Goal: Feedback & Contribution: Leave review/rating

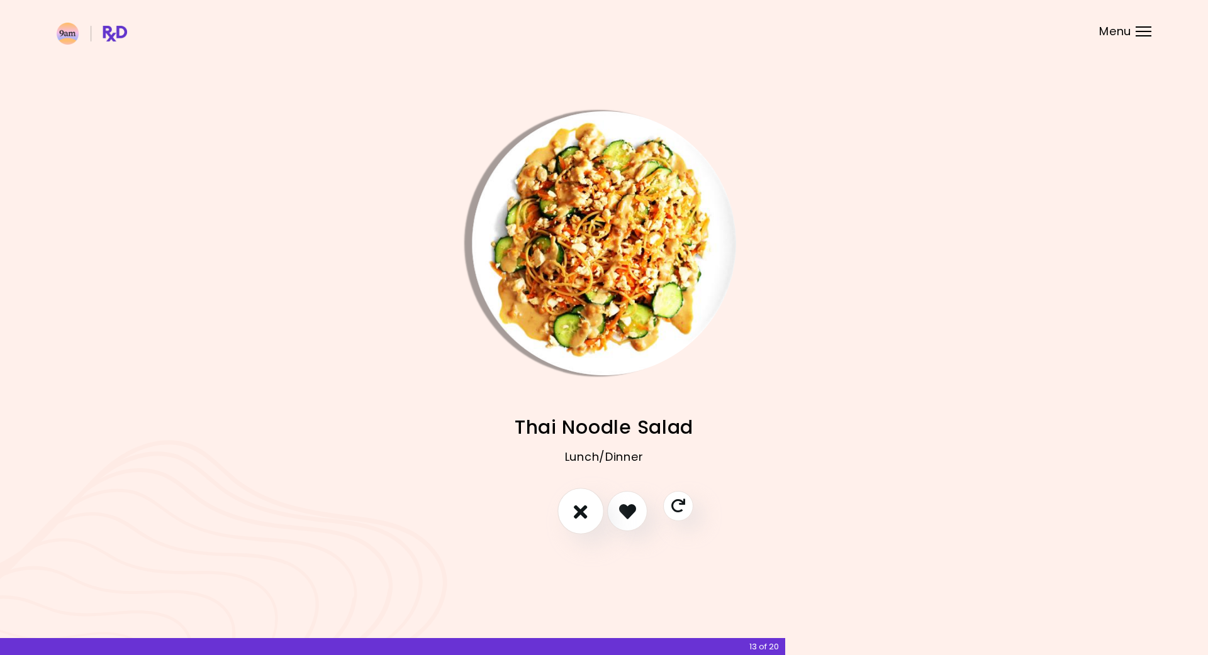
click at [575, 506] on icon "I don't like this recipe" at bounding box center [581, 512] width 14 height 20
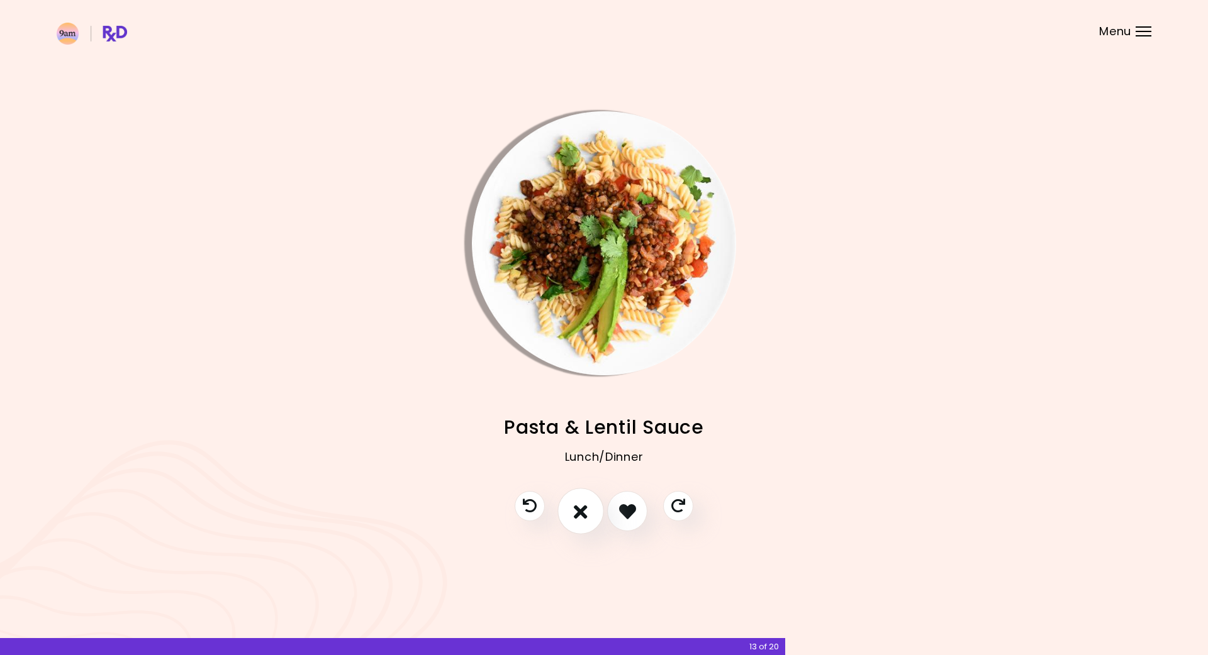
click at [575, 506] on icon "I don't like this recipe" at bounding box center [581, 512] width 14 height 20
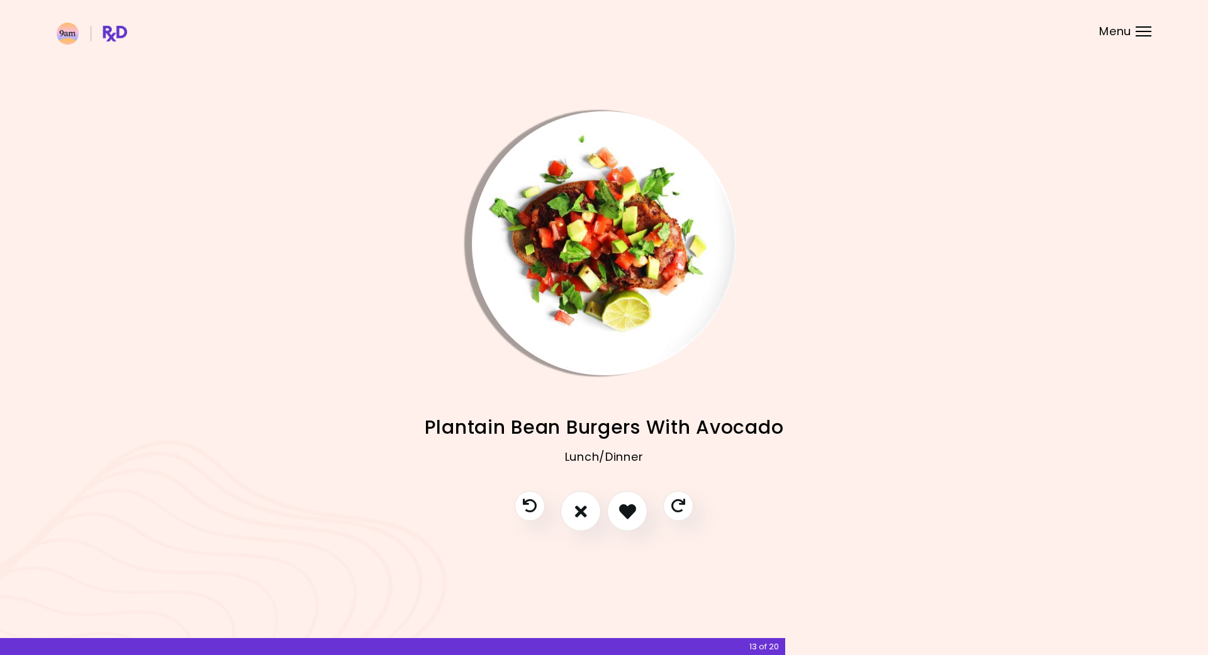
click at [1148, 26] on div at bounding box center [1143, 26] width 16 height 1
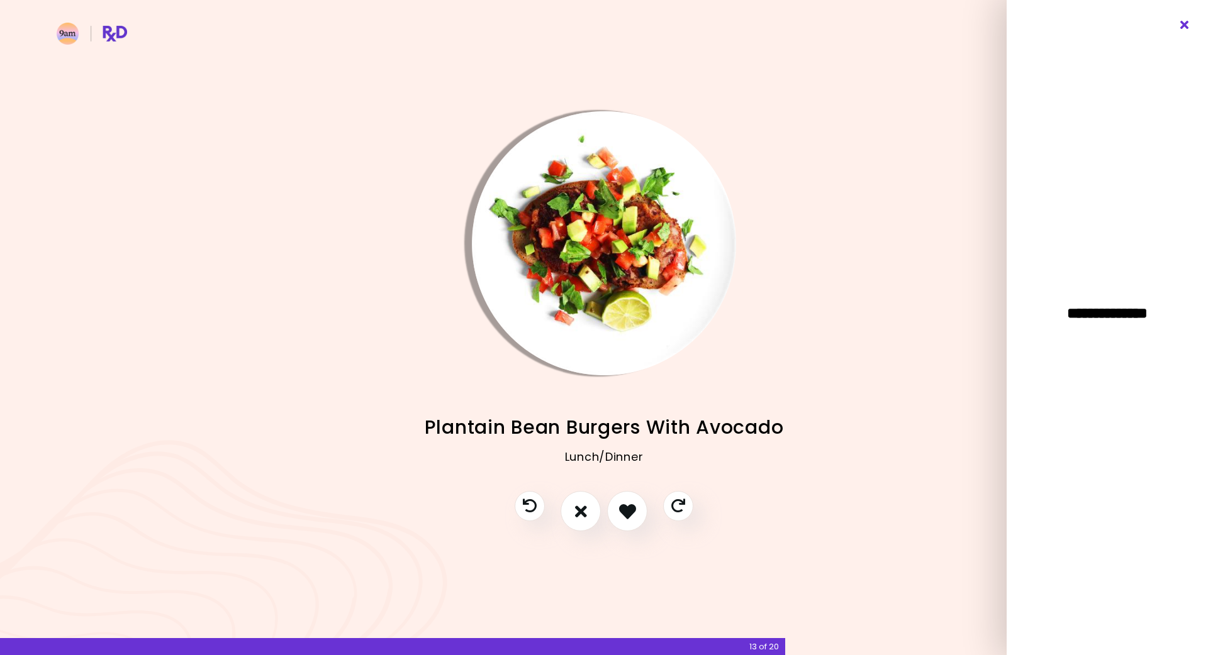
click at [1183, 24] on icon "Close" at bounding box center [1185, 25] width 12 height 9
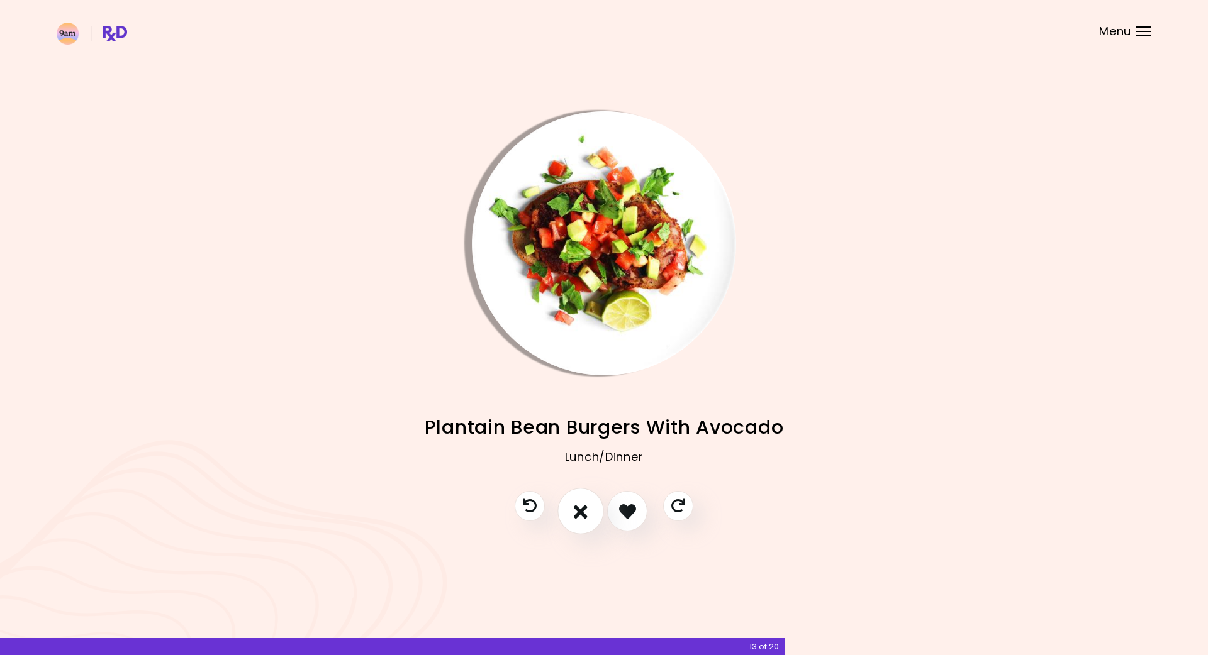
click at [576, 513] on icon "I don't like this recipe" at bounding box center [581, 512] width 14 height 20
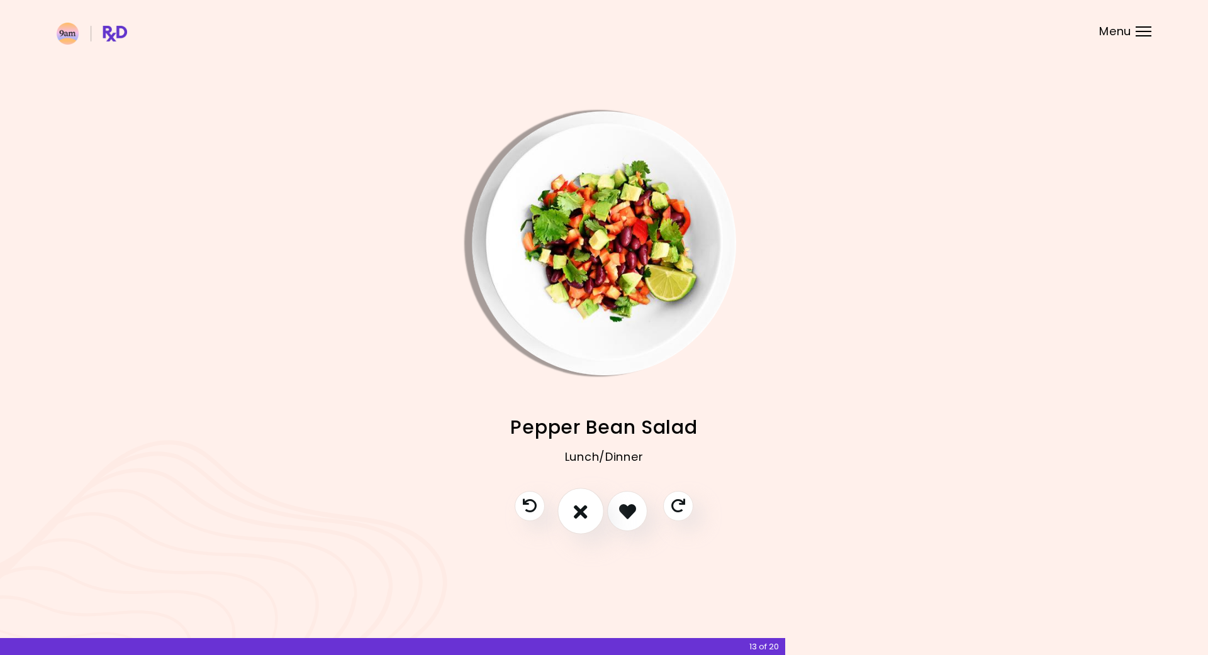
click at [576, 513] on icon "I don't like this recipe" at bounding box center [581, 512] width 14 height 20
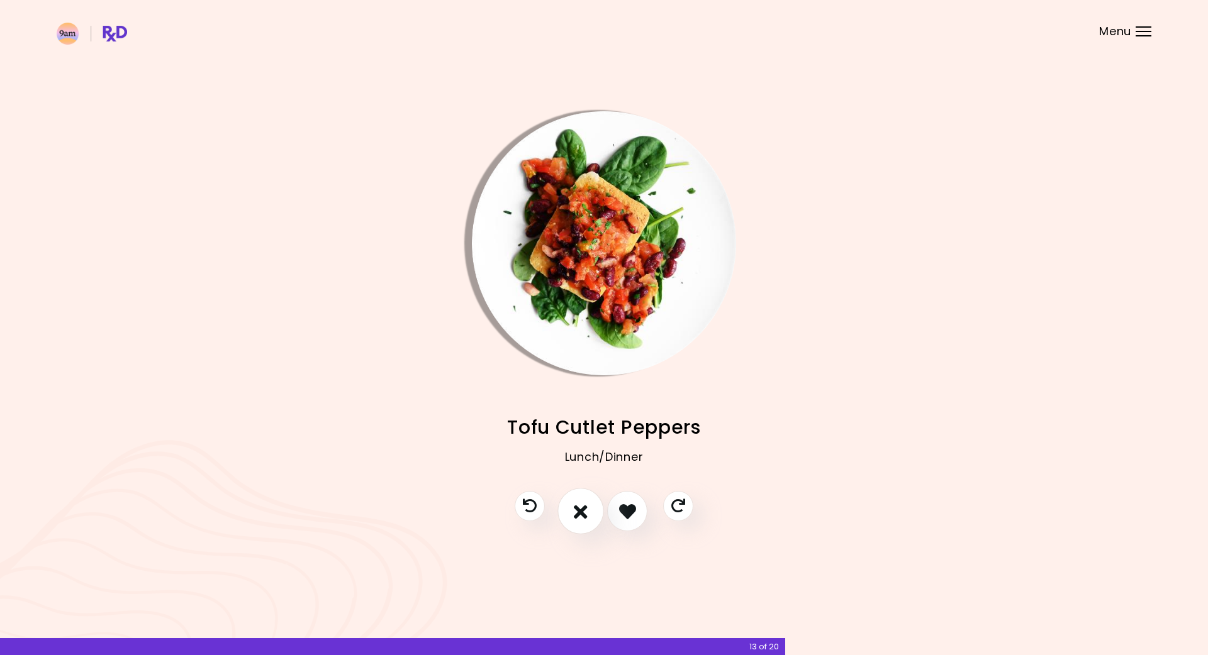
click at [576, 513] on icon "I don't like this recipe" at bounding box center [581, 512] width 14 height 20
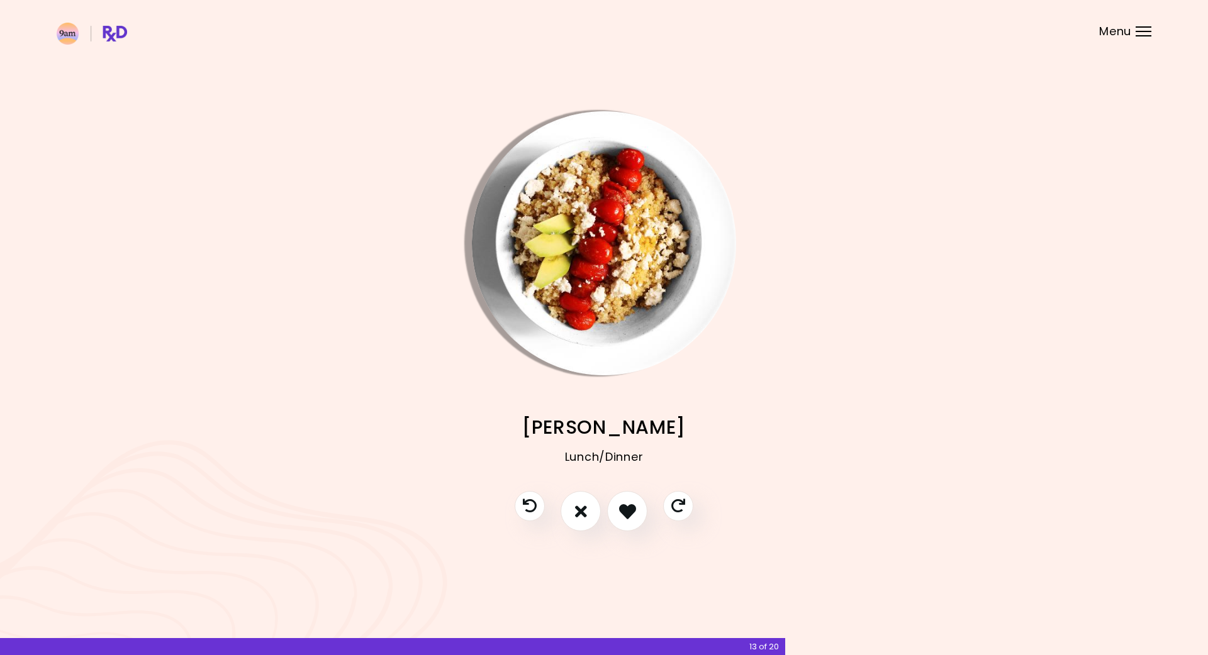
click at [1135, 28] on div "Menu" at bounding box center [1143, 31] width 16 height 10
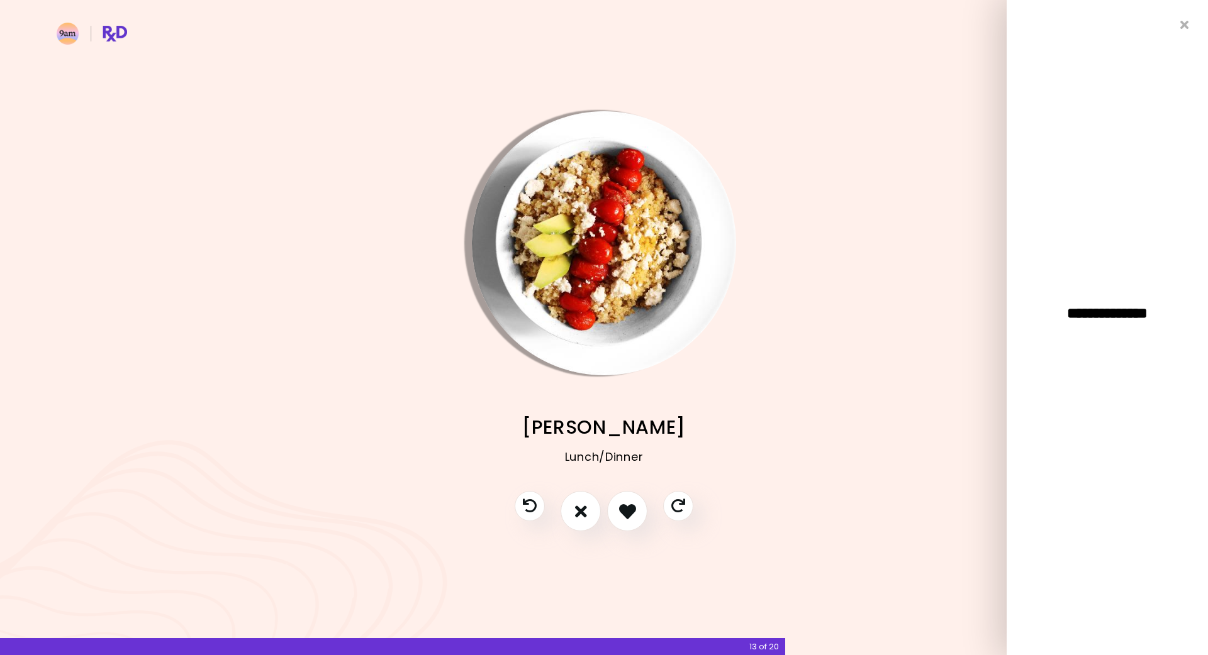
click at [1098, 319] on span "**********" at bounding box center [1107, 313] width 138 height 15
click at [1071, 391] on div "**********" at bounding box center [1106, 327] width 201 height 655
click at [1183, 23] on icon "Close" at bounding box center [1185, 25] width 12 height 9
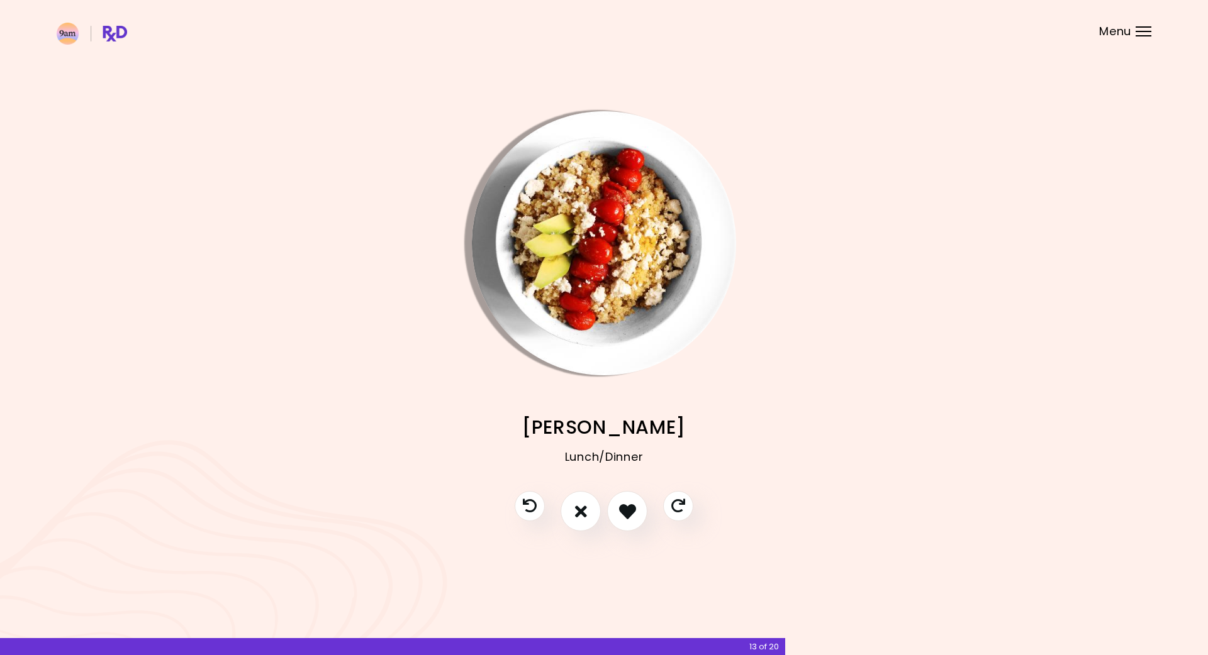
click at [106, 29] on img at bounding box center [92, 34] width 70 height 22
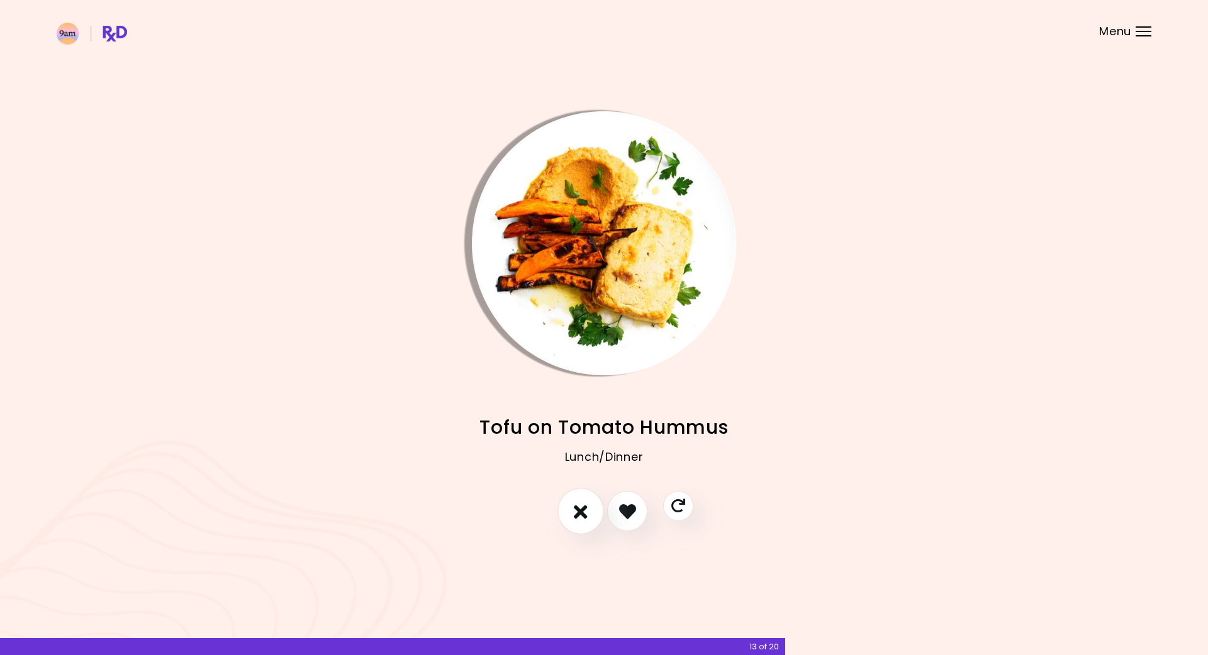
click at [578, 511] on icon "I don't like this recipe" at bounding box center [581, 512] width 14 height 20
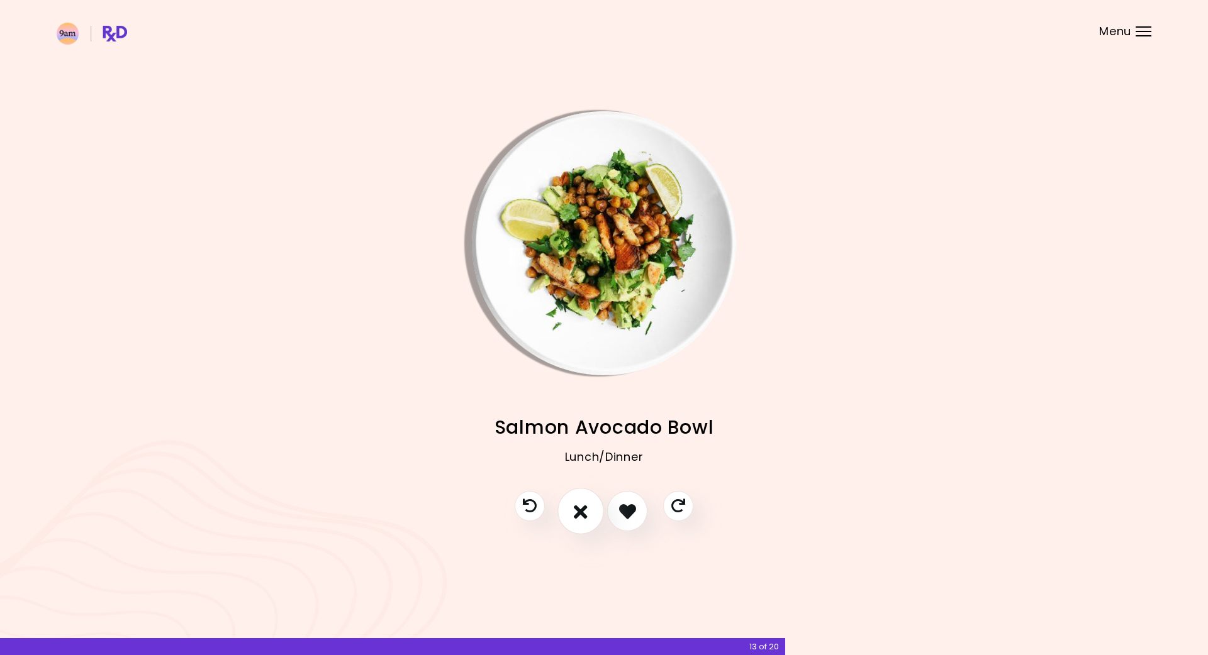
click at [577, 510] on icon "I don't like this recipe" at bounding box center [581, 512] width 14 height 20
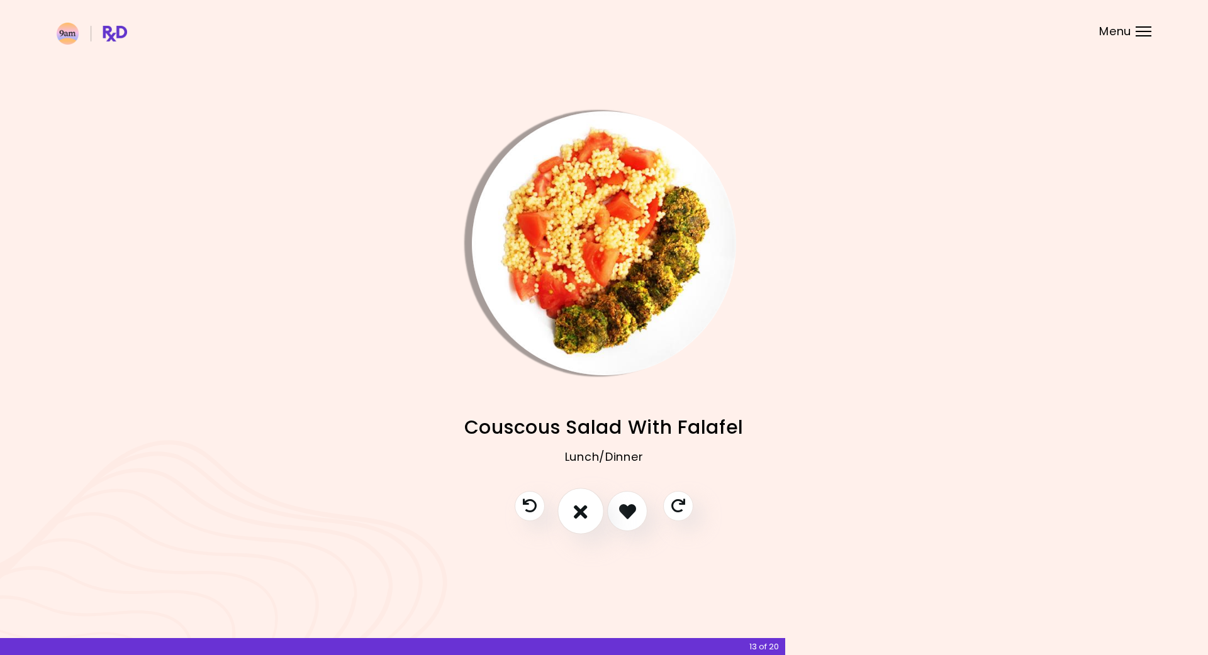
click at [577, 510] on icon "I don't like this recipe" at bounding box center [581, 512] width 14 height 20
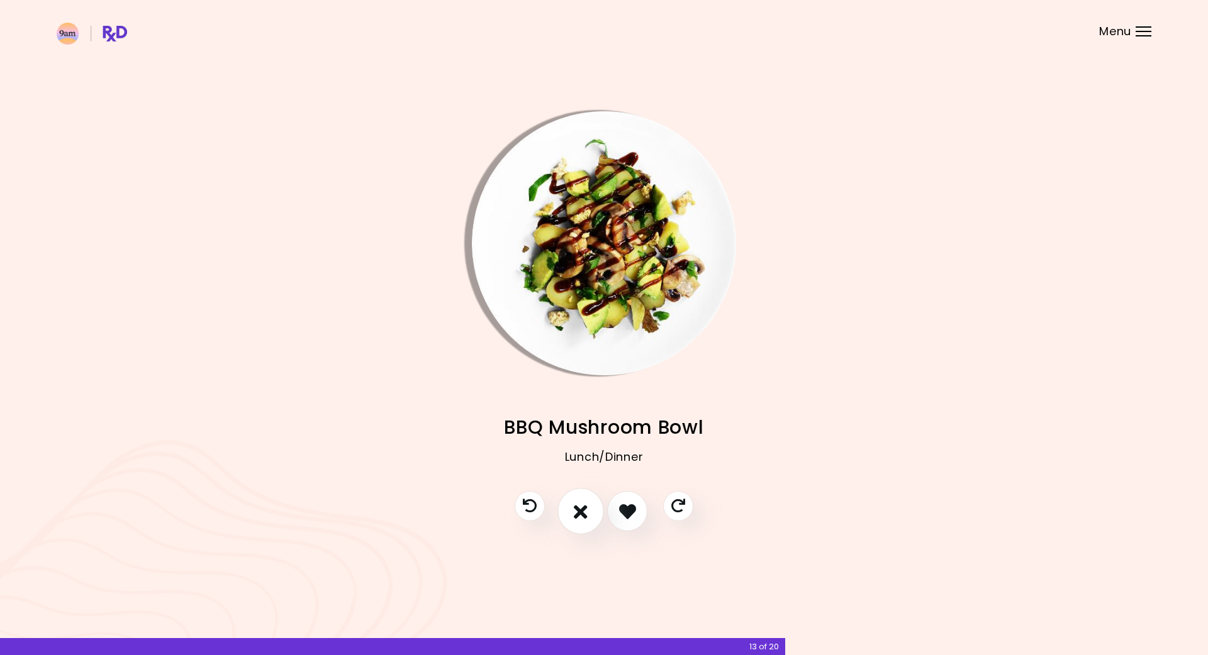
click at [577, 510] on icon "I don't like this recipe" at bounding box center [581, 512] width 14 height 20
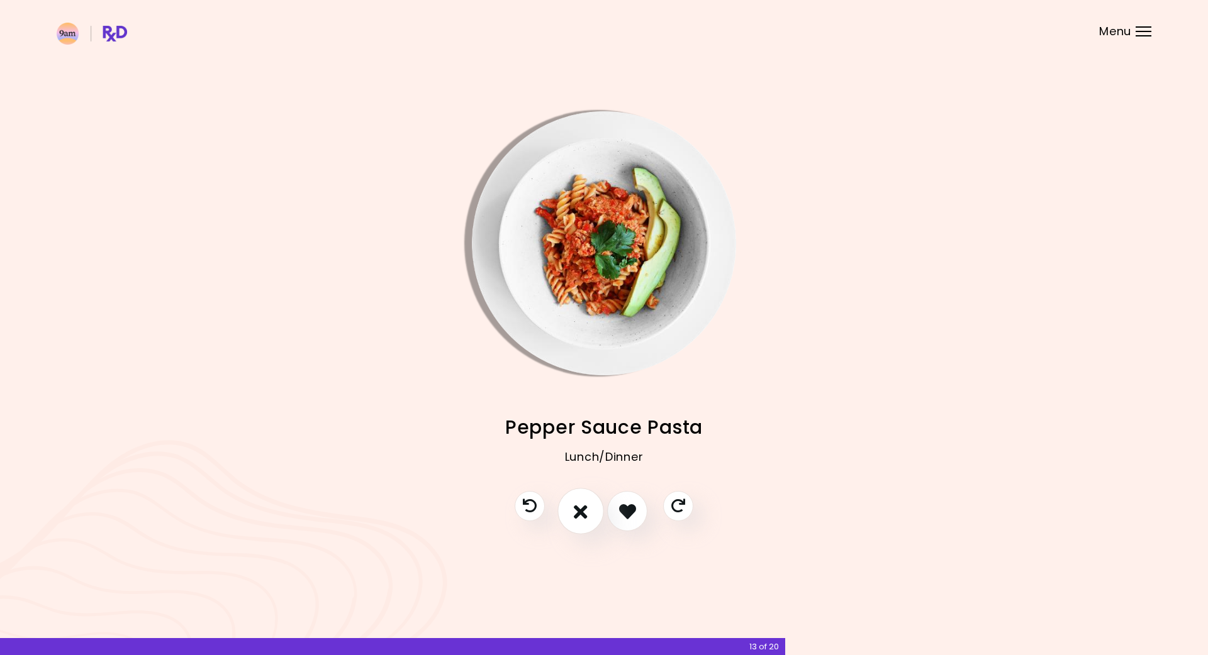
click at [577, 510] on icon "I don't like this recipe" at bounding box center [581, 512] width 14 height 20
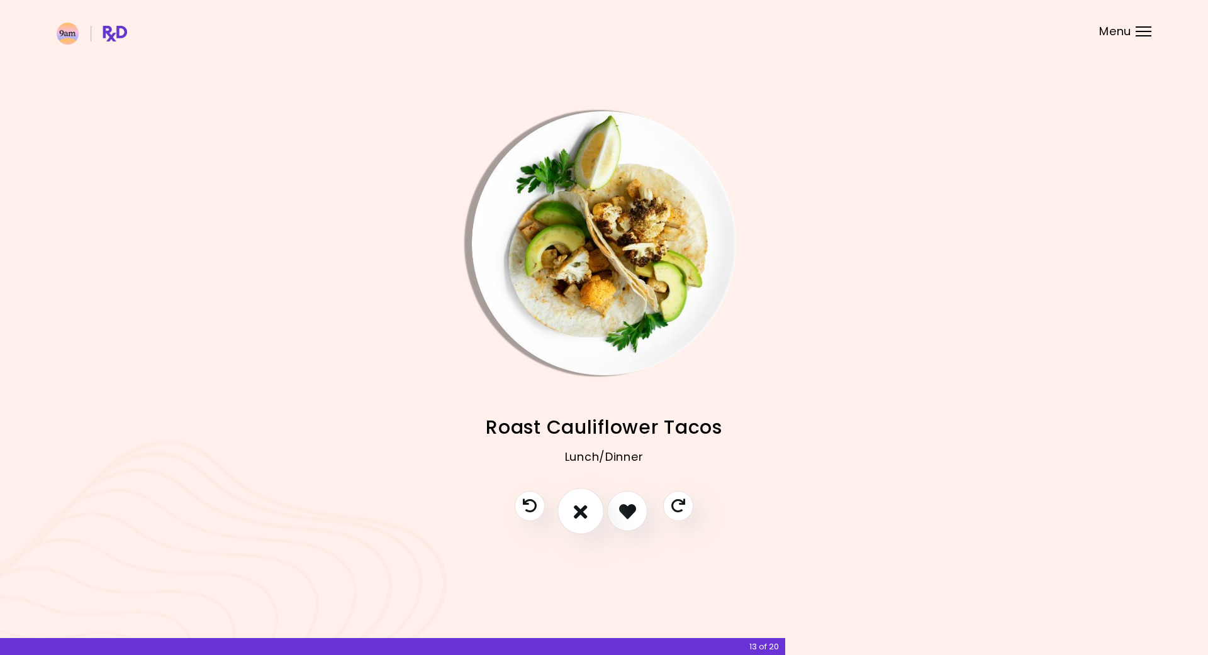
click at [577, 510] on icon "I don't like this recipe" at bounding box center [581, 512] width 14 height 20
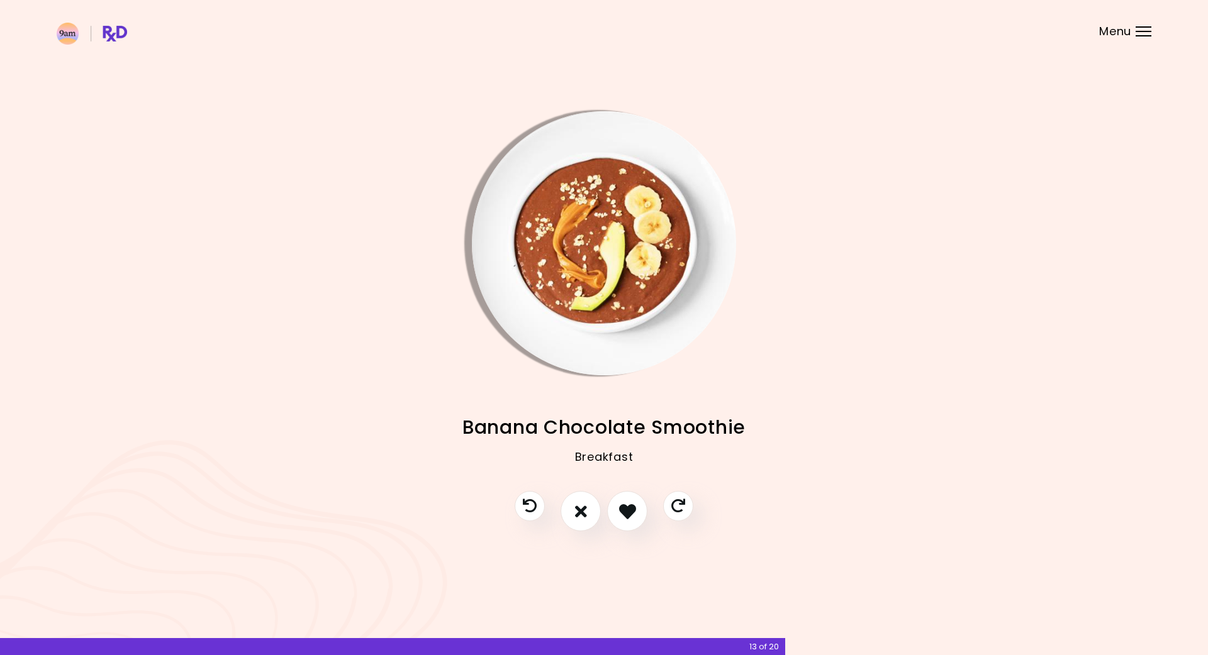
click at [66, 42] on img at bounding box center [92, 34] width 70 height 22
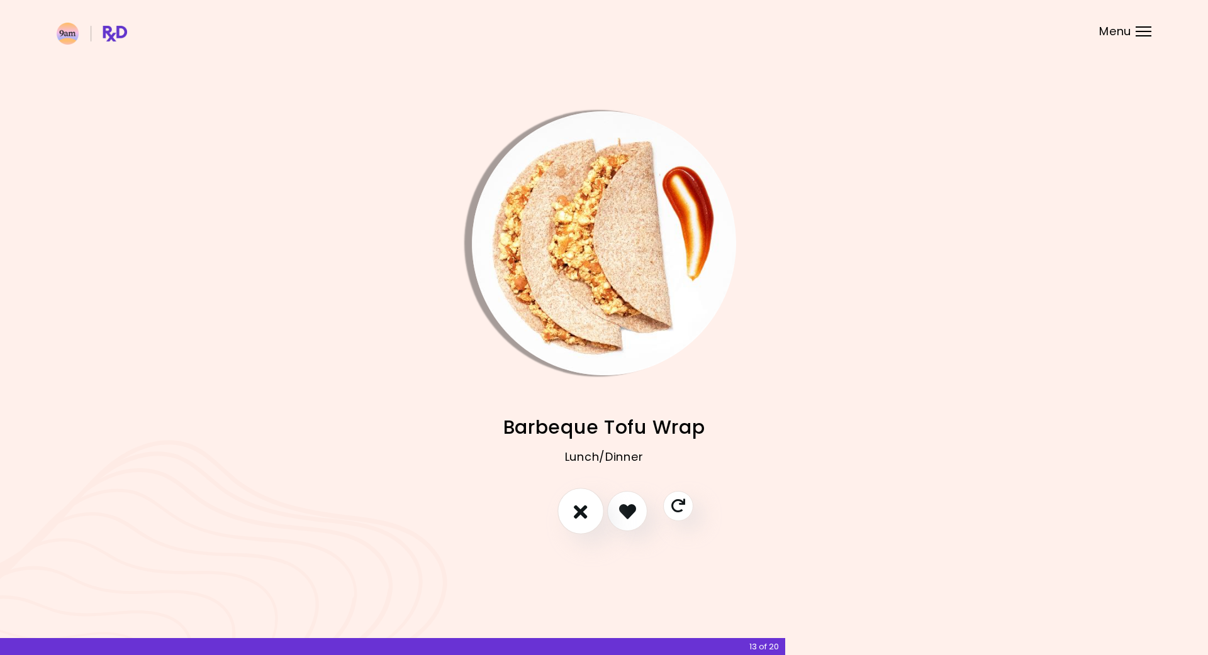
click at [583, 510] on icon "I don't like this recipe" at bounding box center [581, 512] width 14 height 20
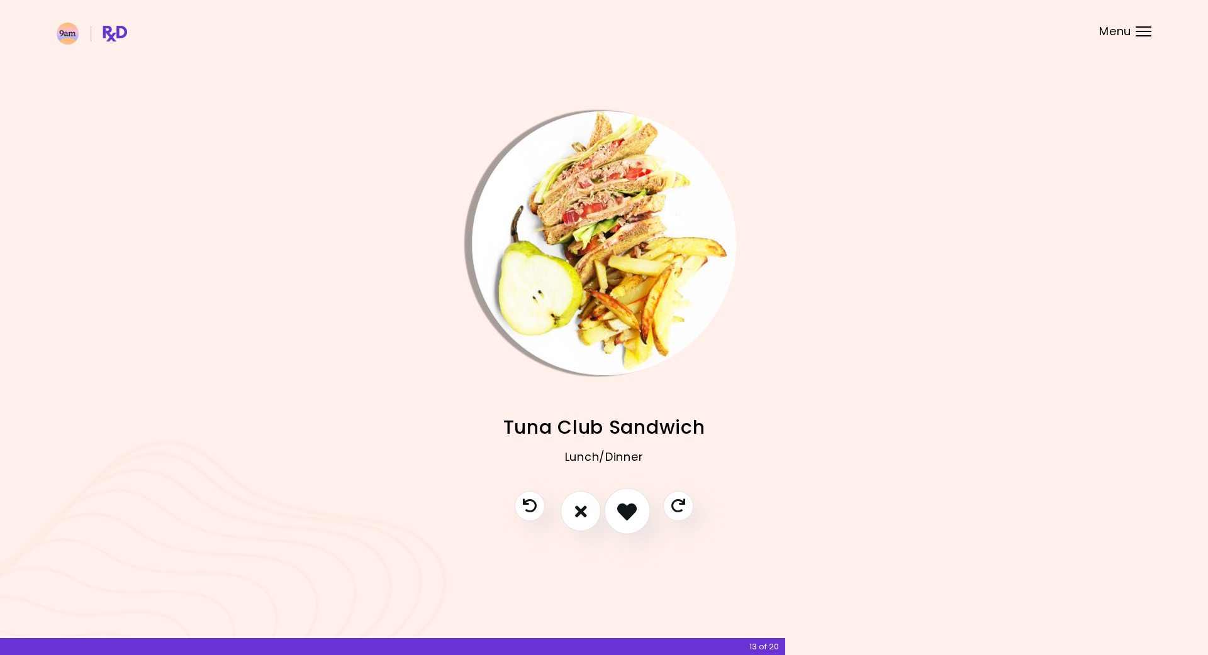
click at [630, 516] on icon "I like this recipe" at bounding box center [627, 512] width 20 height 20
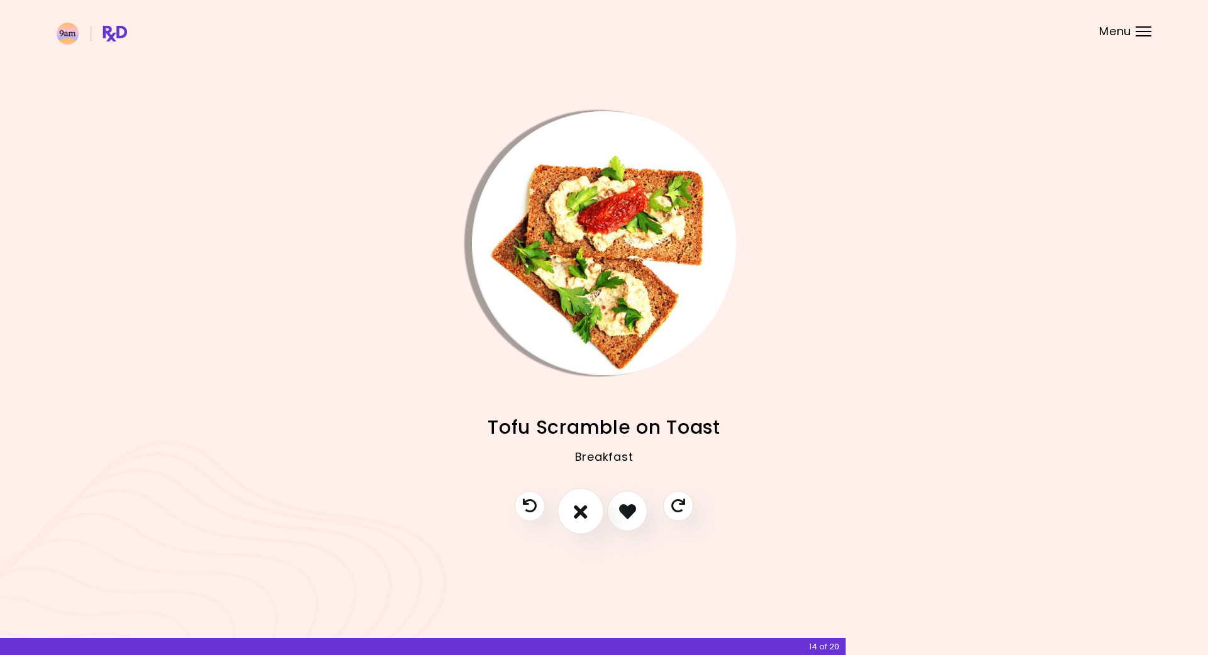
click at [579, 517] on icon "I don't like this recipe" at bounding box center [581, 512] width 14 height 20
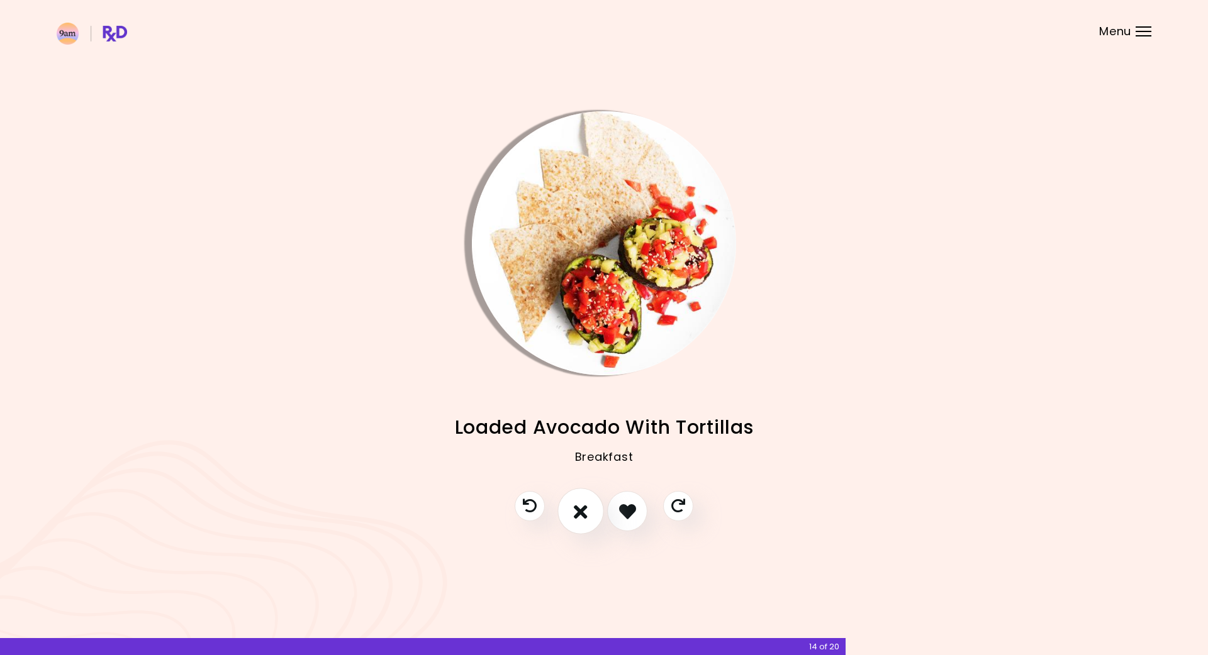
click at [579, 517] on icon "I don't like this recipe" at bounding box center [581, 512] width 14 height 20
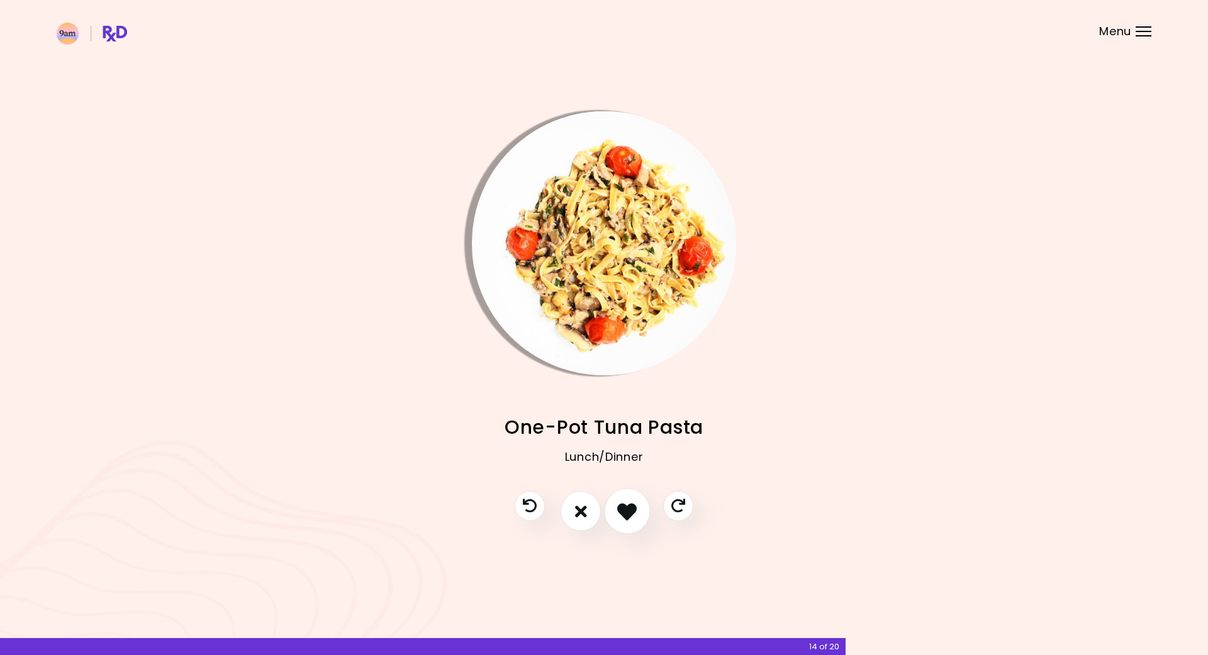
click at [633, 509] on icon "I like this recipe" at bounding box center [627, 512] width 20 height 20
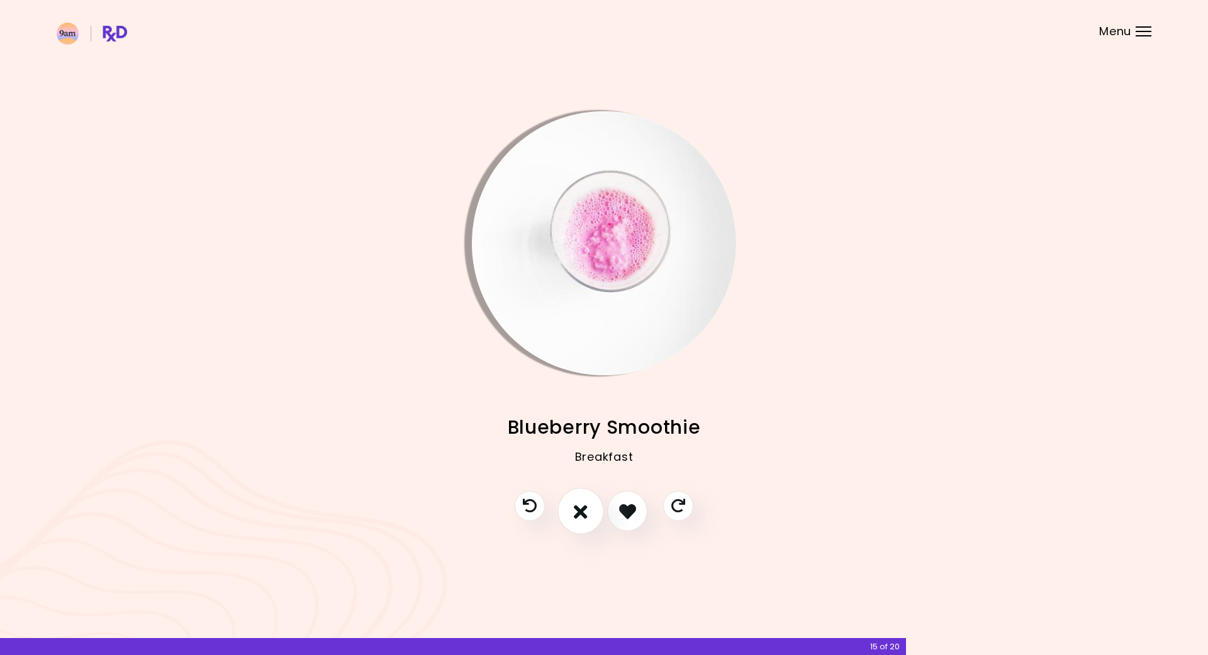
click at [589, 513] on button "I don't like this recipe" at bounding box center [580, 512] width 47 height 47
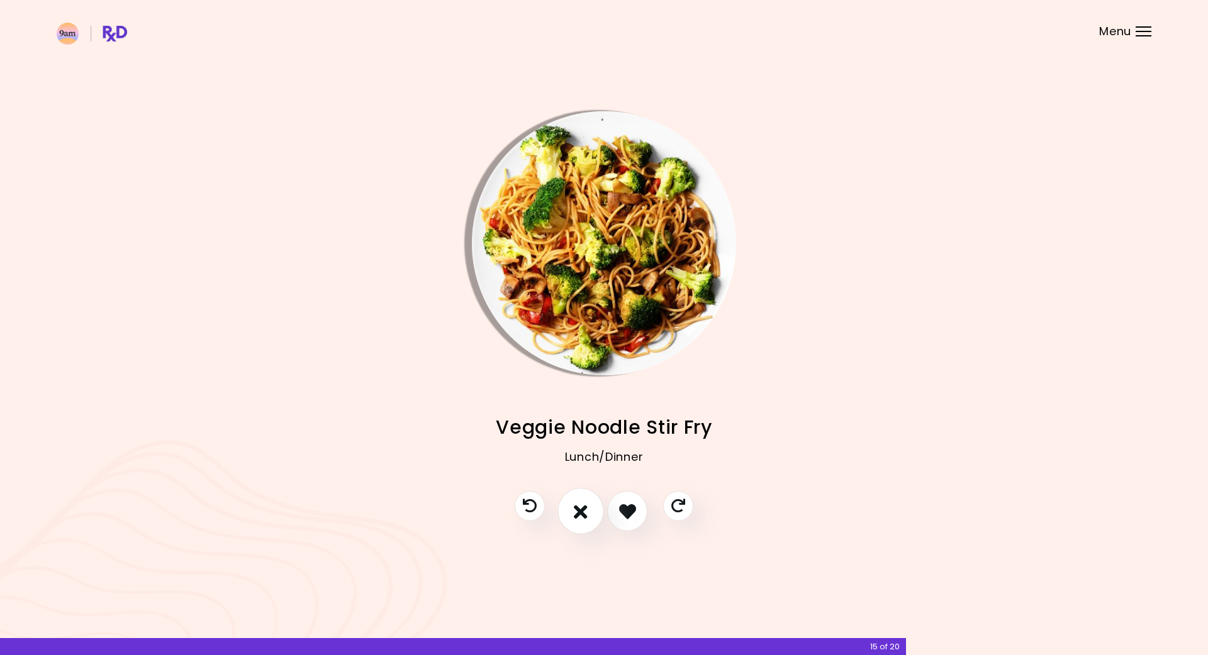
click at [589, 513] on button "I don't like this recipe" at bounding box center [580, 512] width 47 height 47
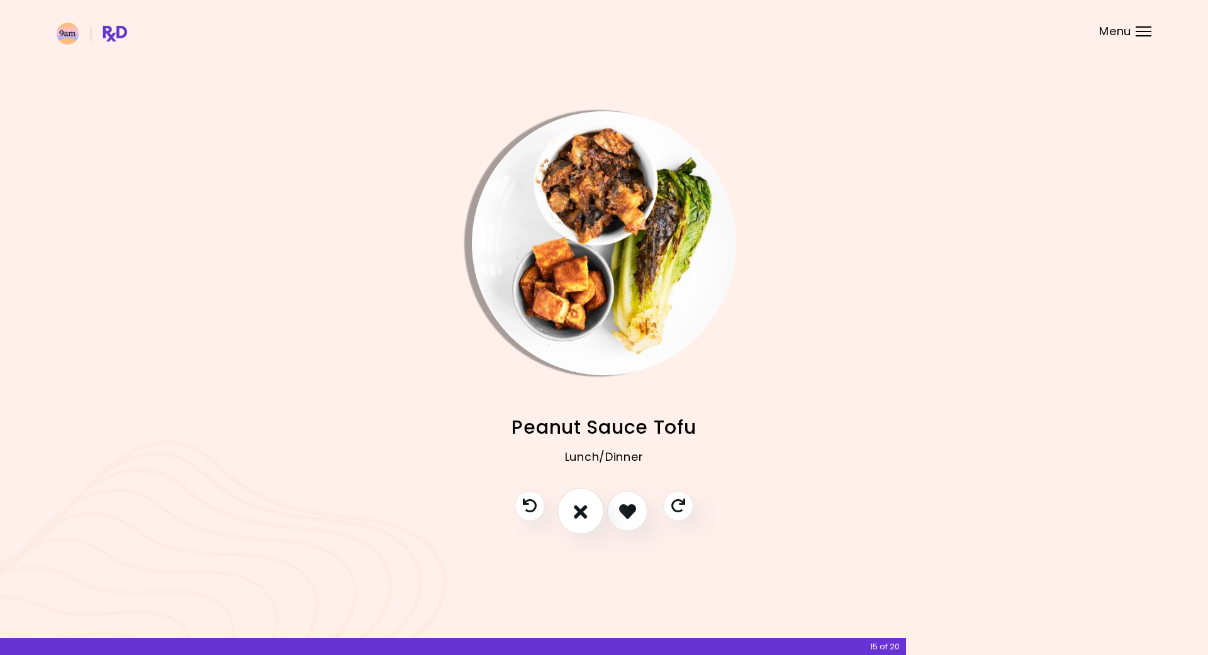
click at [589, 513] on button "I don't like this recipe" at bounding box center [580, 512] width 47 height 47
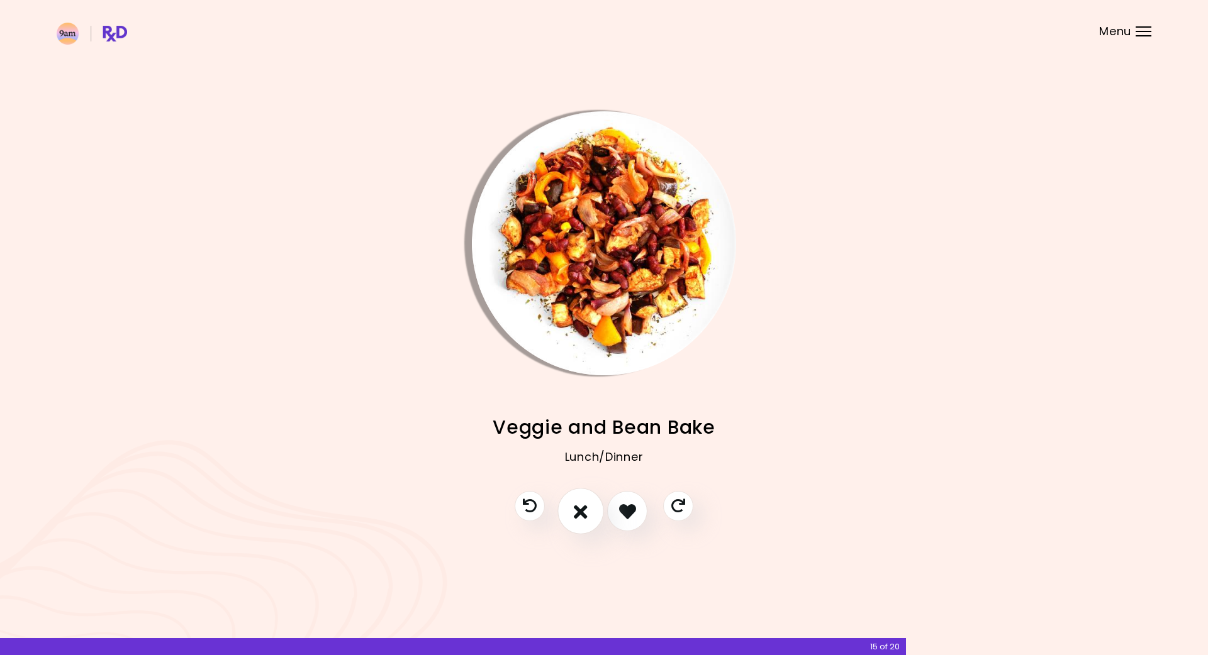
click at [589, 513] on button "I don't like this recipe" at bounding box center [580, 512] width 47 height 47
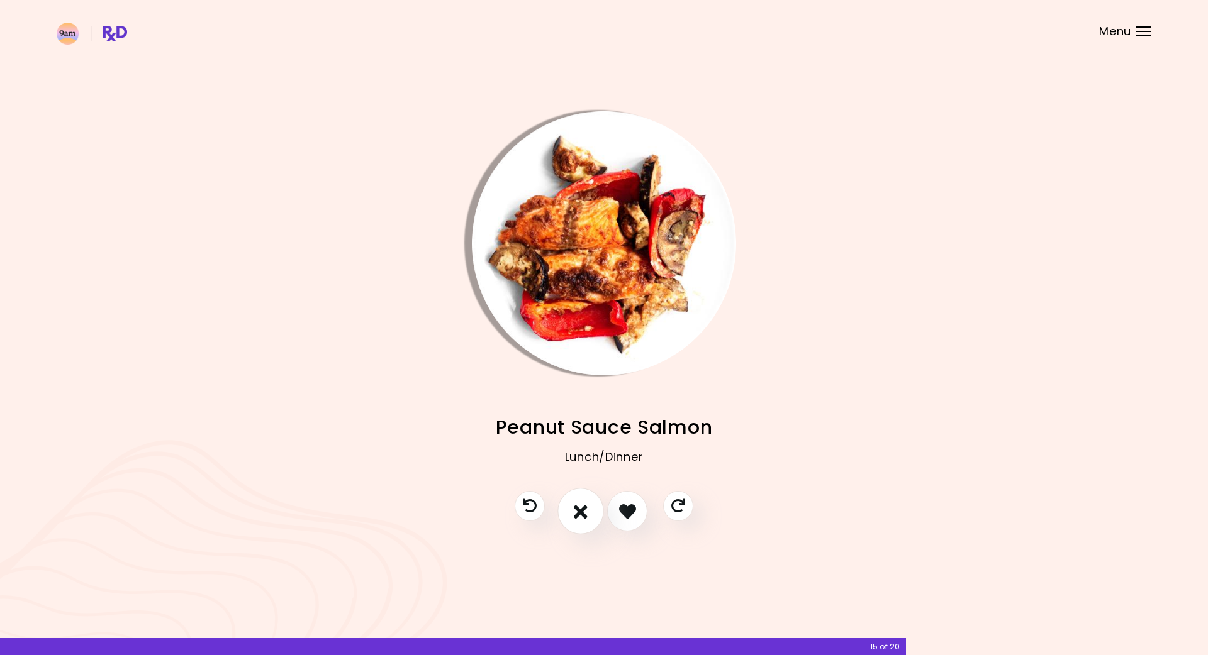
click at [589, 513] on button "I don't like this recipe" at bounding box center [580, 512] width 47 height 47
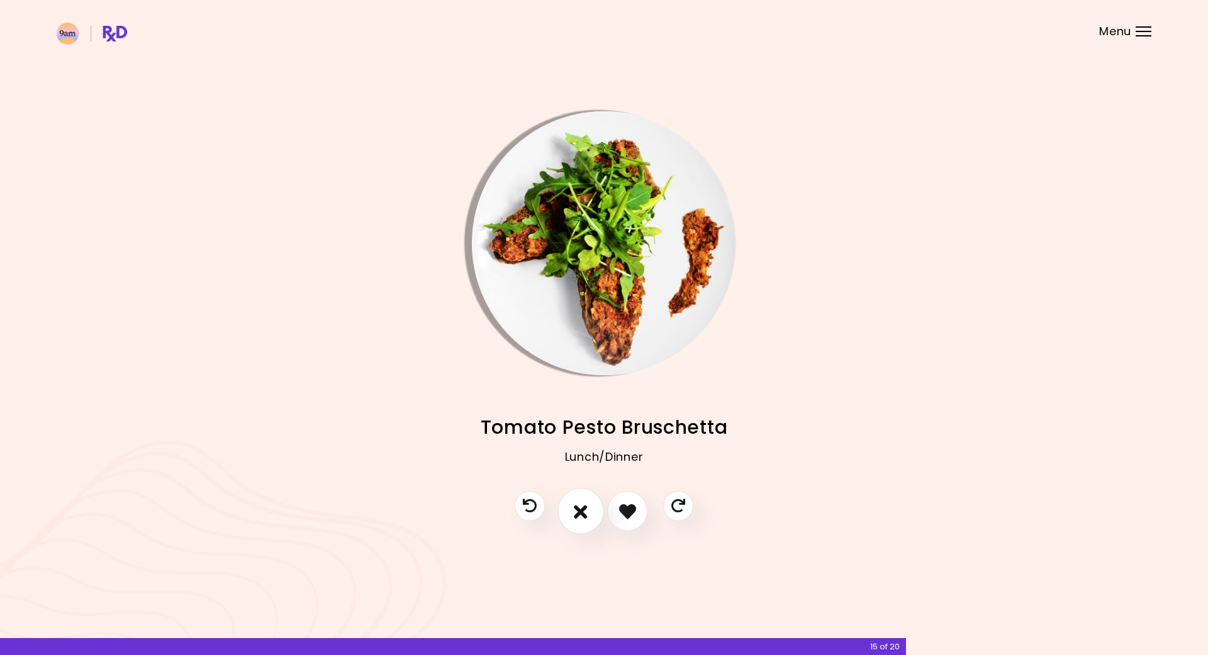
click at [589, 513] on button "I don't like this recipe" at bounding box center [580, 512] width 47 height 47
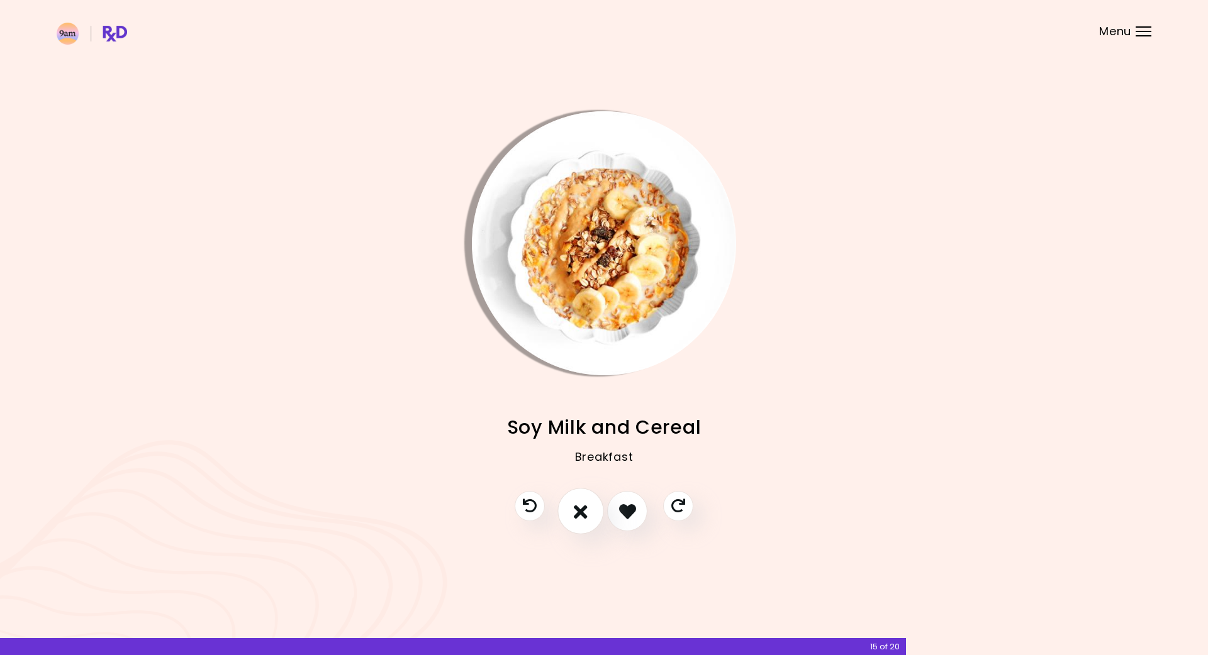
click at [589, 513] on button "I don't like this recipe" at bounding box center [580, 512] width 47 height 47
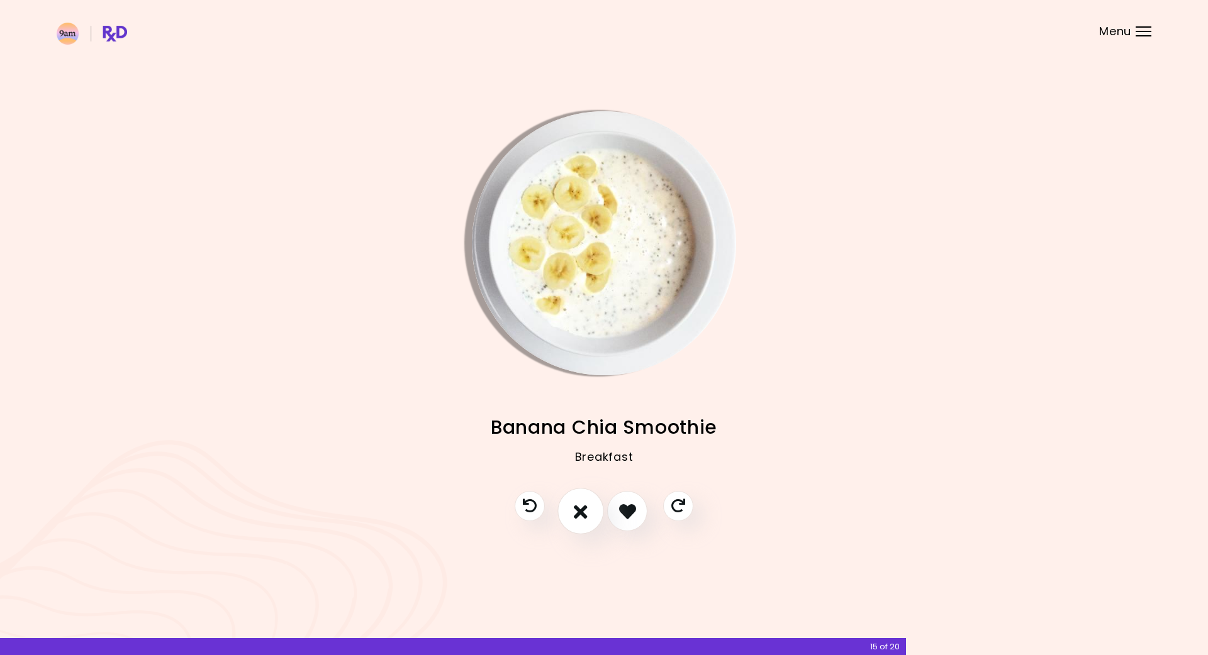
click at [588, 515] on button "I don't like this recipe" at bounding box center [580, 512] width 47 height 47
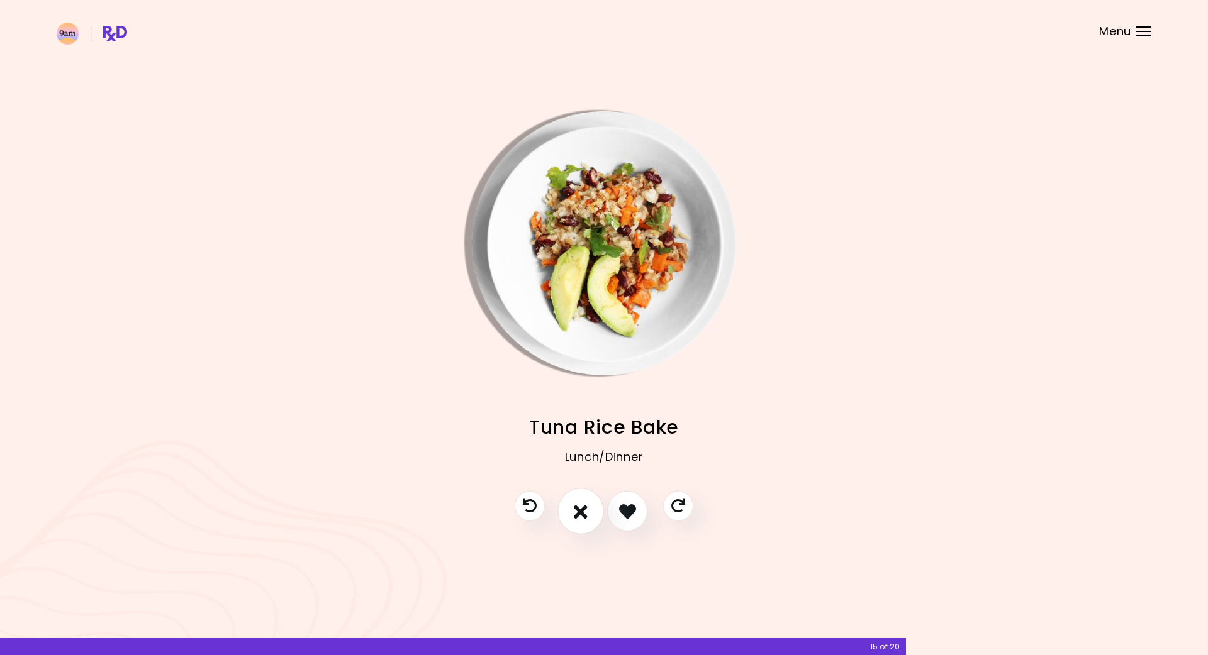
click at [582, 515] on icon "I don't like this recipe" at bounding box center [581, 512] width 14 height 20
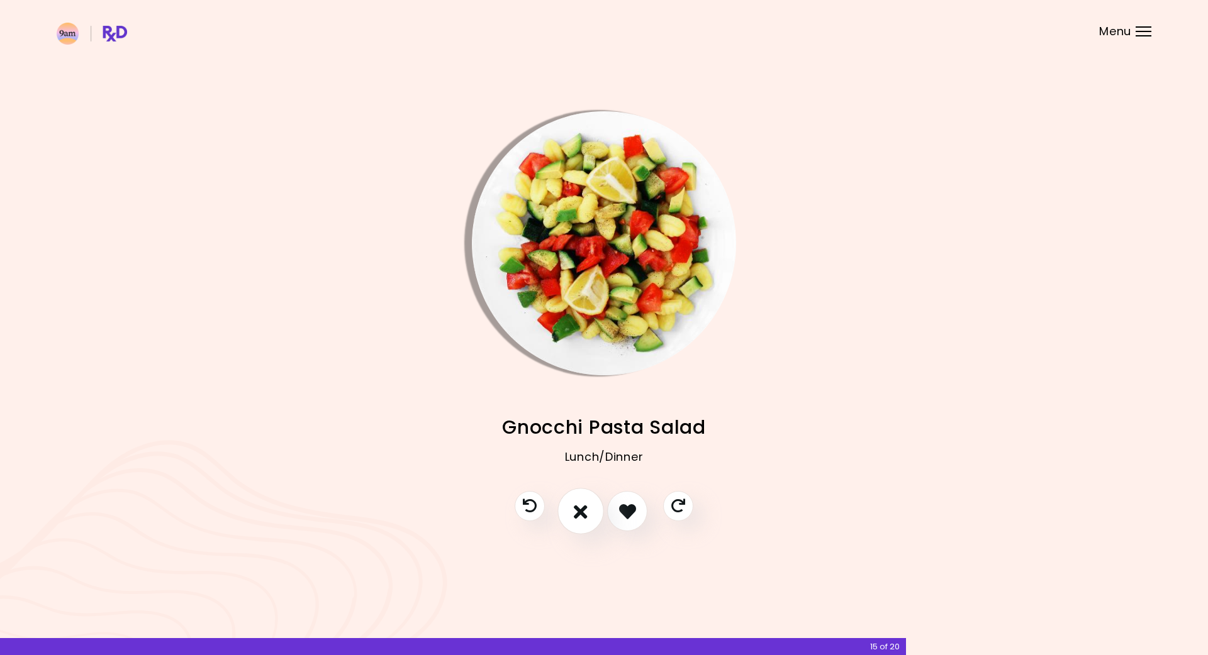
click at [582, 515] on icon "I don't like this recipe" at bounding box center [581, 512] width 14 height 20
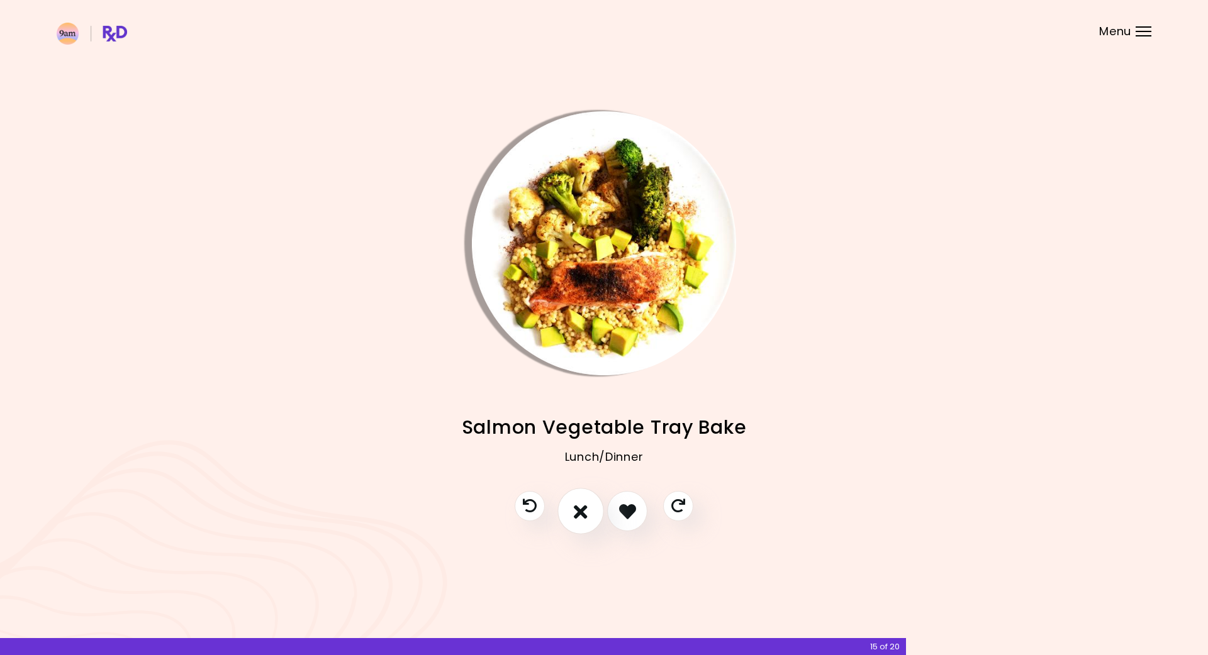
click at [582, 515] on icon "I don't like this recipe" at bounding box center [581, 512] width 14 height 20
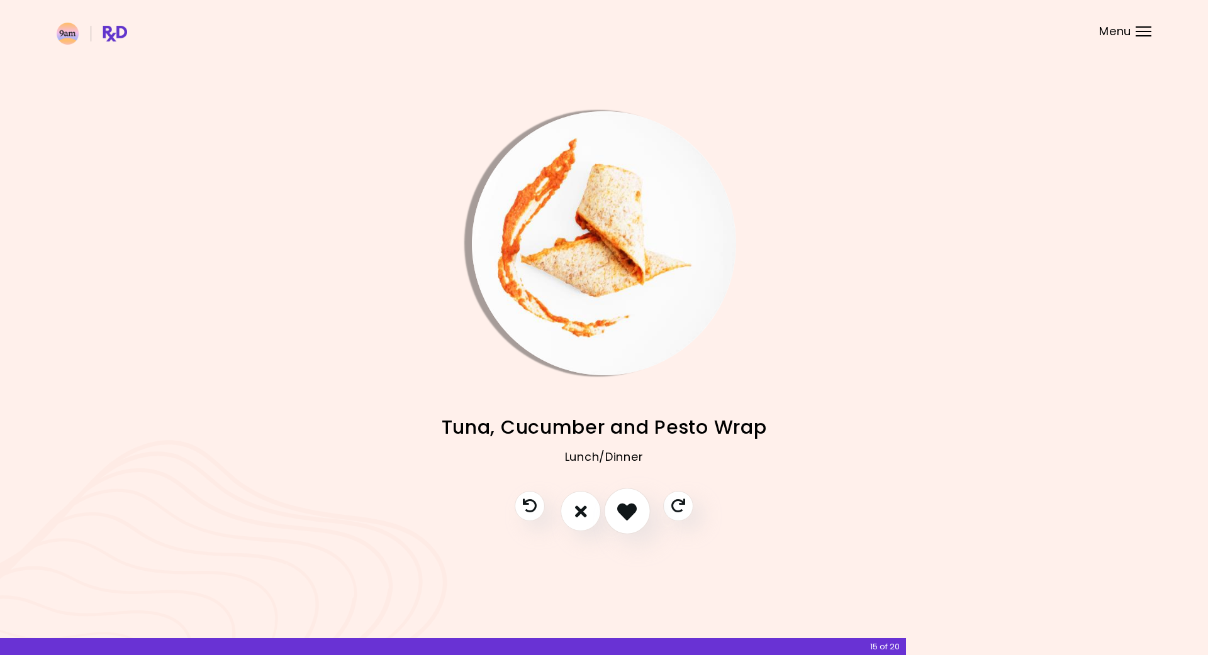
click at [626, 513] on icon "I like this recipe" at bounding box center [627, 512] width 20 height 20
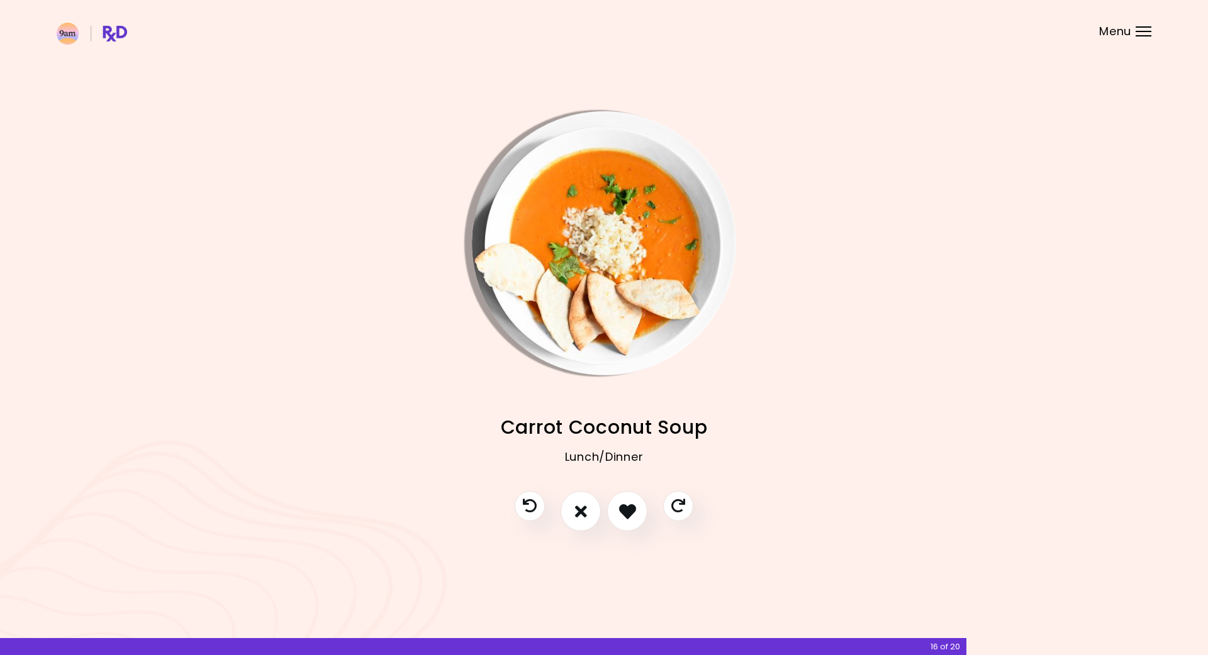
click at [601, 513] on div at bounding box center [604, 517] width 204 height 53
click at [579, 515] on icon "I don't like this recipe" at bounding box center [581, 512] width 14 height 20
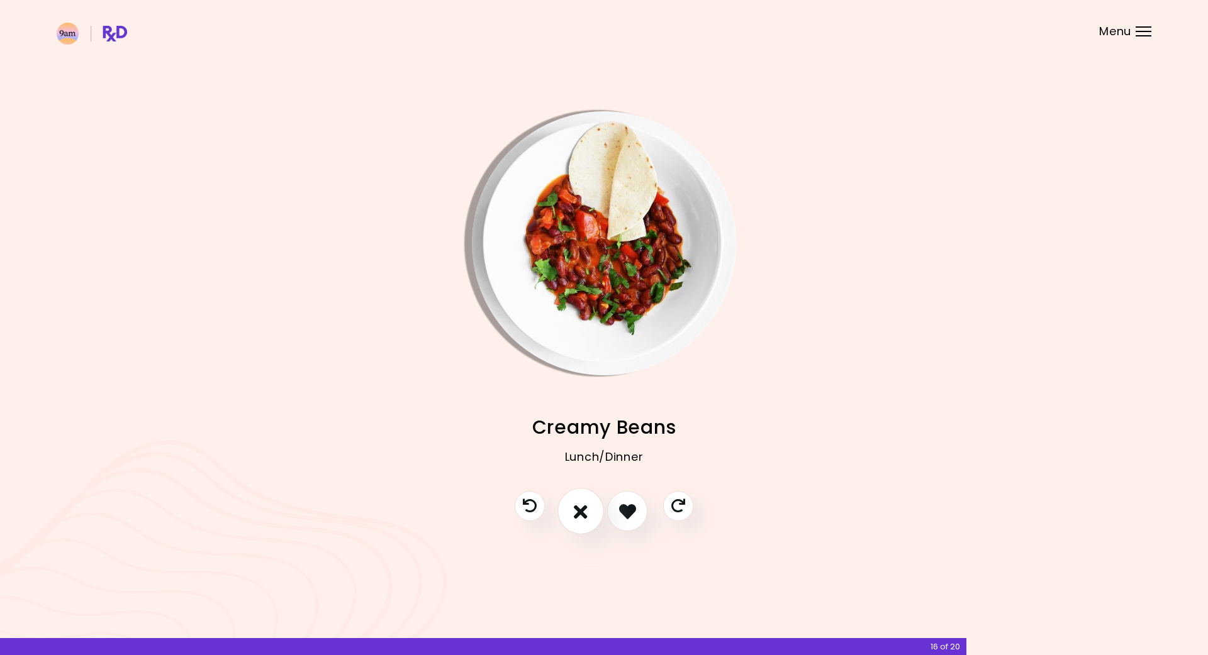
click at [579, 515] on icon "I don't like this recipe" at bounding box center [581, 512] width 14 height 20
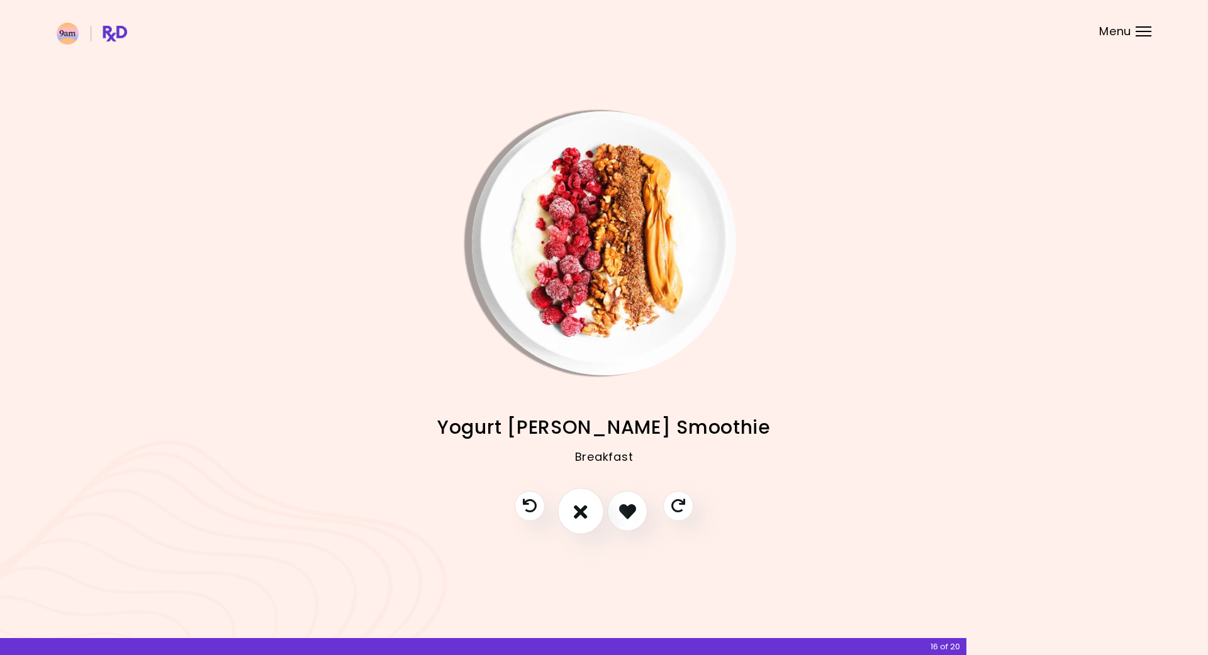
click at [579, 515] on icon "I don't like this recipe" at bounding box center [581, 512] width 14 height 20
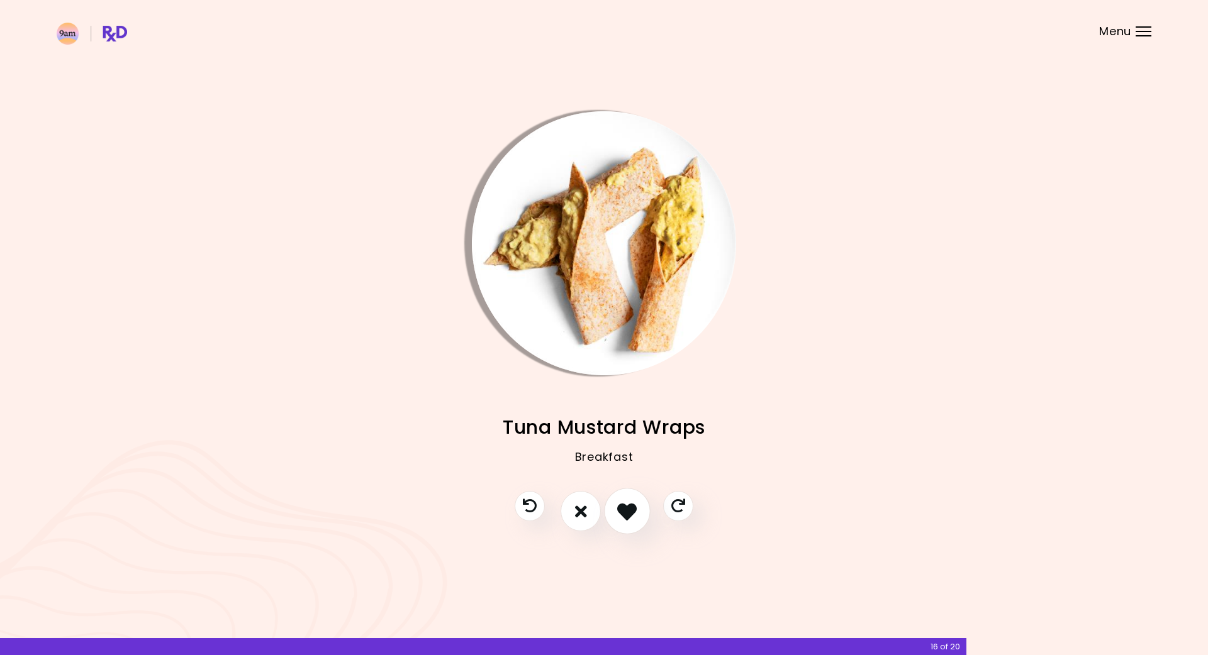
click at [625, 520] on icon "I like this recipe" at bounding box center [627, 512] width 20 height 20
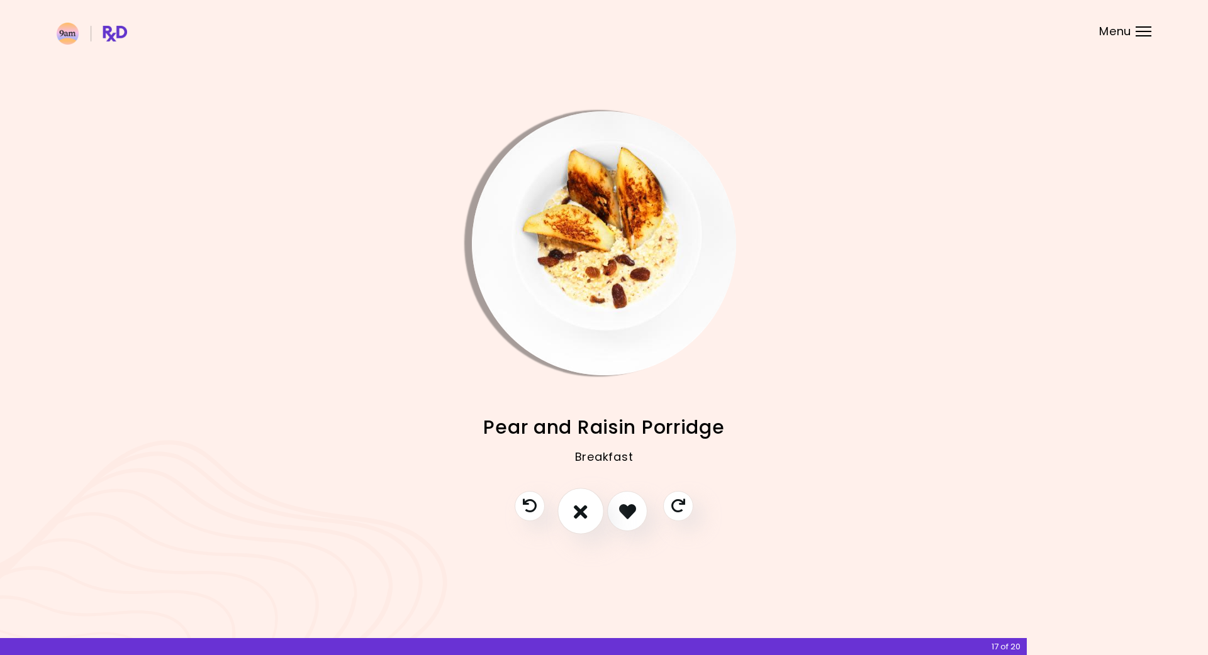
click at [583, 518] on icon "I don't like this recipe" at bounding box center [581, 512] width 14 height 20
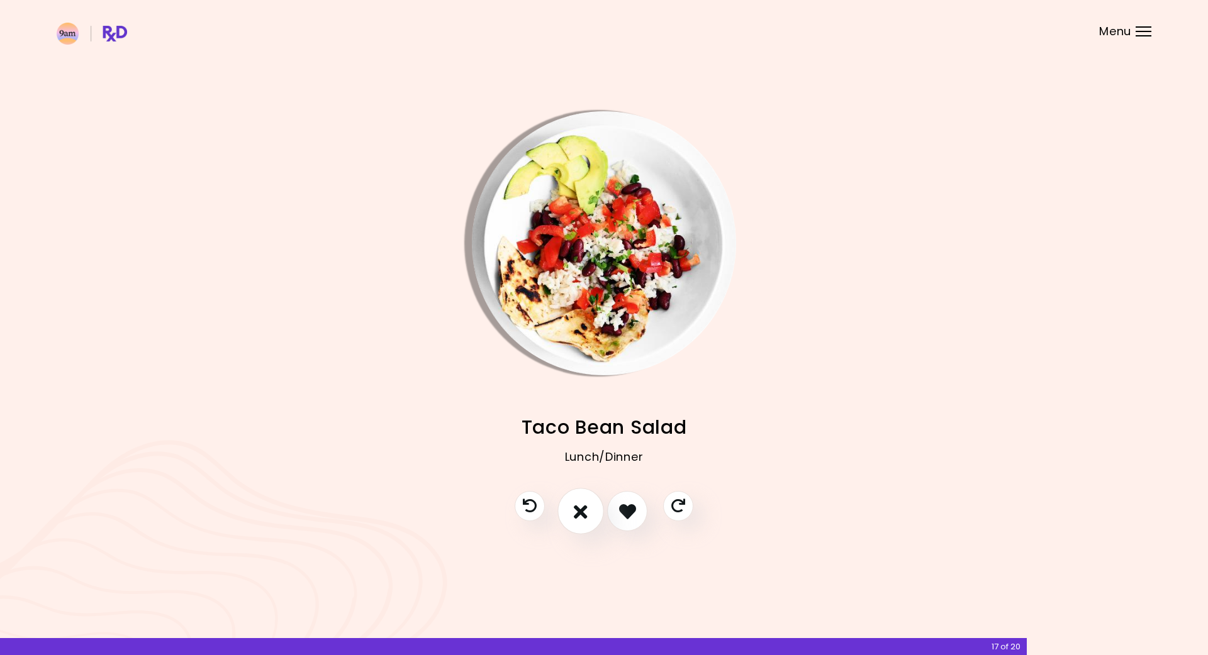
click at [583, 518] on icon "I don't like this recipe" at bounding box center [581, 512] width 14 height 20
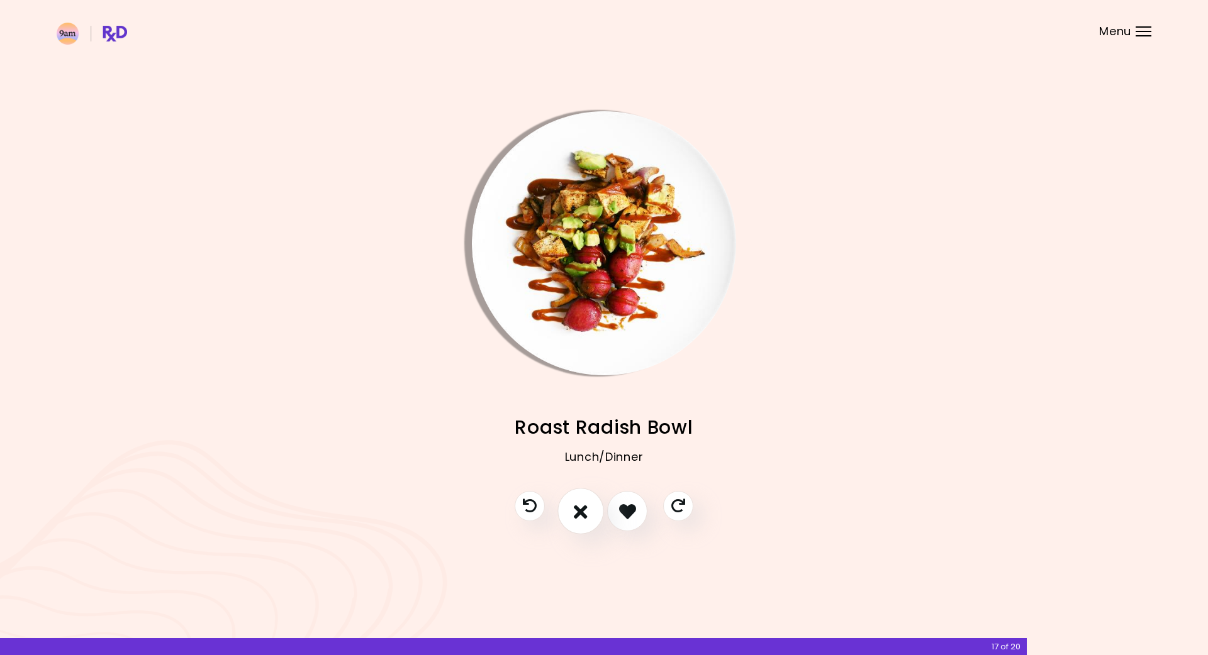
click at [583, 518] on icon "I don't like this recipe" at bounding box center [581, 512] width 14 height 20
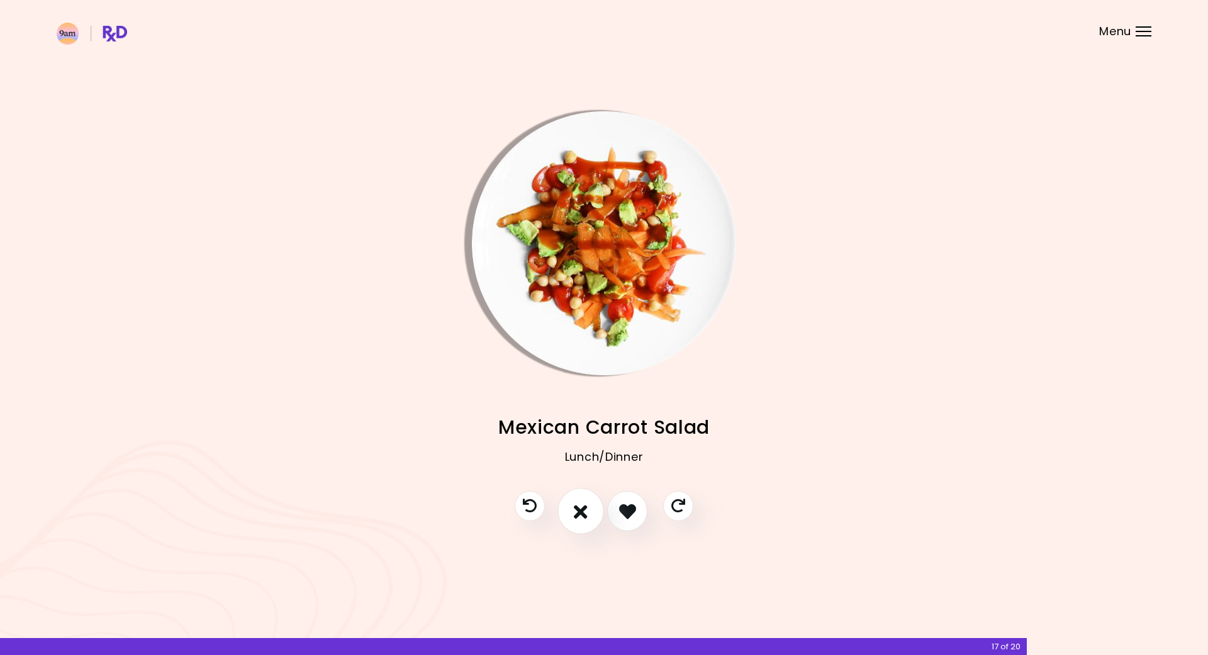
click at [583, 518] on icon "I don't like this recipe" at bounding box center [581, 512] width 14 height 20
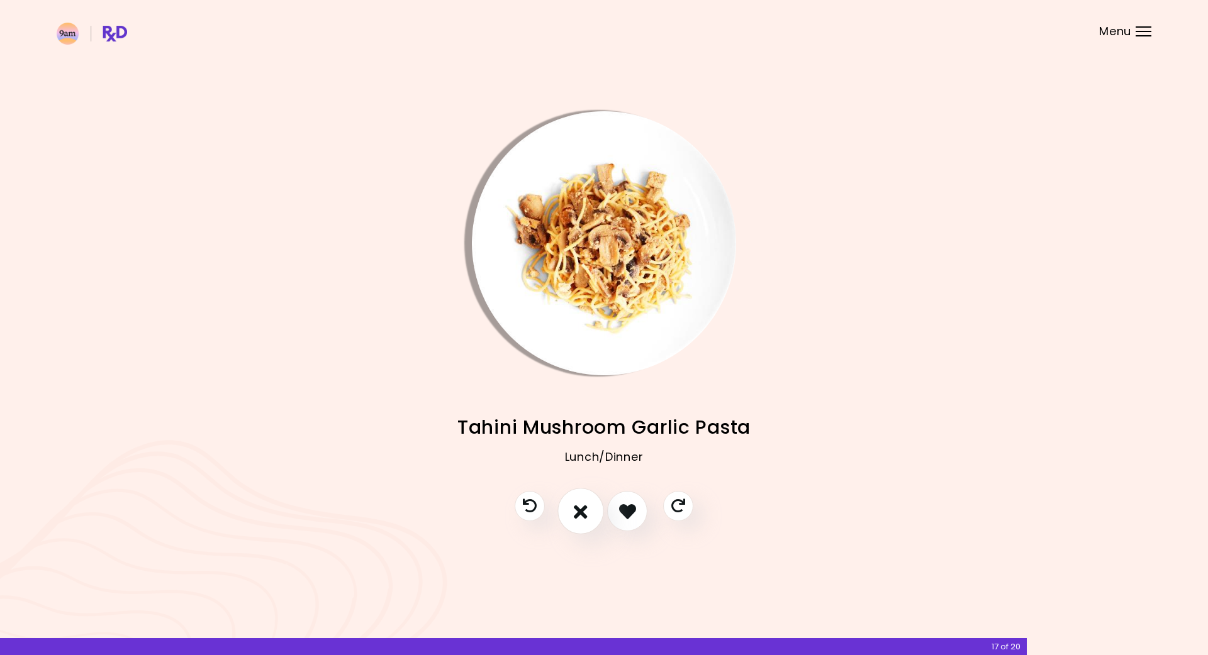
click at [583, 518] on icon "I don't like this recipe" at bounding box center [581, 512] width 14 height 20
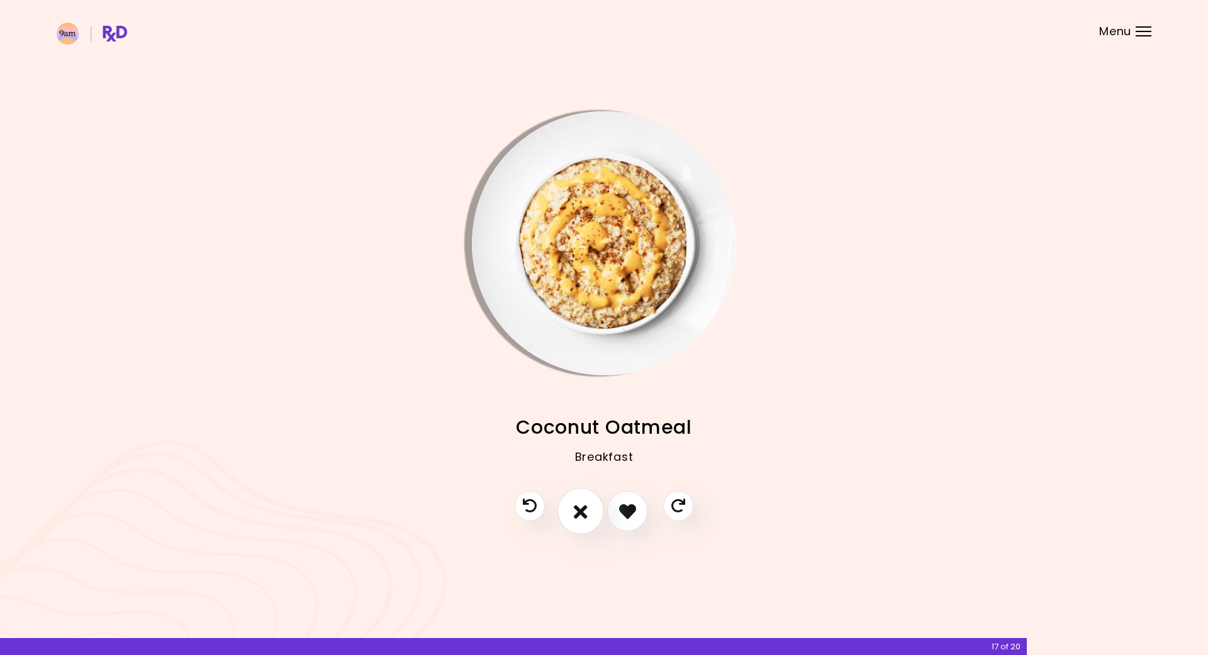
click at [583, 518] on icon "I don't like this recipe" at bounding box center [581, 512] width 14 height 20
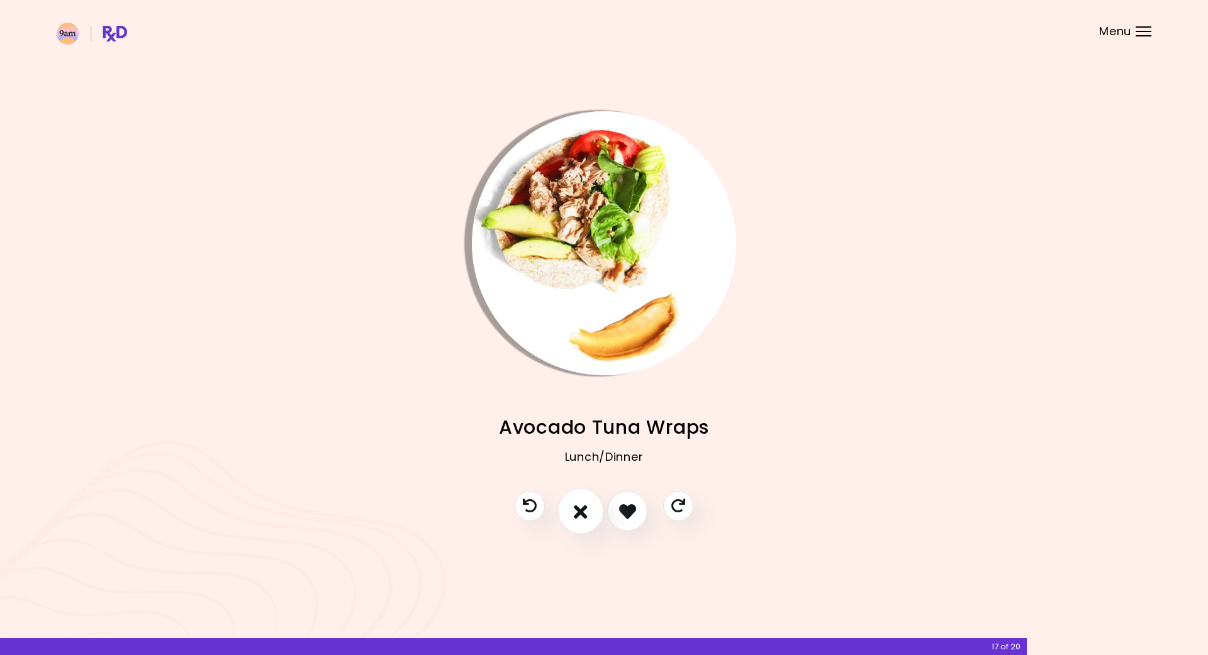
click at [583, 518] on icon "I don't like this recipe" at bounding box center [581, 512] width 14 height 20
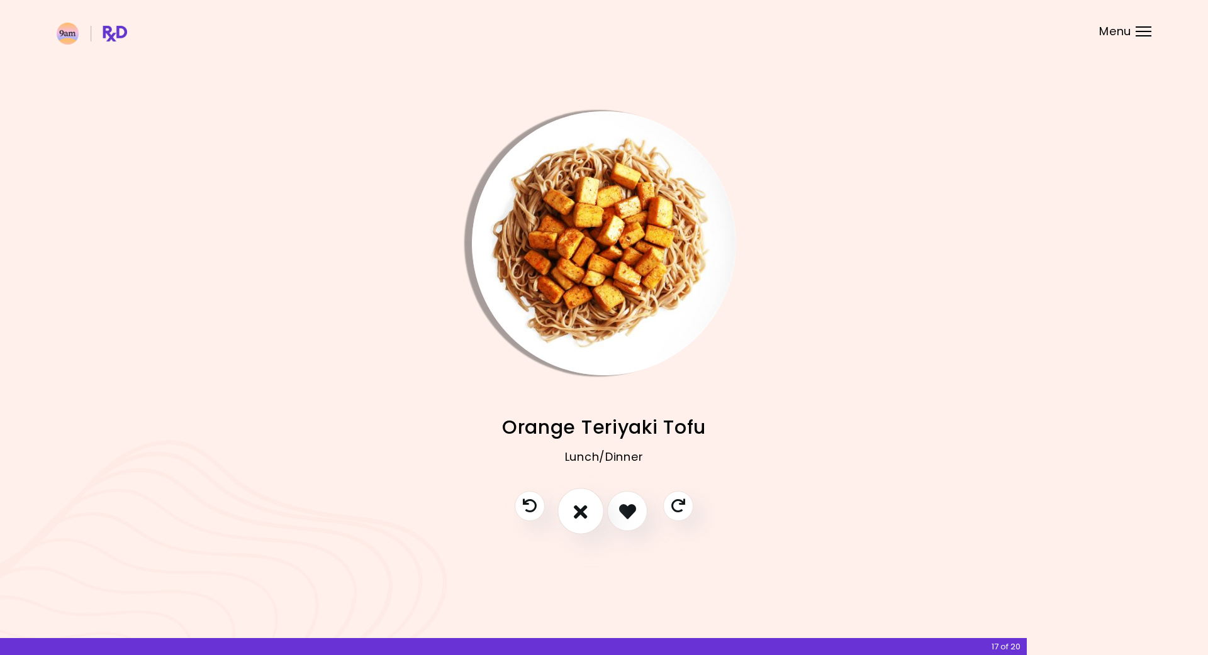
click at [583, 518] on icon "I don't like this recipe" at bounding box center [581, 512] width 14 height 20
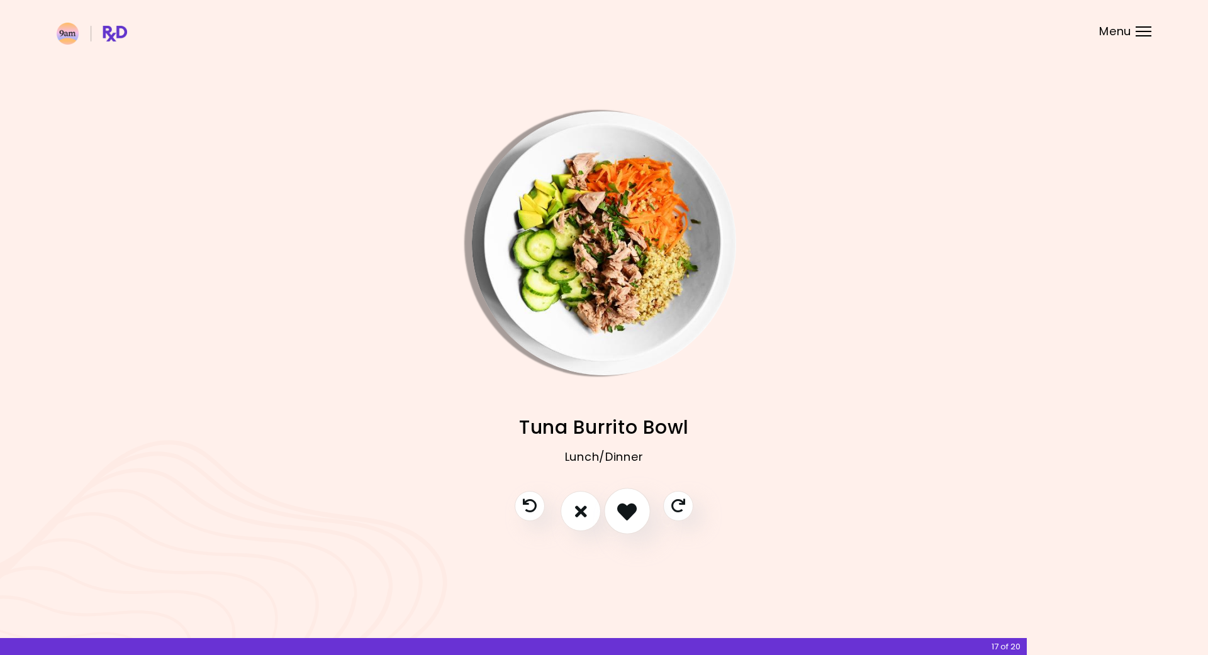
click at [638, 510] on button "I like this recipe" at bounding box center [627, 512] width 47 height 47
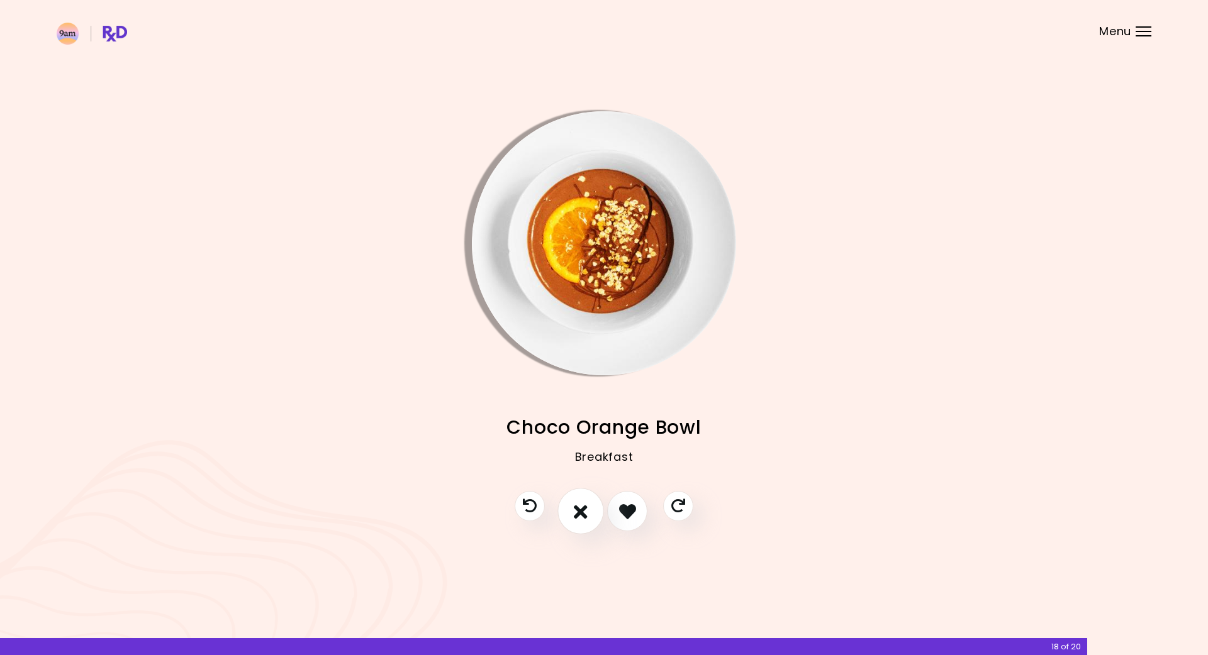
click at [574, 507] on icon "I don't like this recipe" at bounding box center [581, 512] width 14 height 20
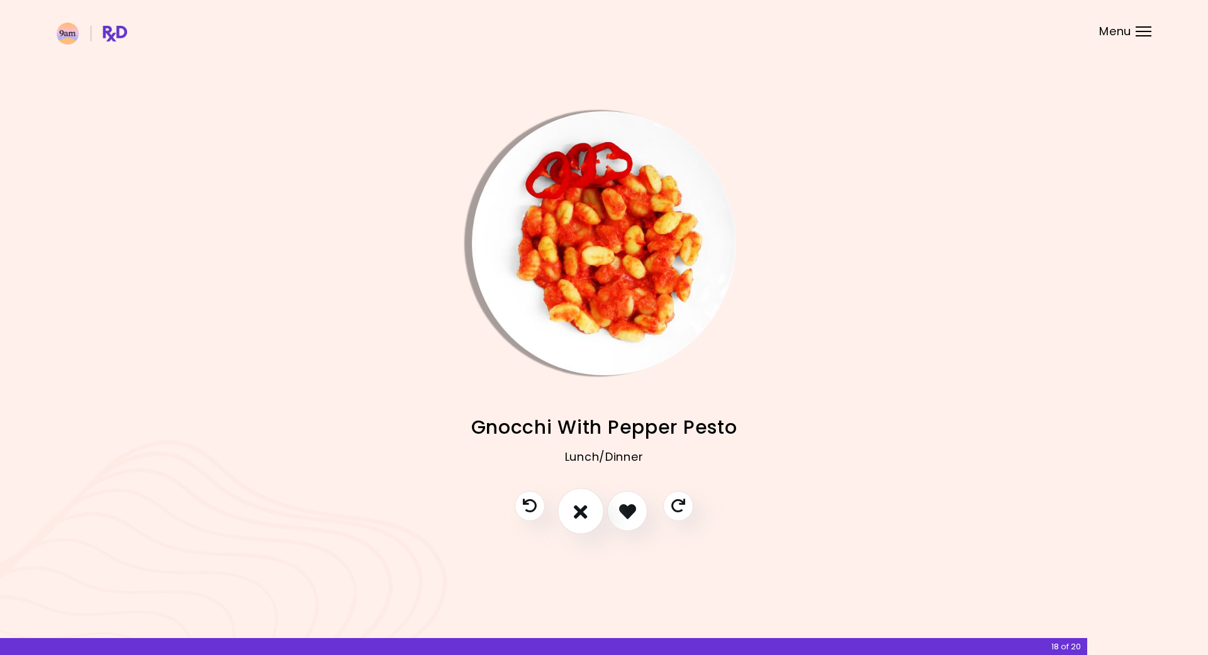
click at [574, 507] on icon "I don't like this recipe" at bounding box center [581, 512] width 14 height 20
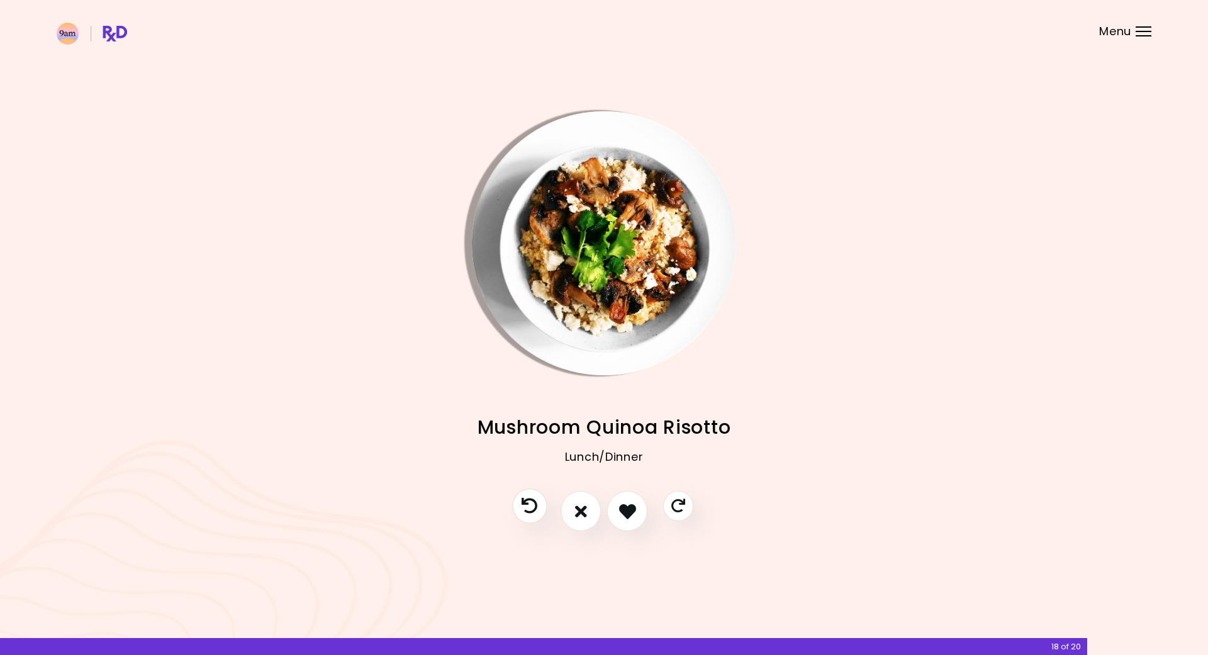
click at [533, 506] on icon "Previous recipe" at bounding box center [529, 507] width 16 height 16
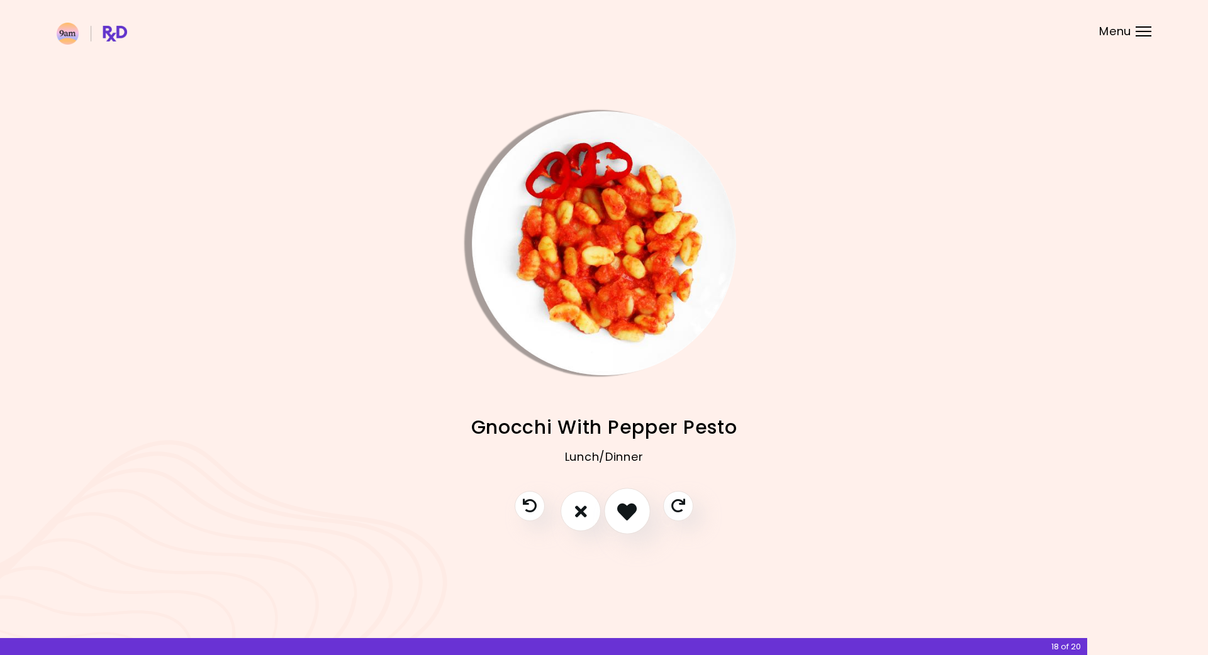
click at [620, 510] on icon "I like this recipe" at bounding box center [627, 512] width 20 height 20
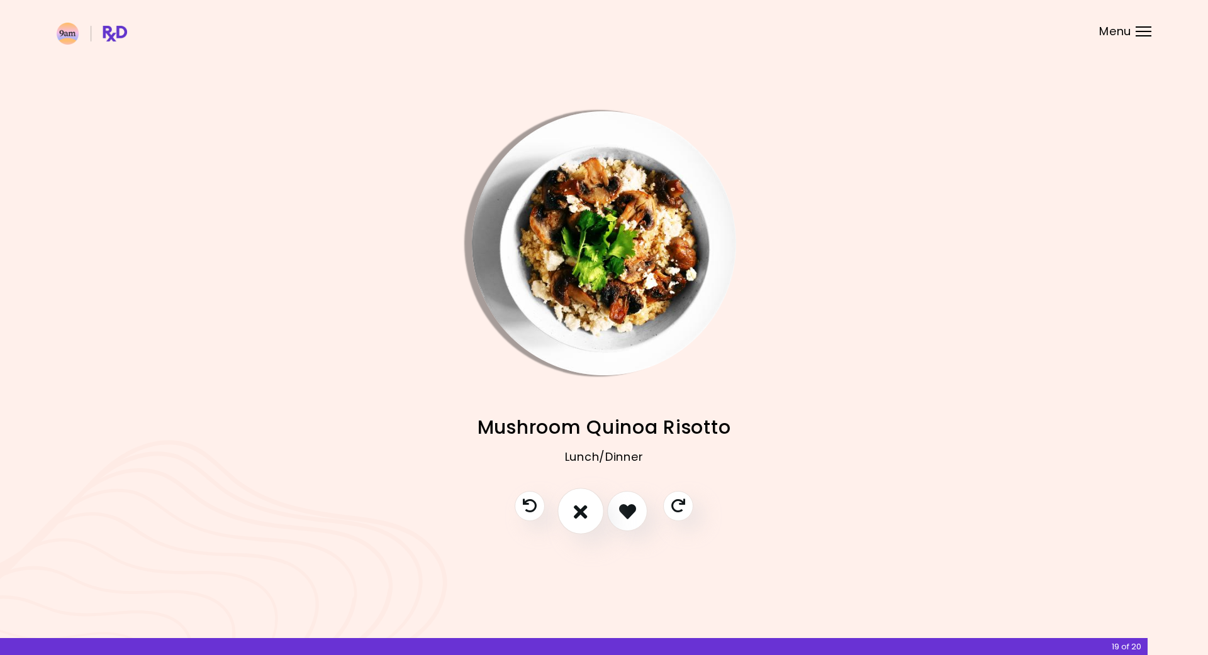
click at [582, 511] on icon "I don't like this recipe" at bounding box center [581, 512] width 14 height 20
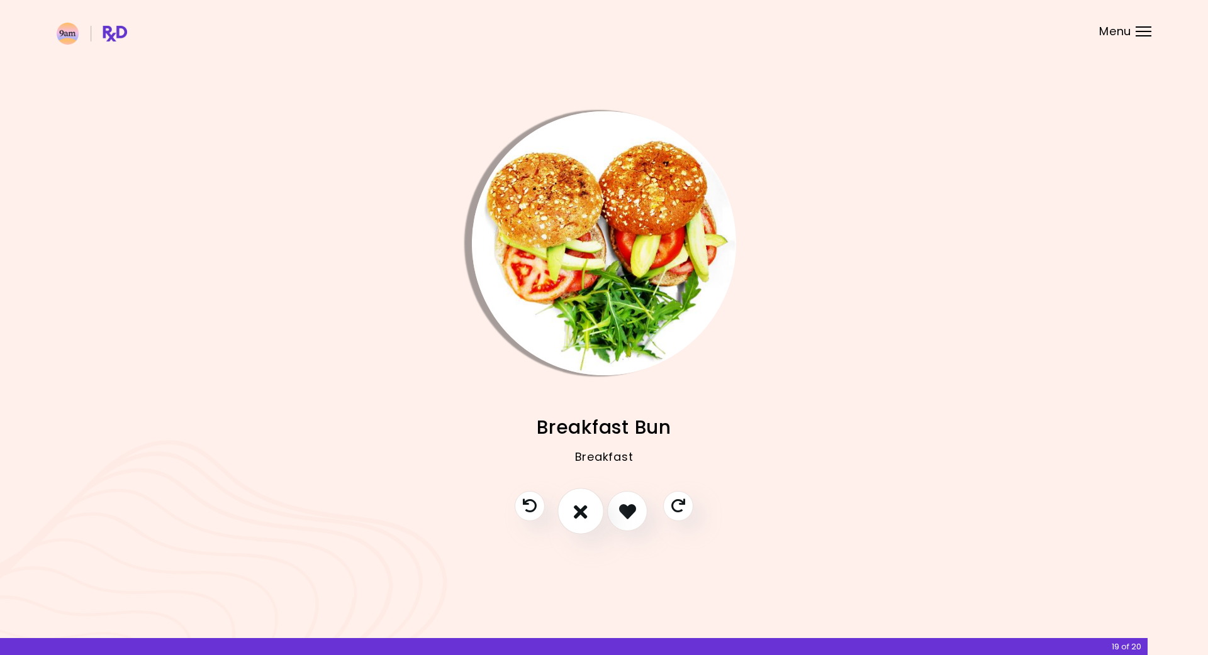
click at [582, 511] on icon "I don't like this recipe" at bounding box center [581, 512] width 14 height 20
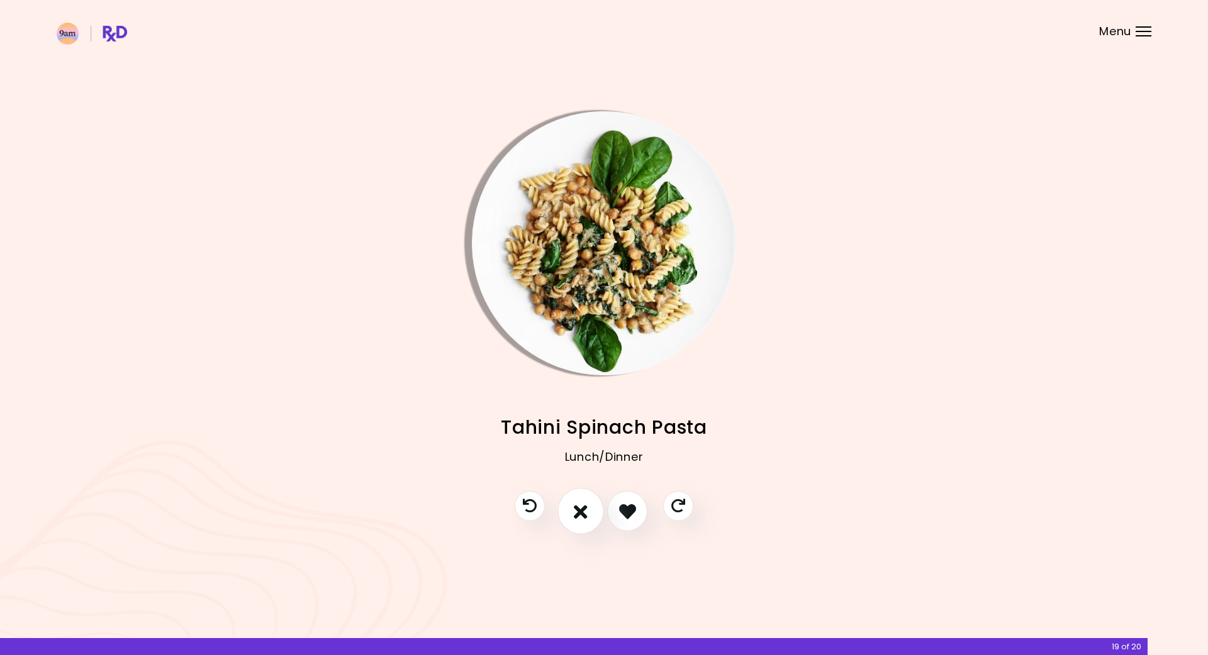
click at [582, 511] on icon "I don't like this recipe" at bounding box center [581, 512] width 14 height 20
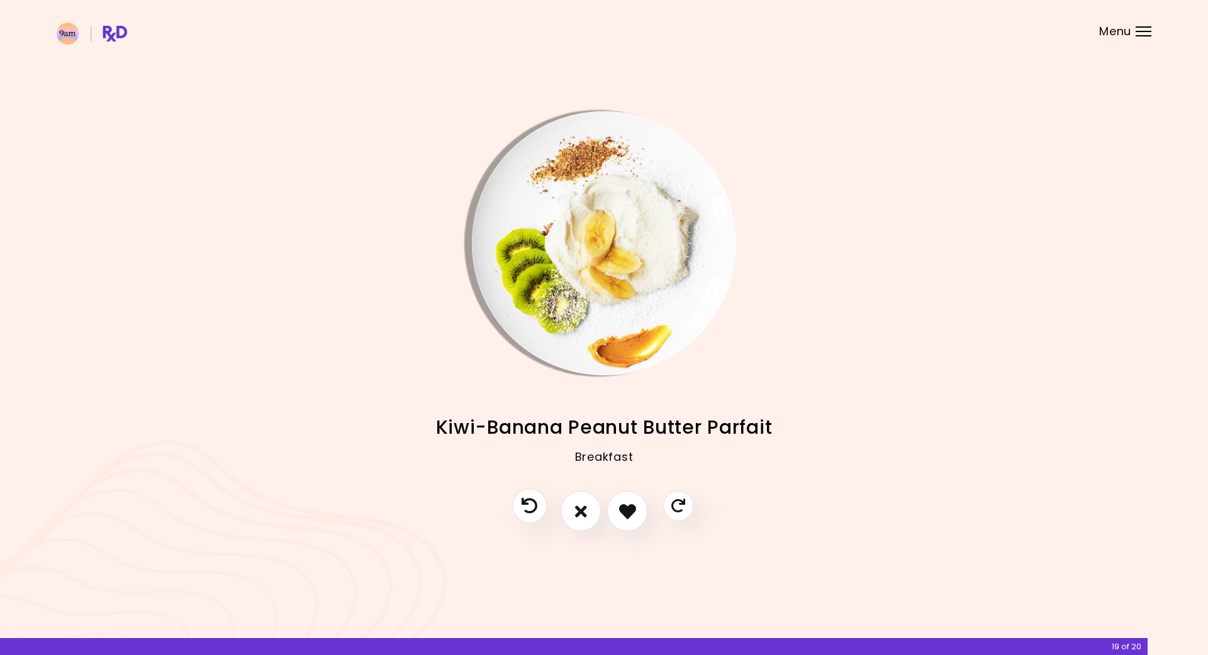
click at [530, 513] on icon "Previous recipe" at bounding box center [529, 507] width 16 height 16
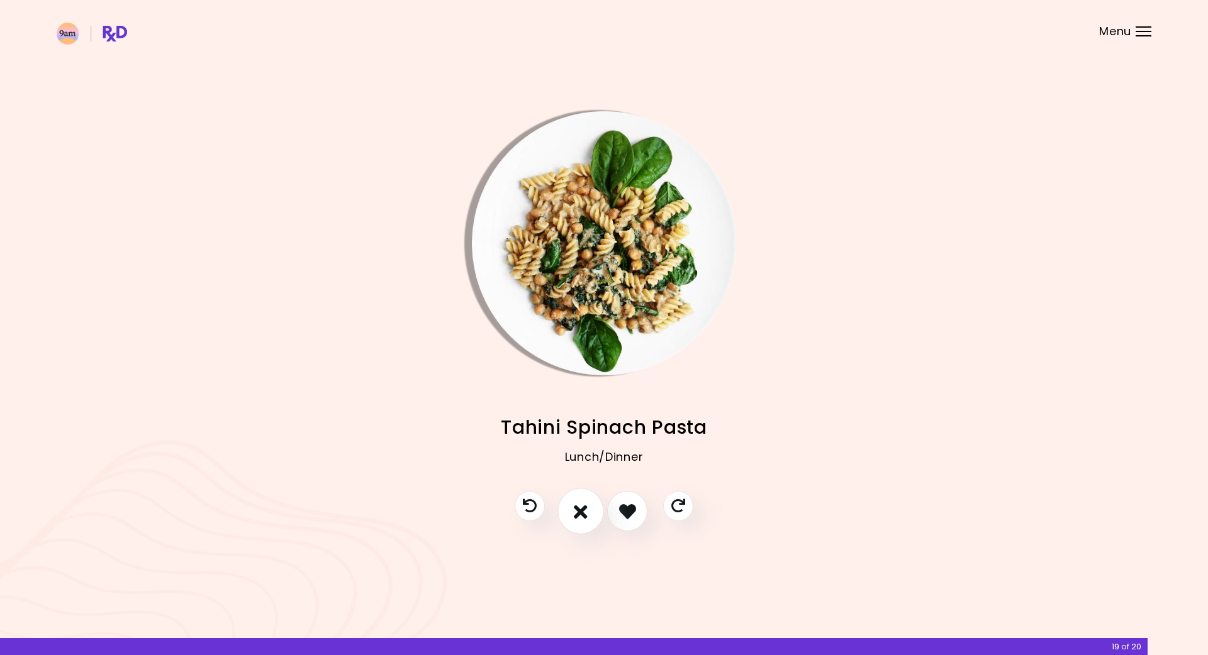
click at [584, 511] on icon "I don't like this recipe" at bounding box center [581, 512] width 14 height 20
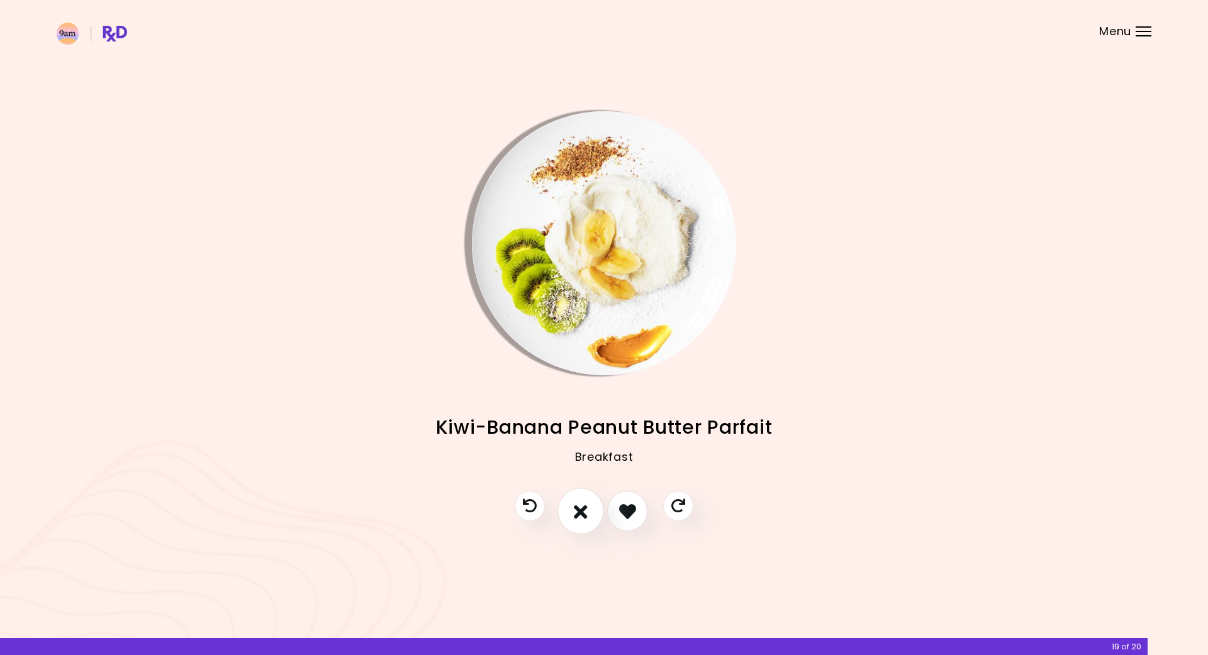
click at [584, 511] on icon "I don't like this recipe" at bounding box center [581, 512] width 14 height 20
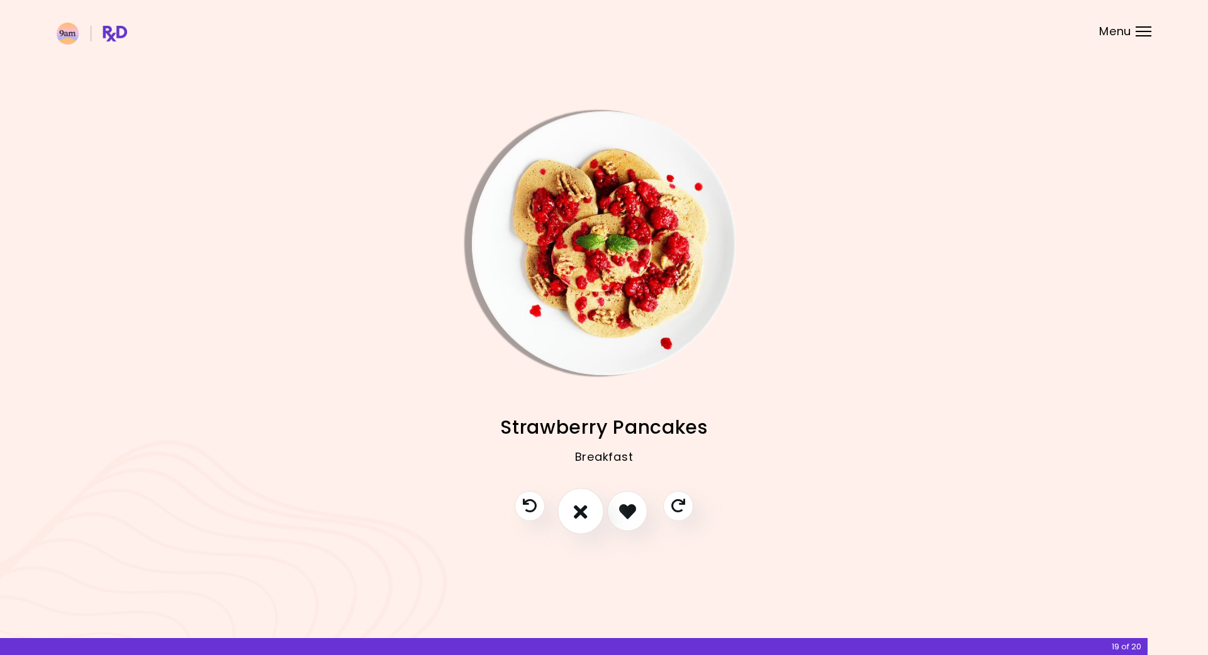
click at [584, 511] on icon "I don't like this recipe" at bounding box center [581, 512] width 14 height 20
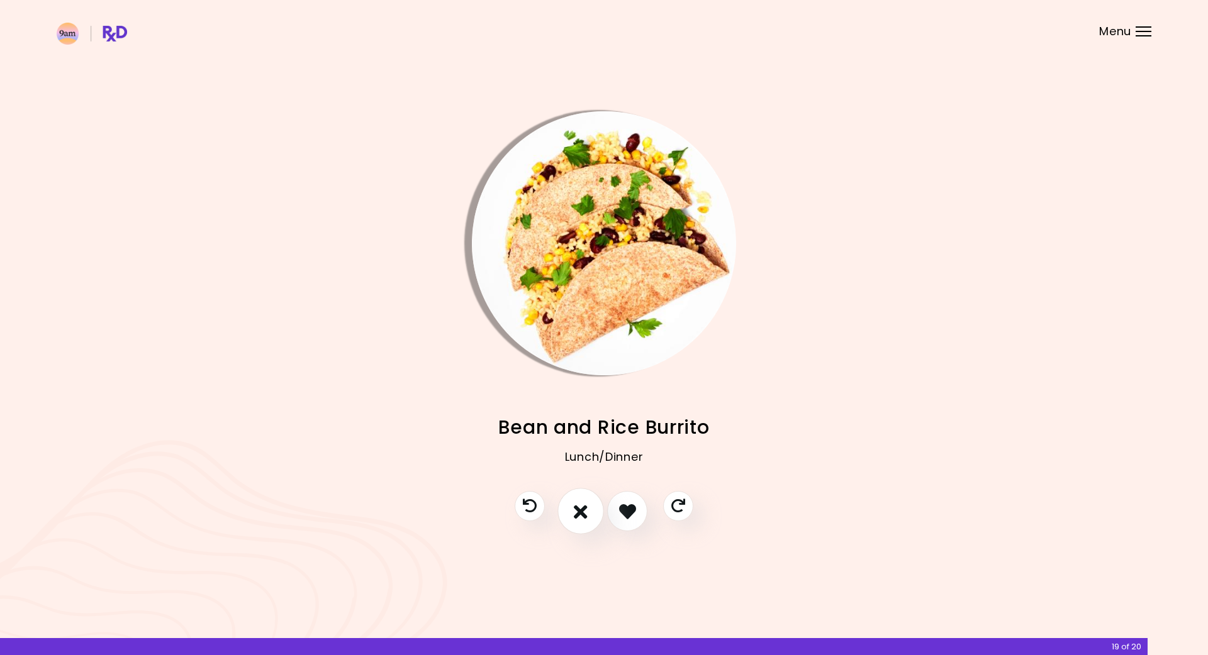
click at [584, 511] on icon "I don't like this recipe" at bounding box center [581, 512] width 14 height 20
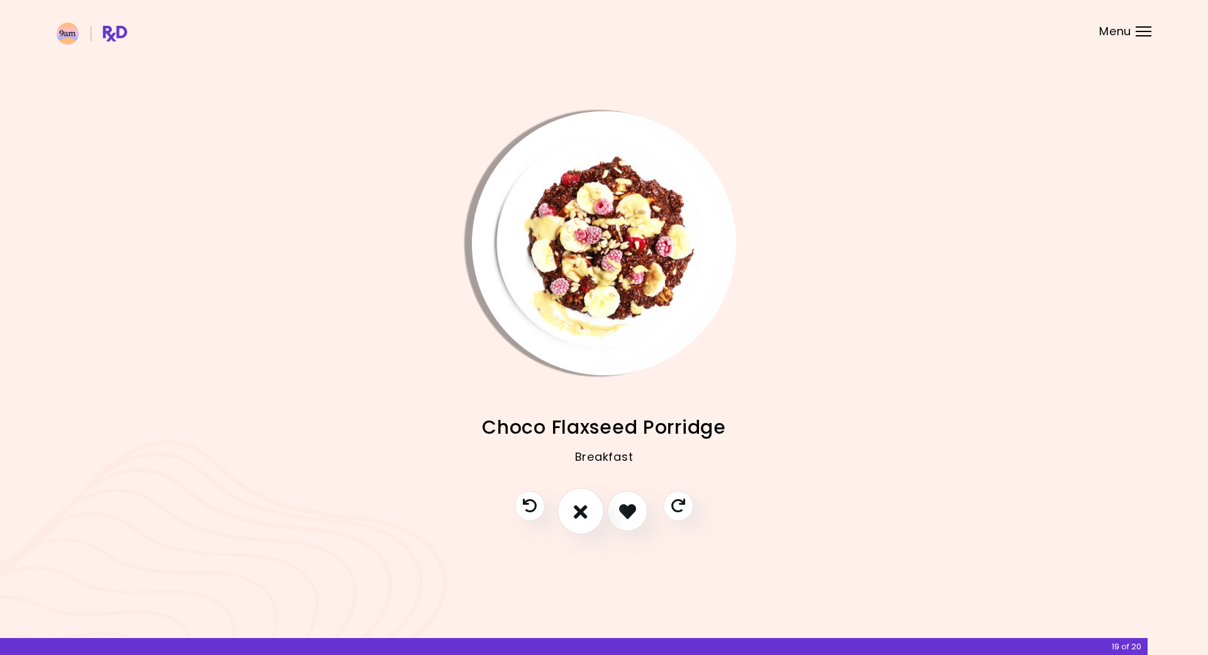
click at [584, 511] on icon "I don't like this recipe" at bounding box center [581, 512] width 14 height 20
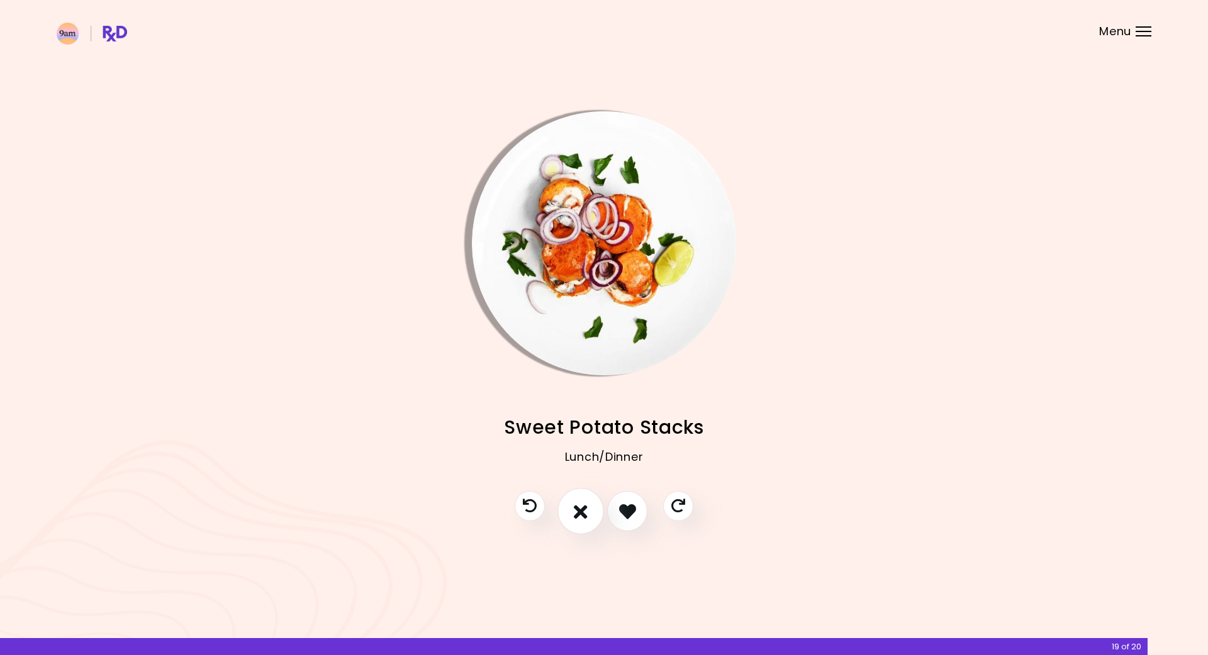
click at [584, 511] on icon "I don't like this recipe" at bounding box center [581, 512] width 14 height 20
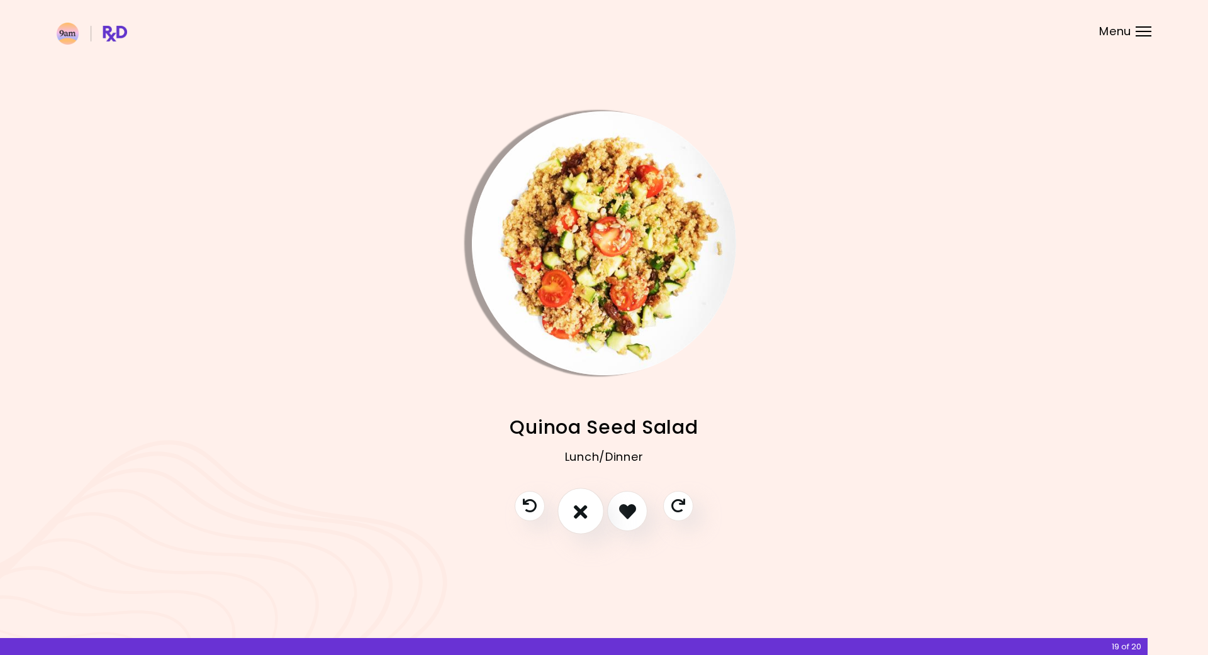
click at [584, 511] on icon "I don't like this recipe" at bounding box center [581, 512] width 14 height 20
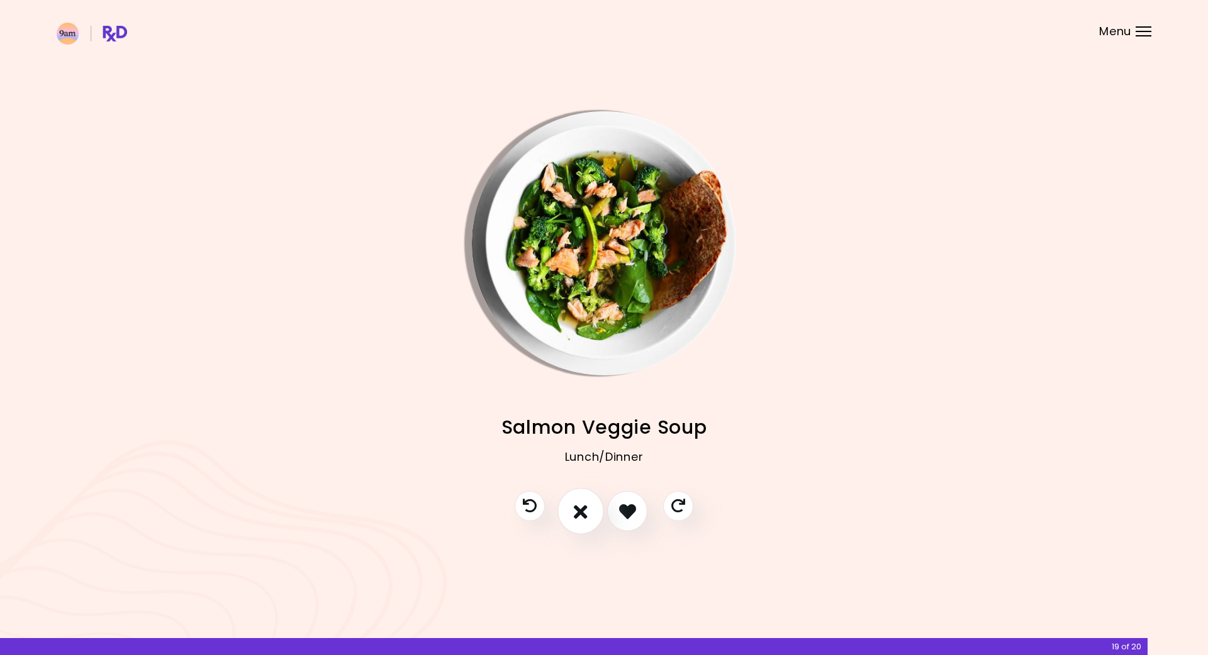
click at [584, 511] on icon "I don't like this recipe" at bounding box center [581, 512] width 14 height 20
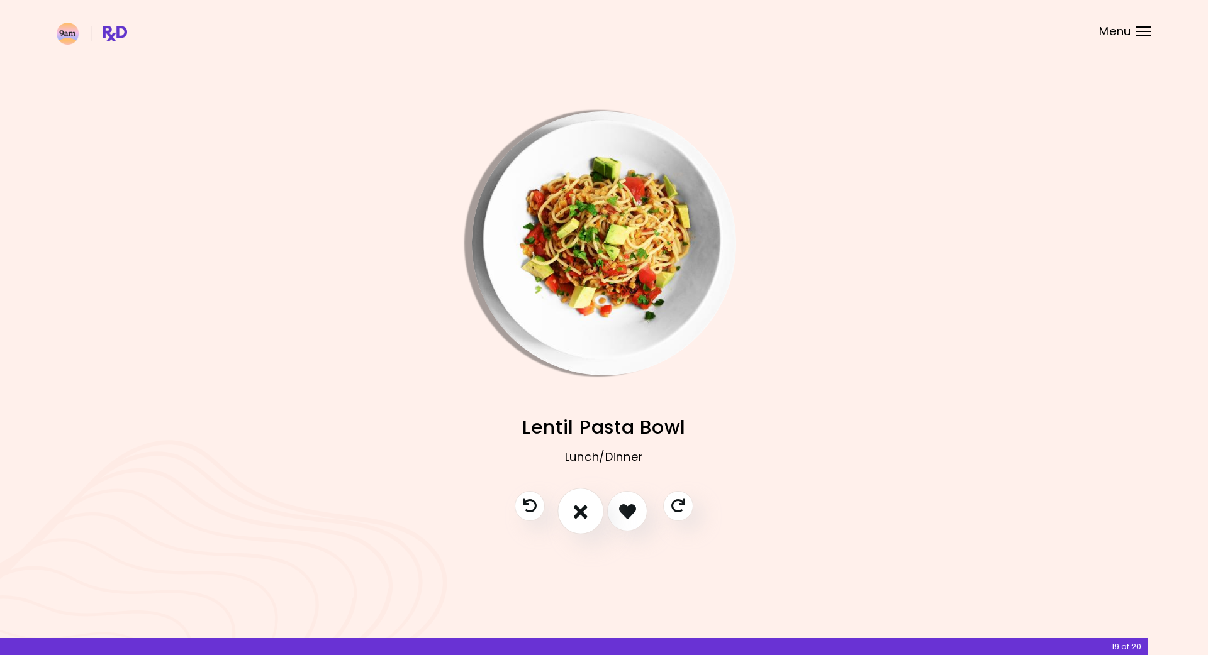
click at [582, 520] on icon "I don't like this recipe" at bounding box center [581, 512] width 14 height 20
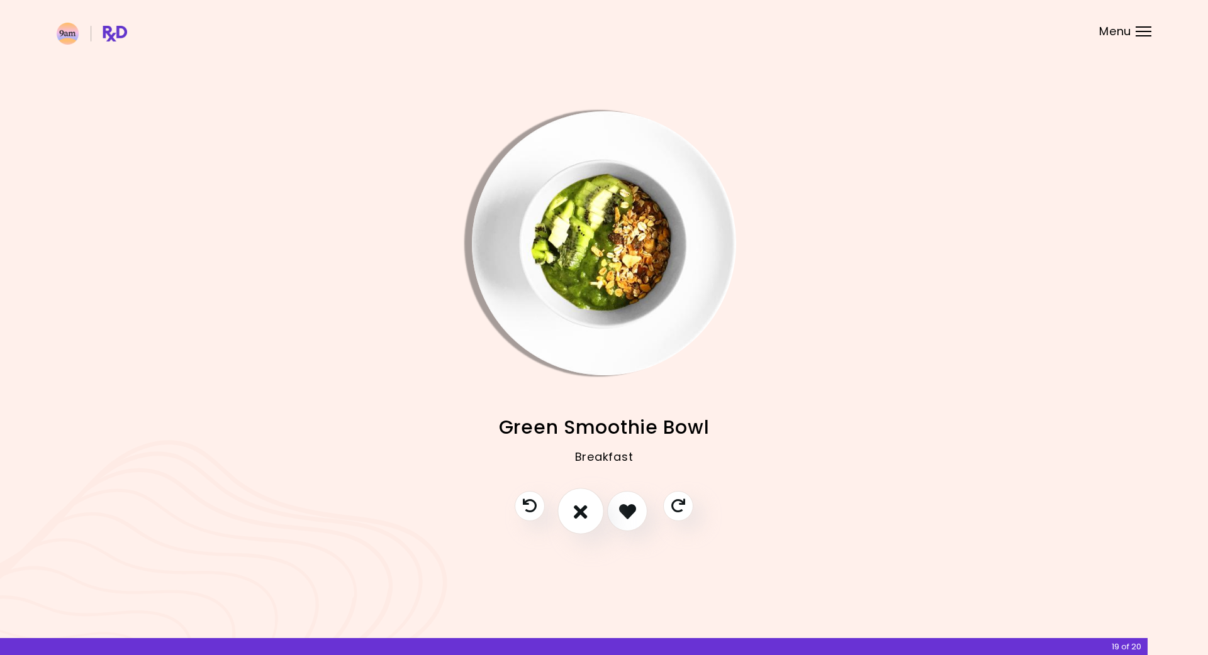
click at [582, 520] on icon "I don't like this recipe" at bounding box center [581, 512] width 14 height 20
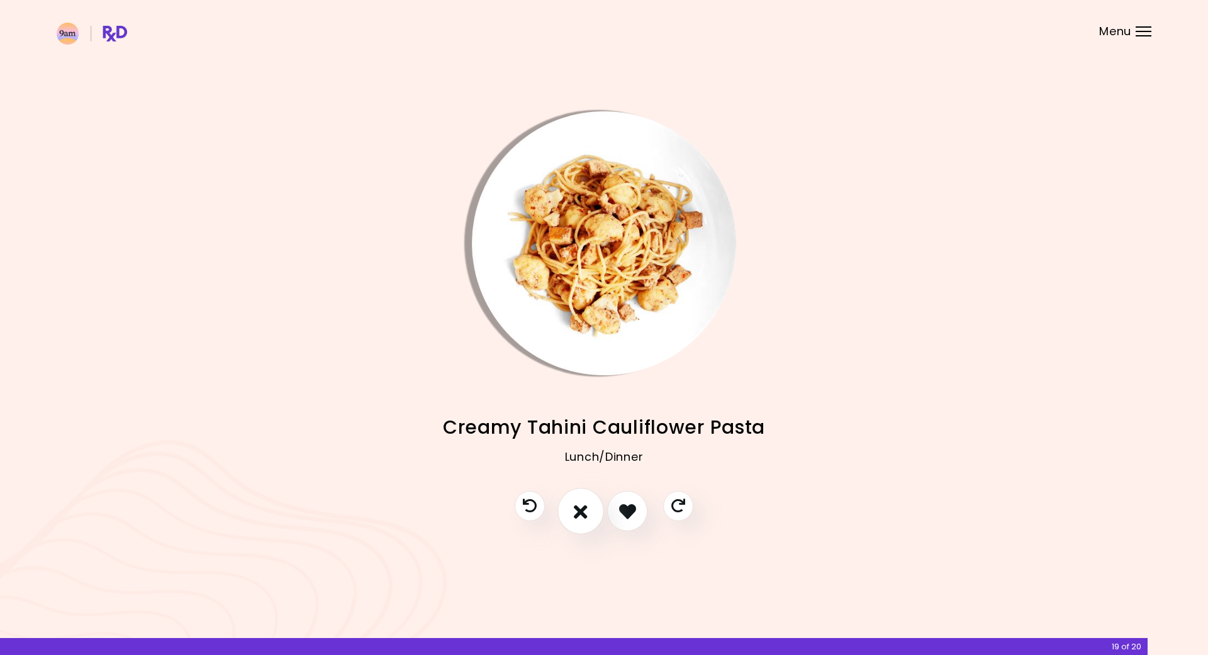
click at [582, 520] on icon "I don't like this recipe" at bounding box center [581, 512] width 14 height 20
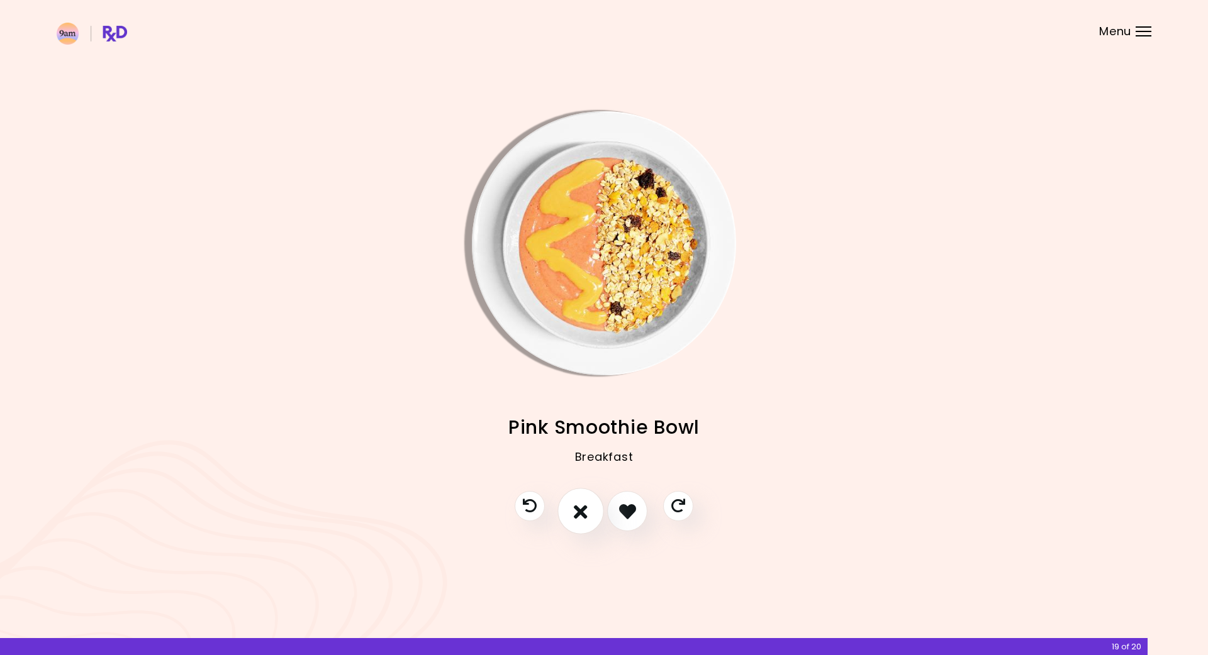
click at [582, 520] on icon "I don't like this recipe" at bounding box center [581, 512] width 14 height 20
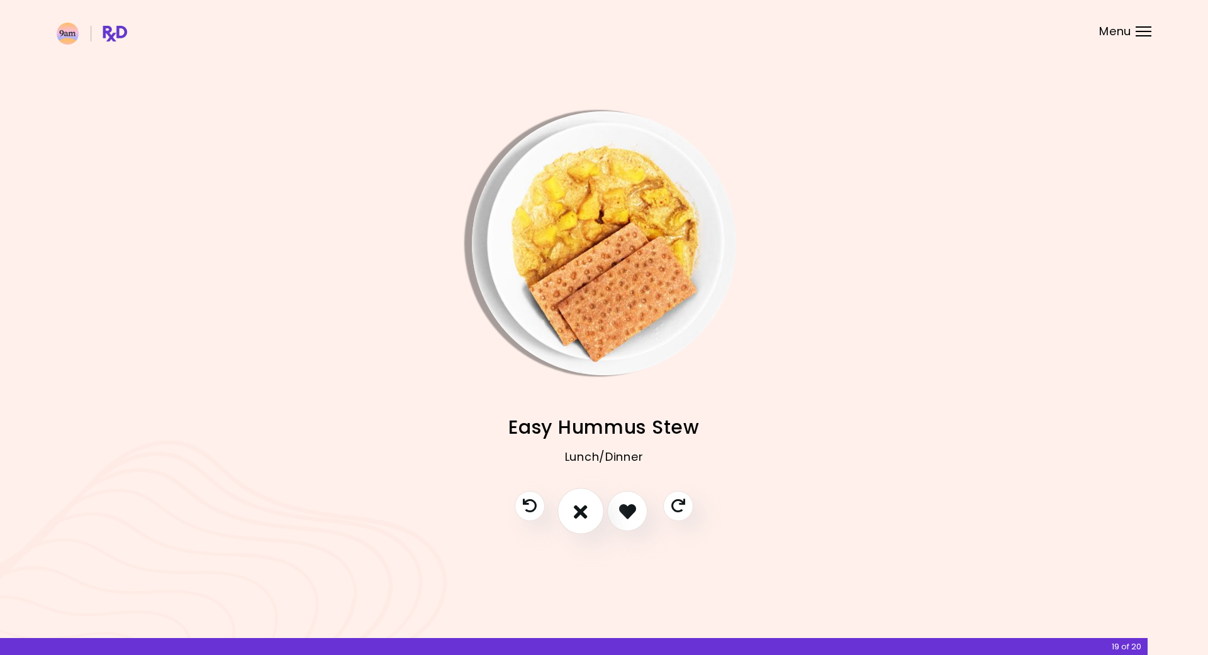
click at [582, 520] on icon "I don't like this recipe" at bounding box center [581, 512] width 14 height 20
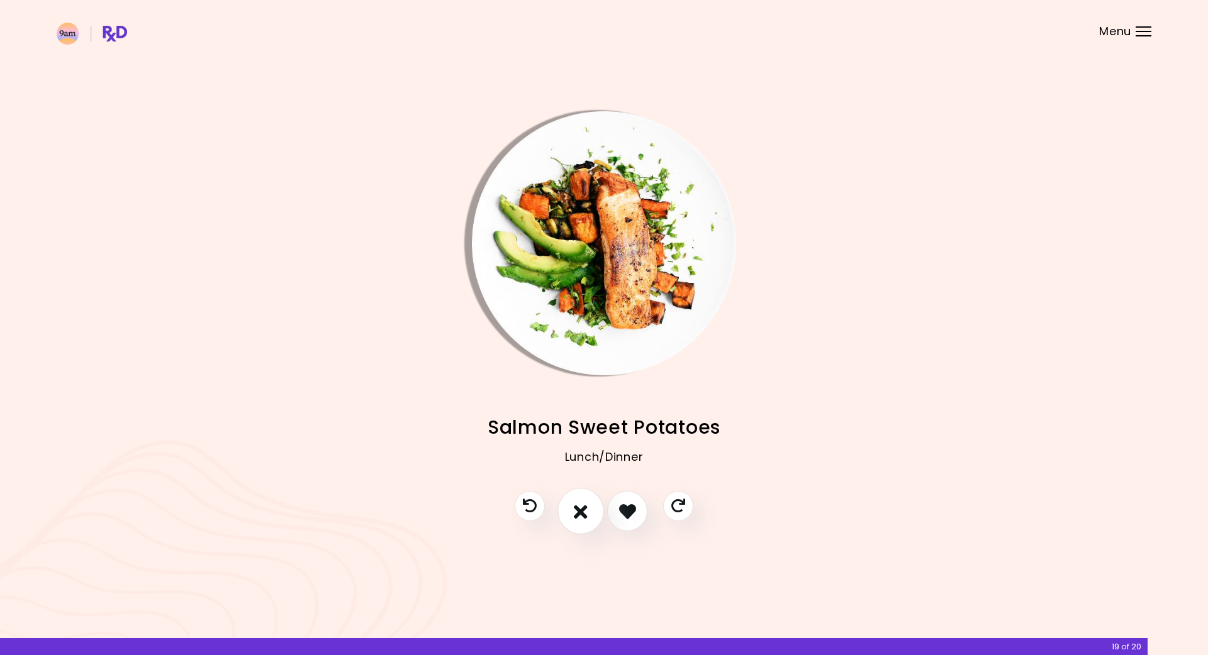
click at [582, 520] on icon "I don't like this recipe" at bounding box center [581, 512] width 14 height 20
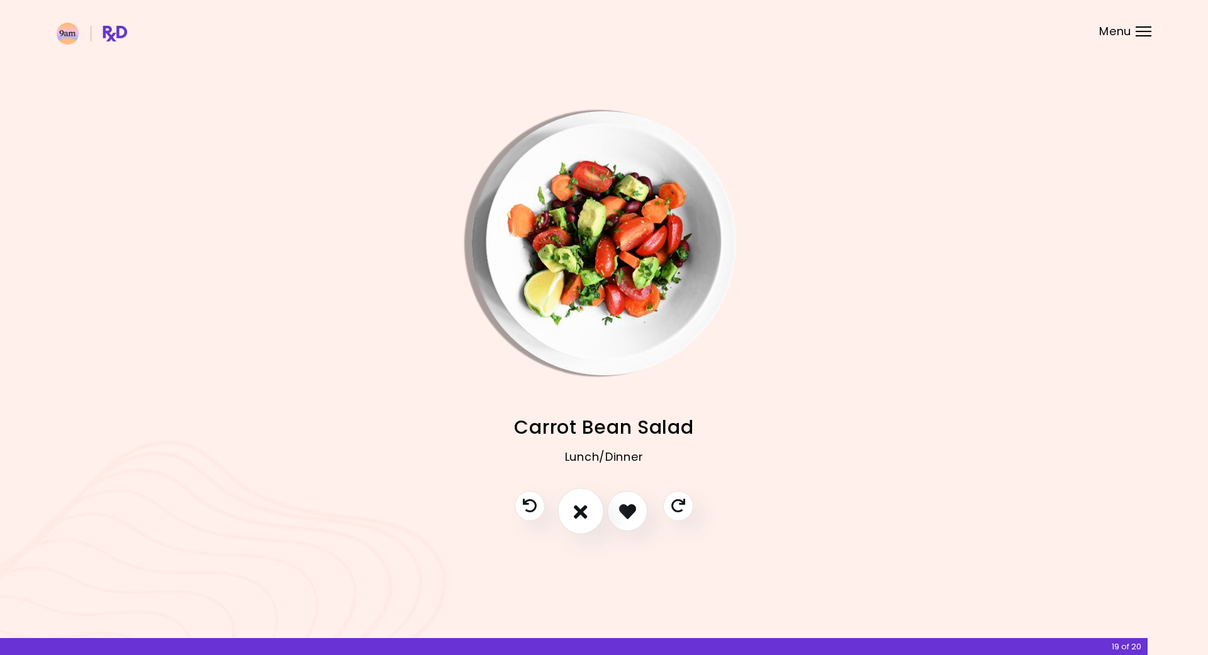
click at [584, 522] on button "I don't like this recipe" at bounding box center [580, 512] width 47 height 47
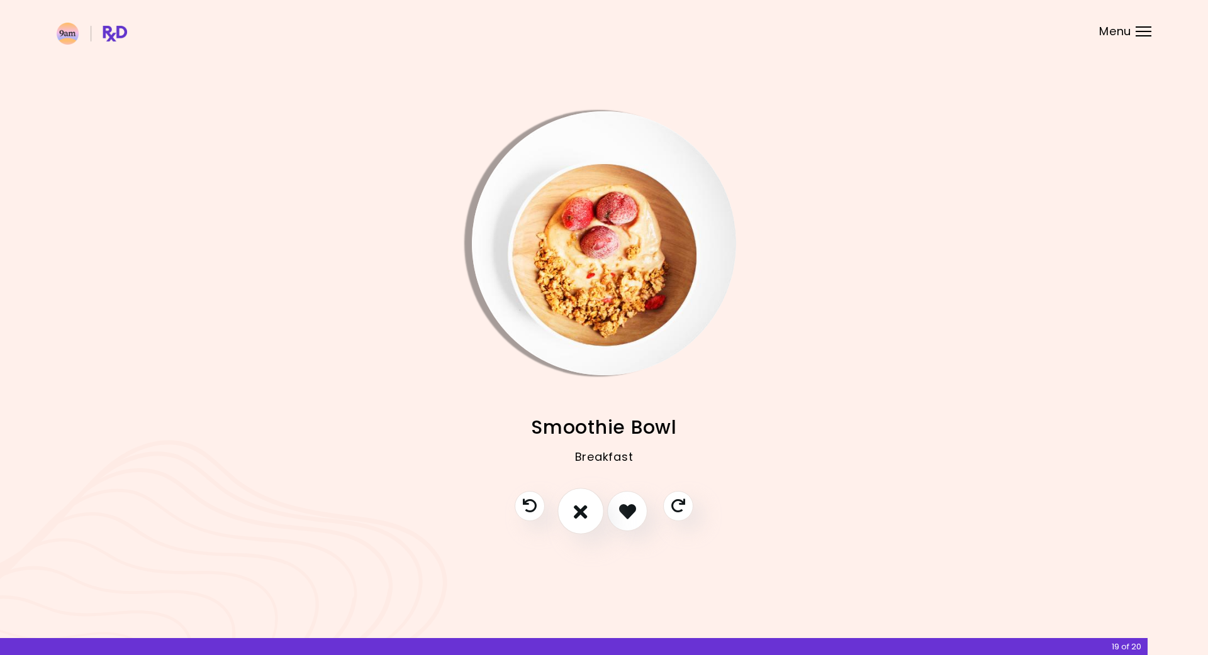
click at [584, 522] on button "I don't like this recipe" at bounding box center [580, 512] width 47 height 47
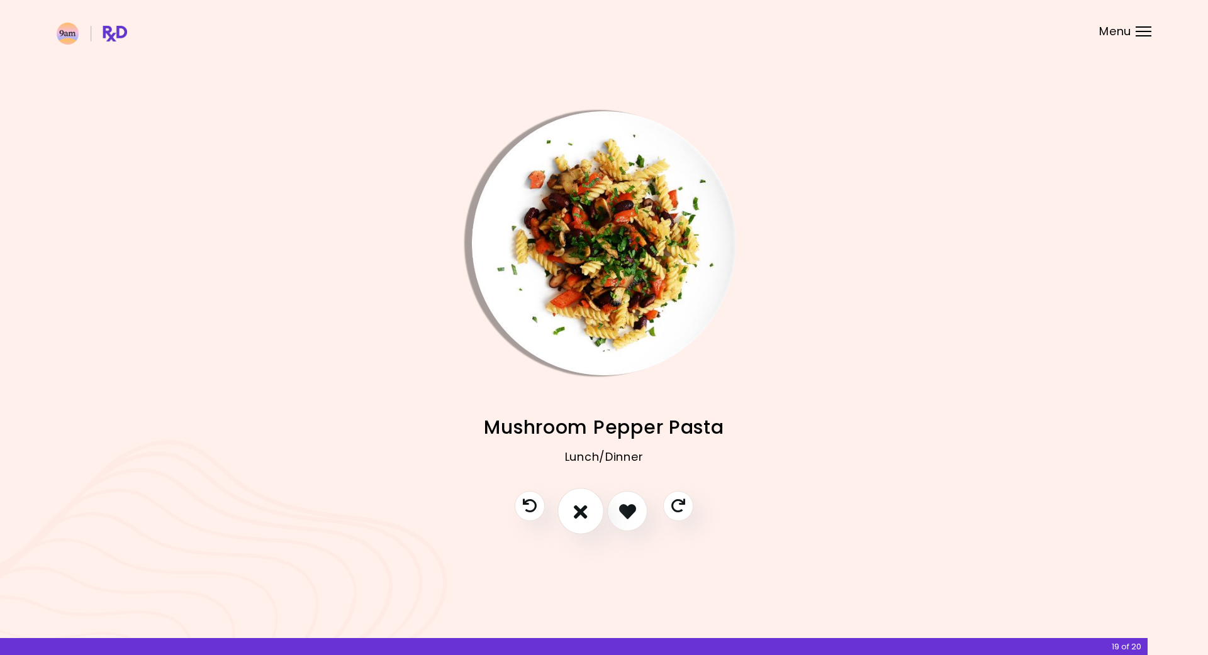
click at [584, 522] on button "I don't like this recipe" at bounding box center [580, 512] width 47 height 47
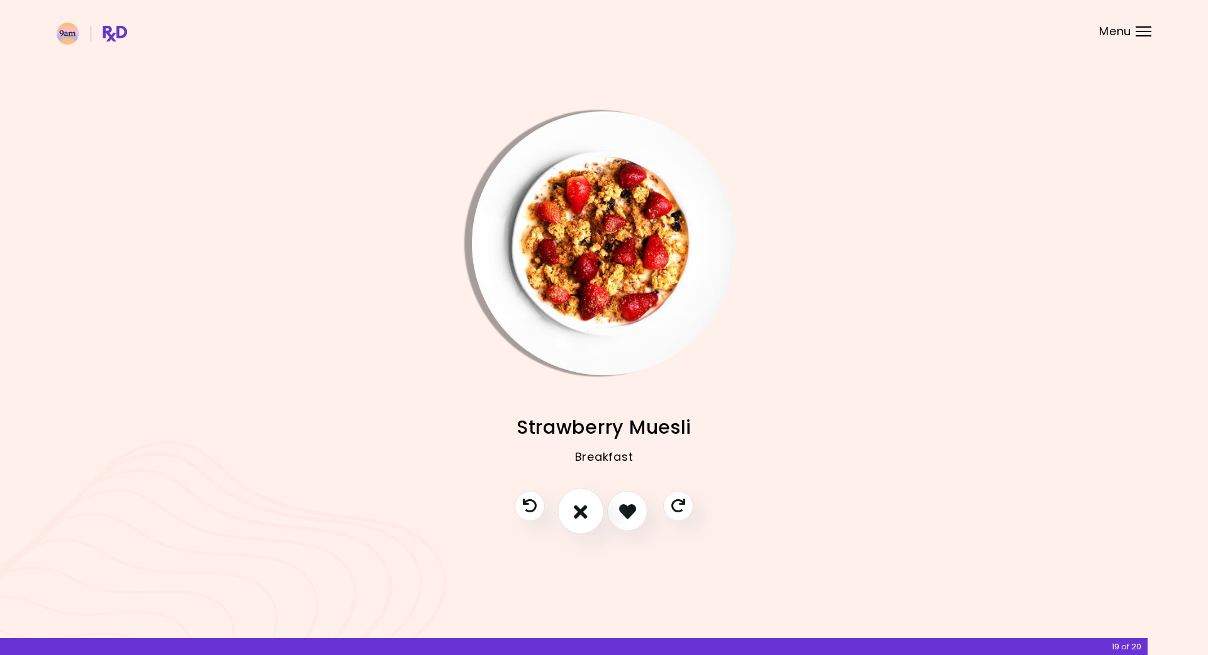
click at [584, 522] on button "I don't like this recipe" at bounding box center [580, 512] width 47 height 47
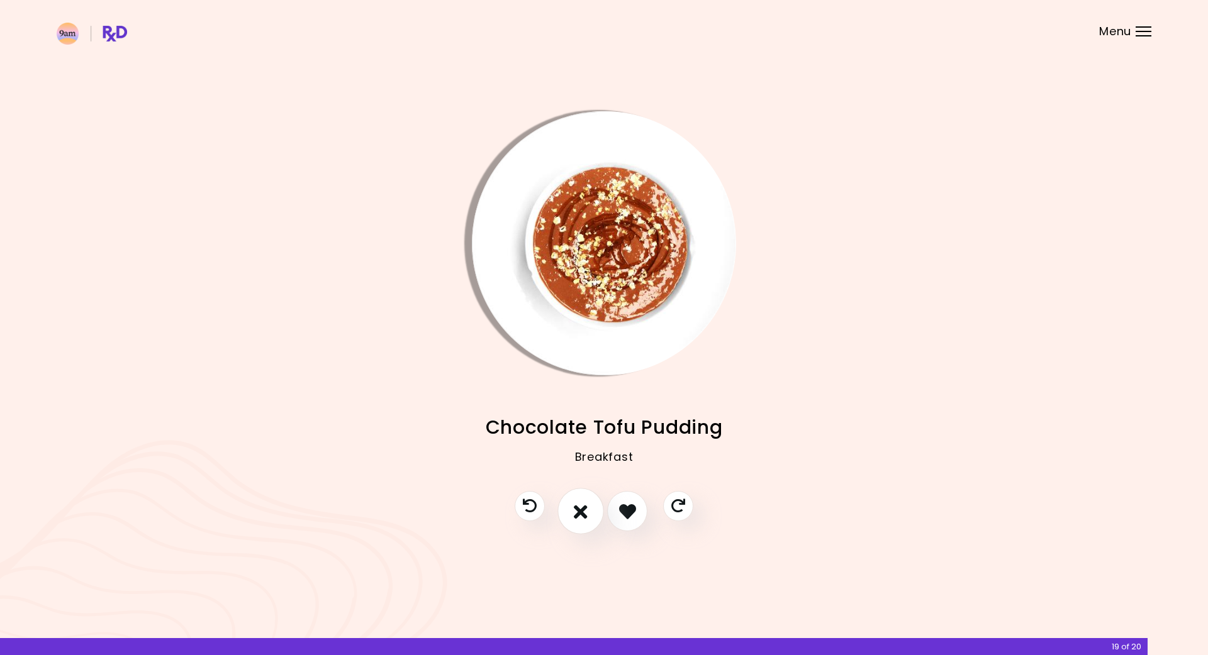
click at [584, 522] on button "I don't like this recipe" at bounding box center [580, 512] width 47 height 47
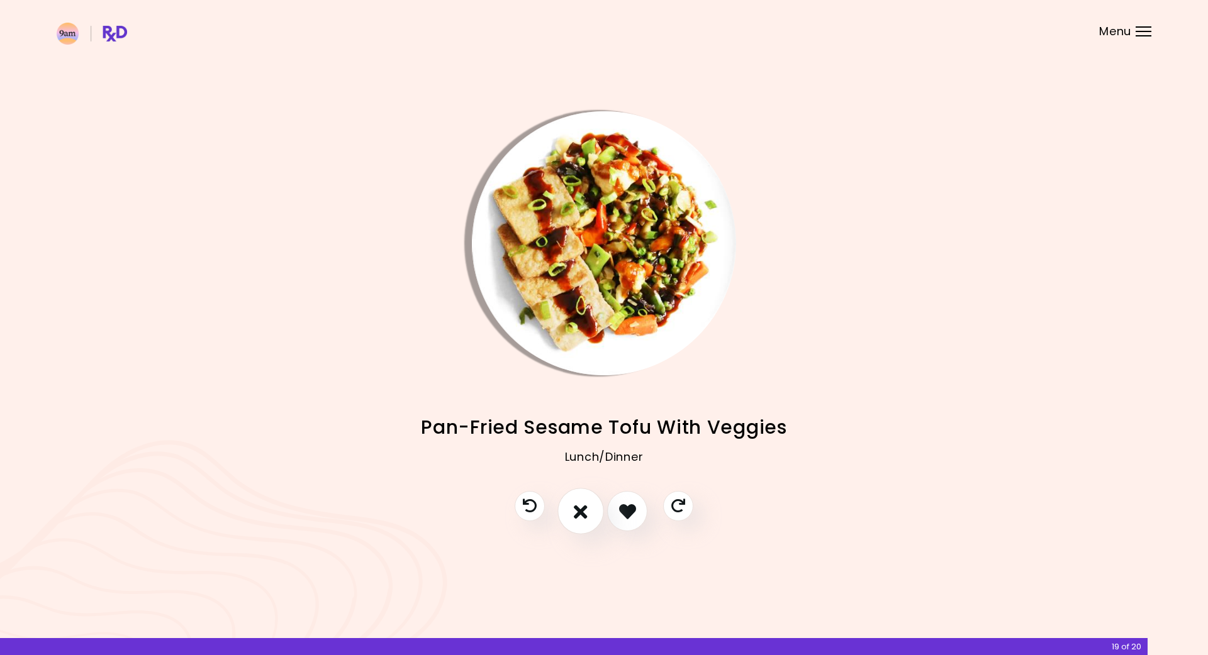
click at [584, 522] on button "I don't like this recipe" at bounding box center [580, 512] width 47 height 47
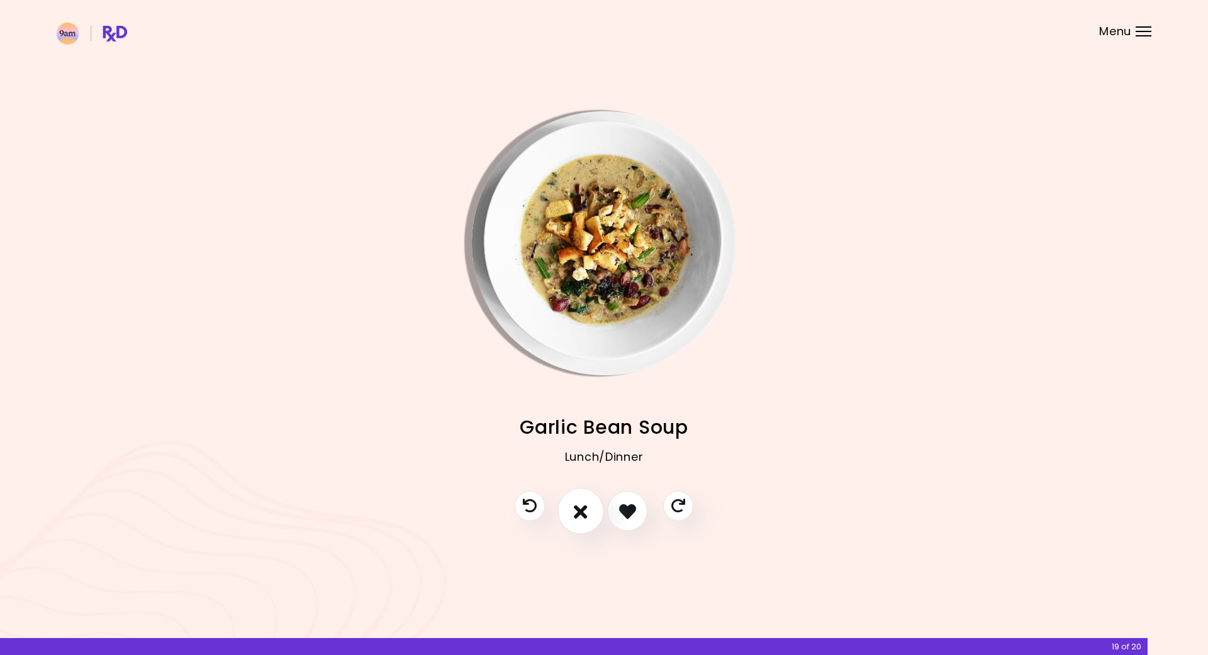
click at [584, 522] on button "I don't like this recipe" at bounding box center [580, 512] width 47 height 47
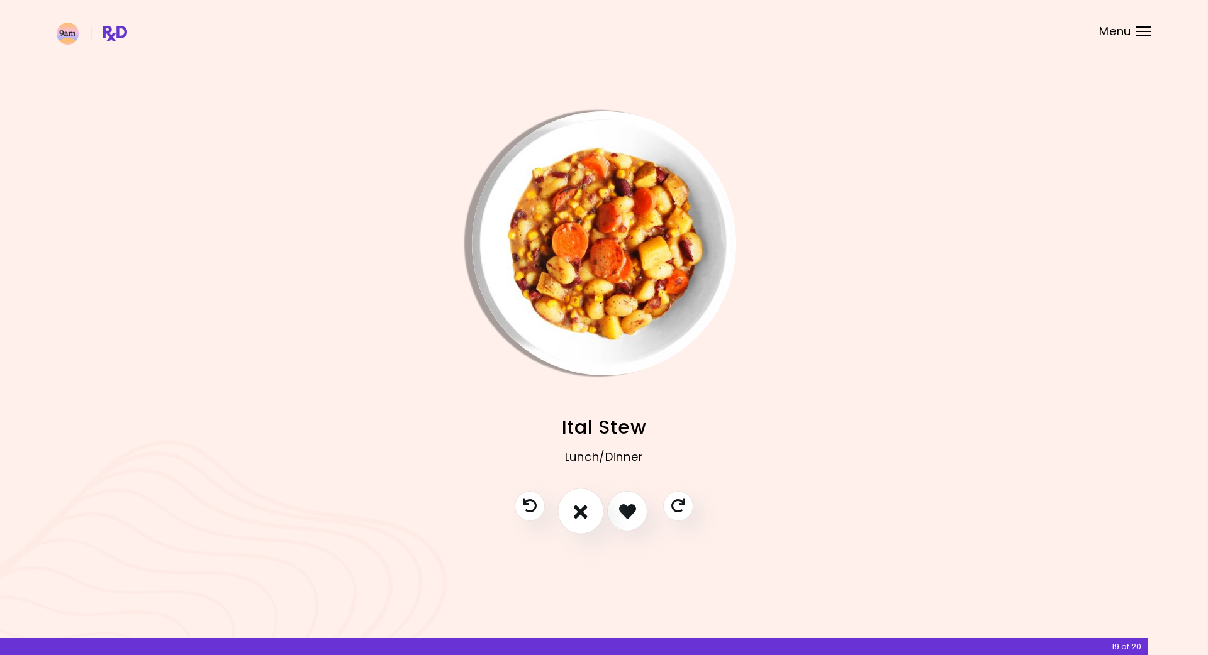
click at [584, 522] on button "I don't like this recipe" at bounding box center [580, 512] width 47 height 47
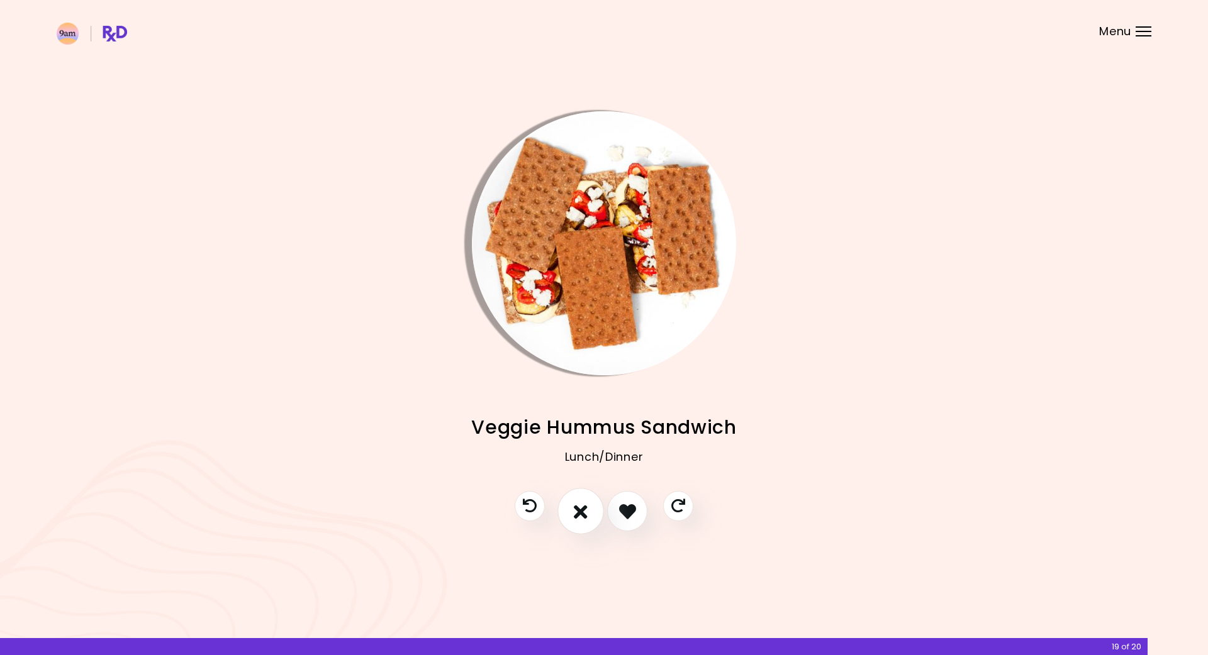
click at [584, 522] on button "I don't like this recipe" at bounding box center [580, 512] width 47 height 47
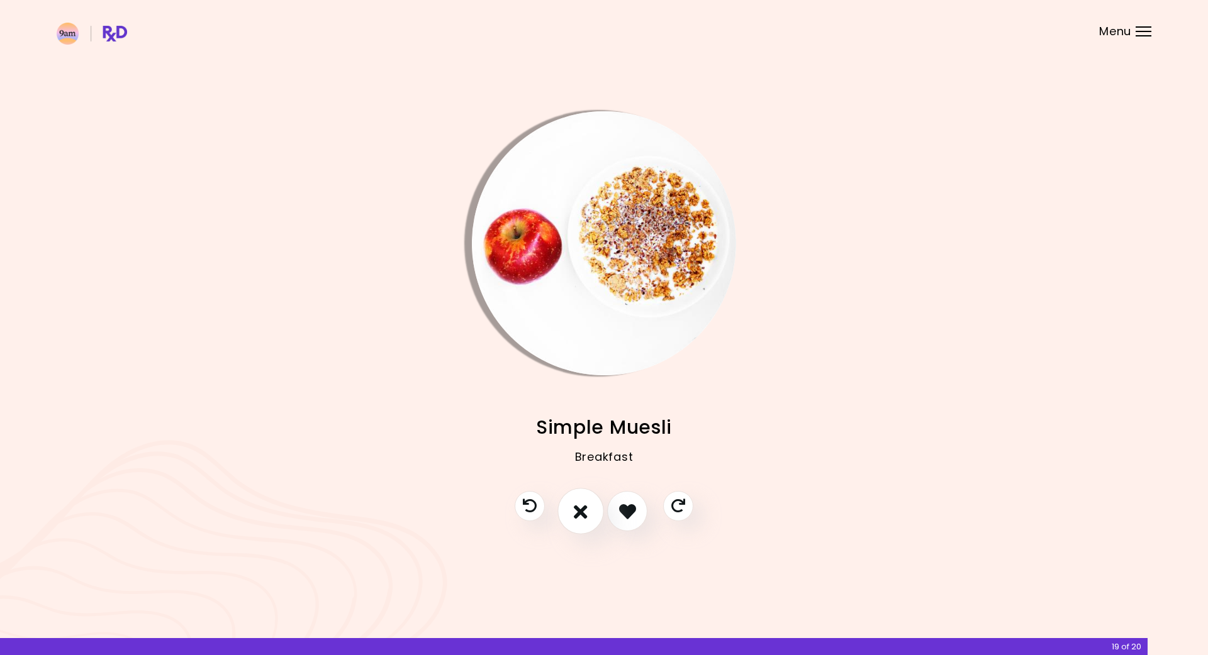
click at [584, 522] on button "I don't like this recipe" at bounding box center [580, 512] width 47 height 47
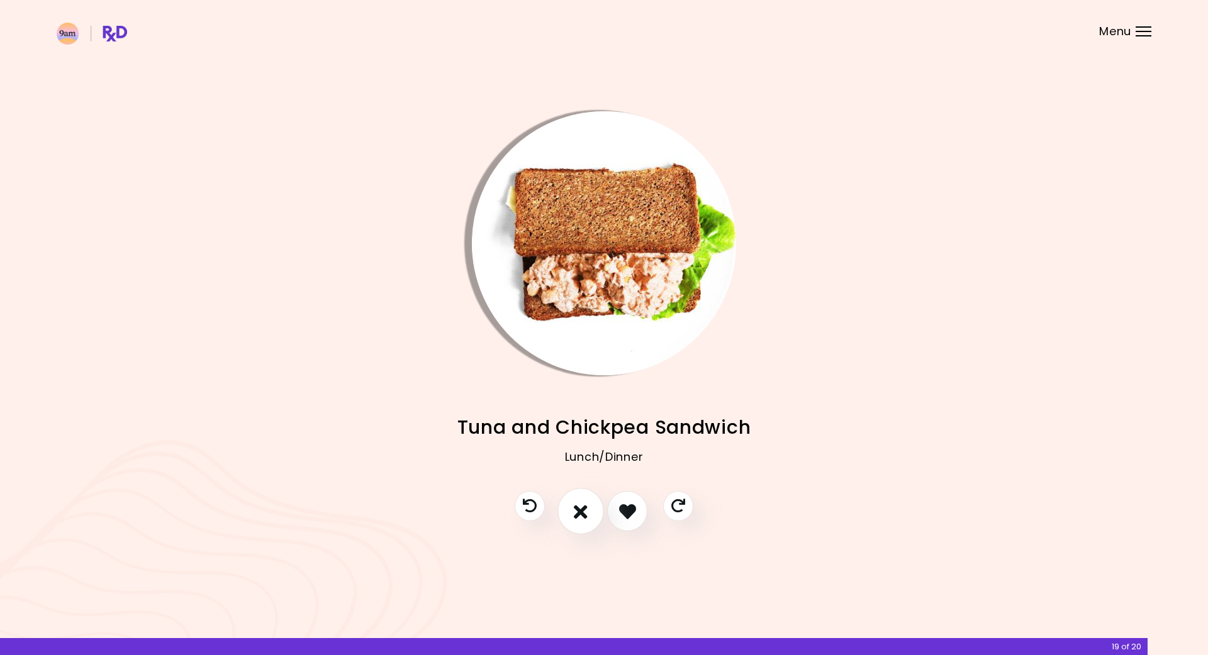
click at [584, 522] on button "I don't like this recipe" at bounding box center [580, 512] width 47 height 47
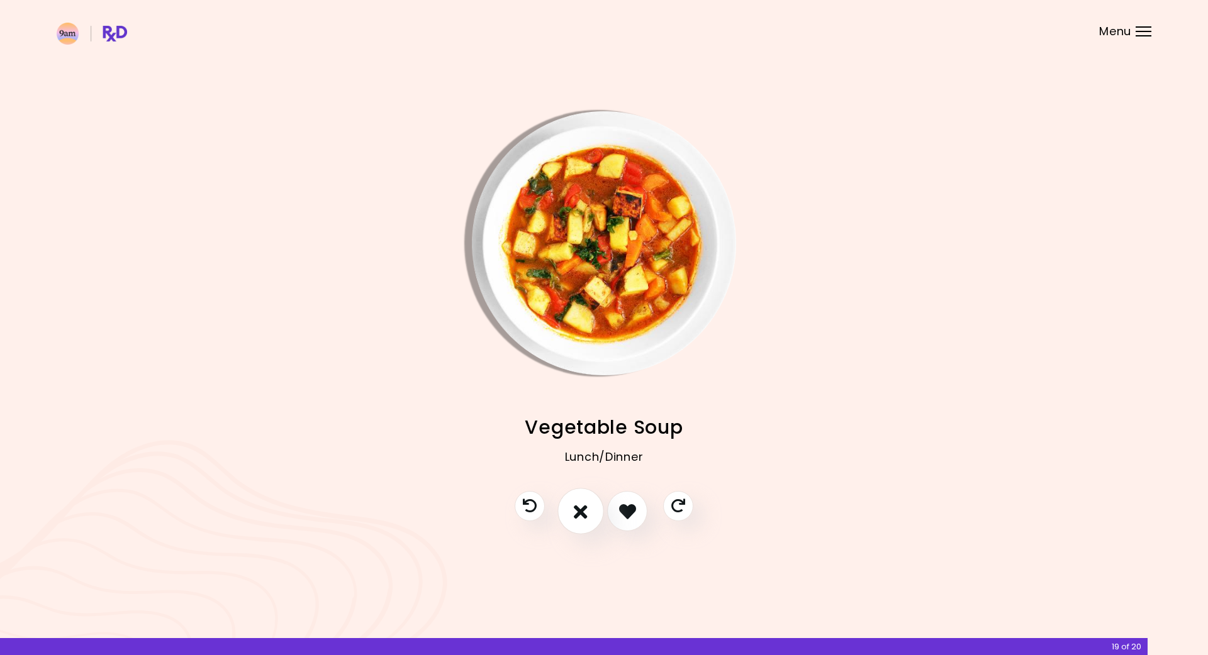
click at [584, 522] on button "I don't like this recipe" at bounding box center [580, 512] width 47 height 47
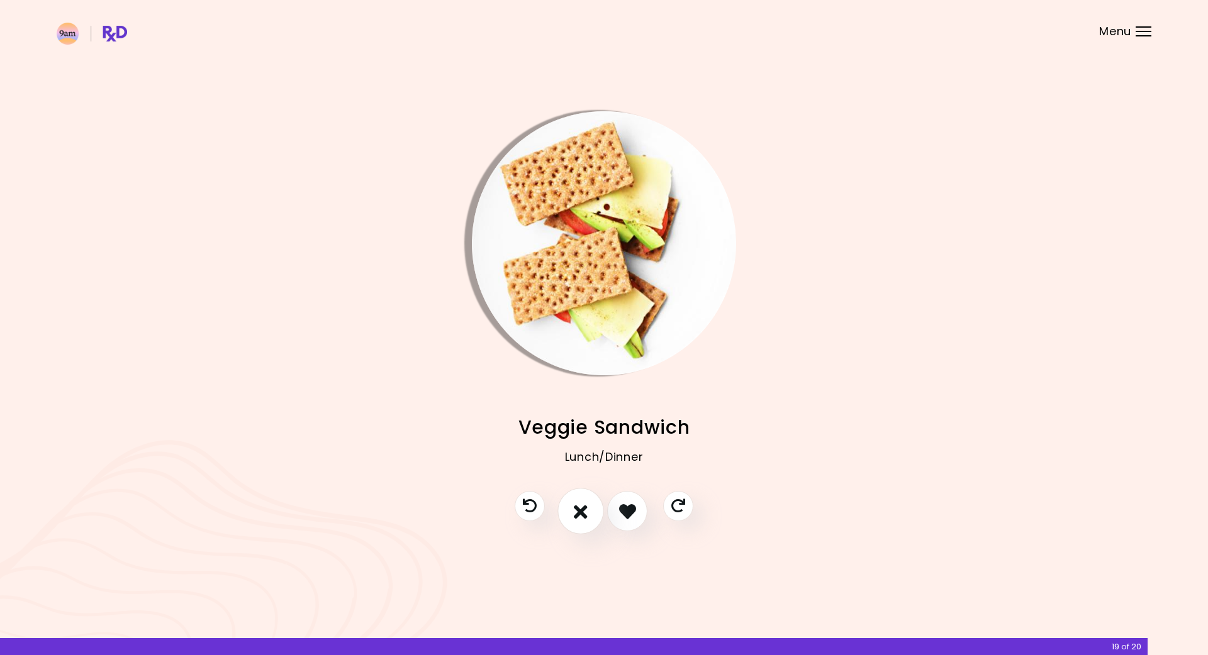
click at [584, 522] on button "I don't like this recipe" at bounding box center [580, 512] width 47 height 47
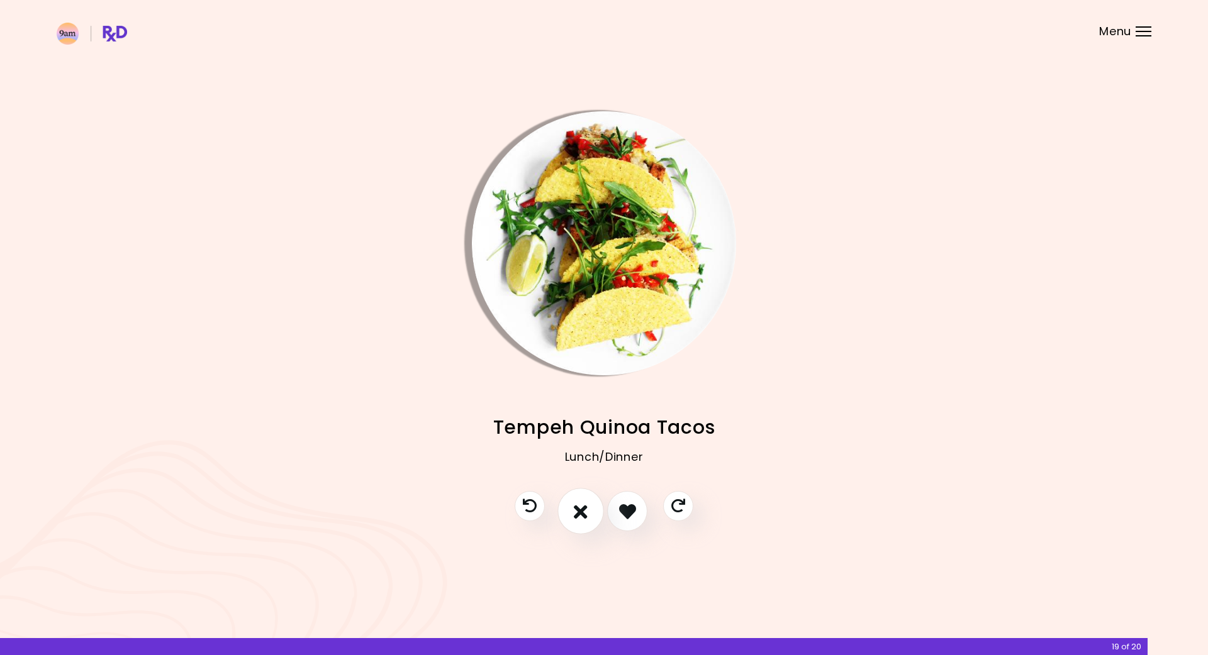
click at [584, 522] on button "I don't like this recipe" at bounding box center [580, 512] width 47 height 47
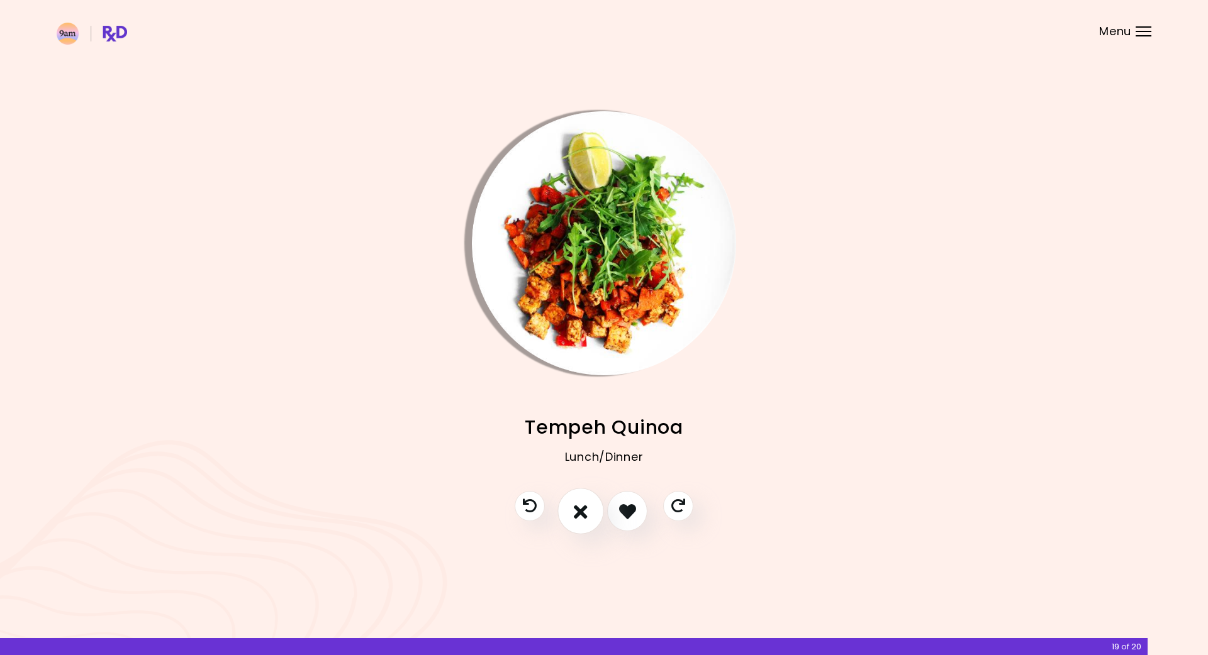
click at [583, 516] on icon "I don't like this recipe" at bounding box center [581, 512] width 14 height 20
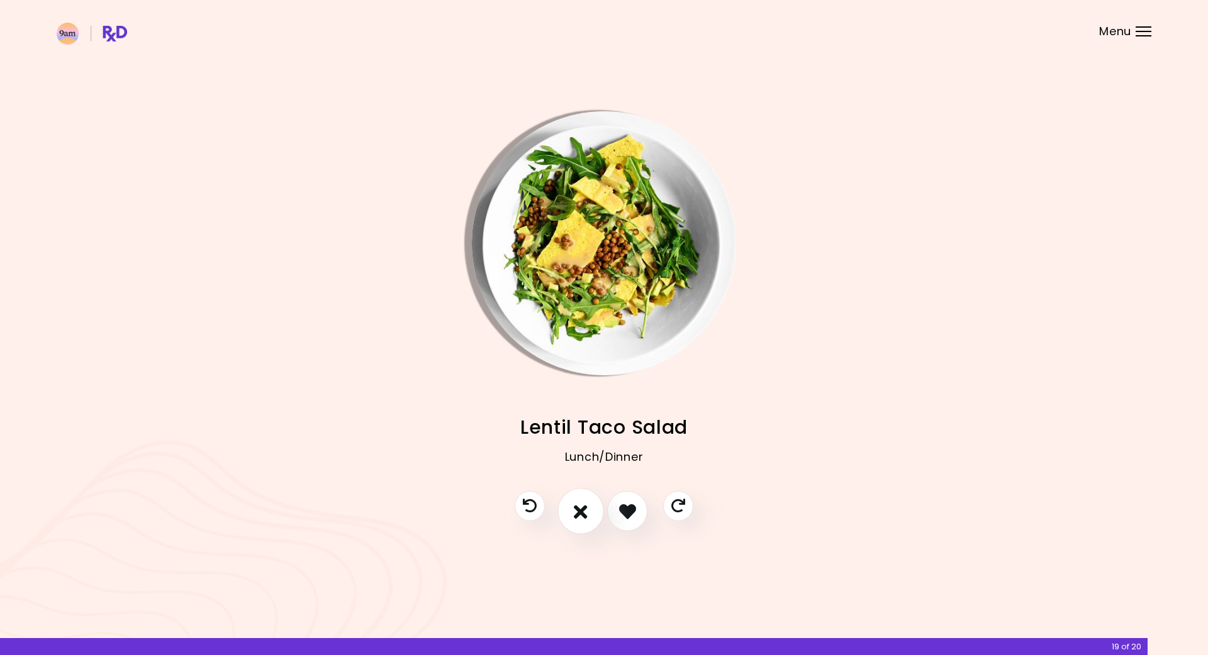
click at [595, 520] on button "I don't like this recipe" at bounding box center [580, 512] width 47 height 47
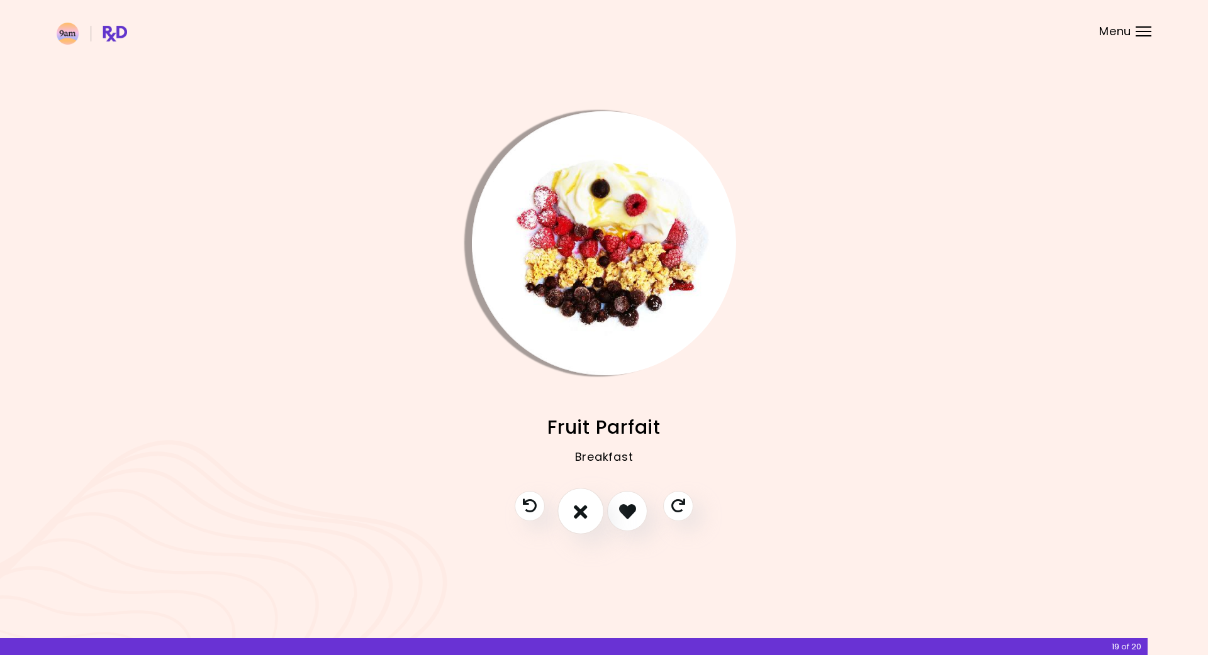
click at [595, 520] on button "I don't like this recipe" at bounding box center [580, 512] width 47 height 47
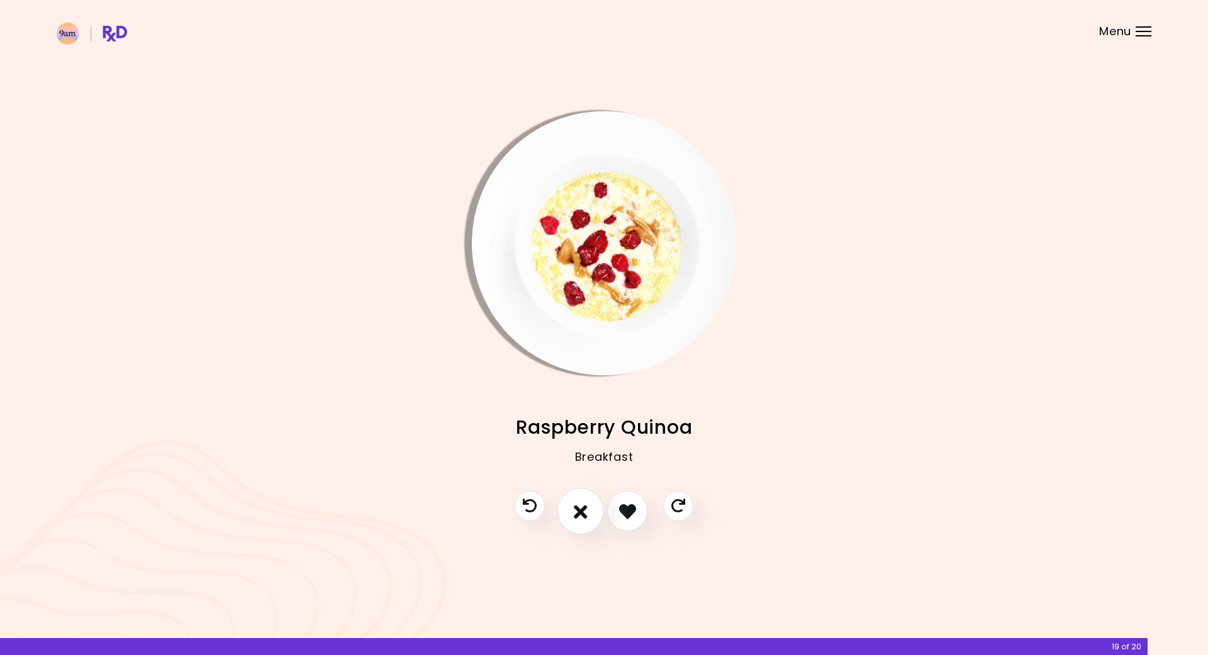
click at [595, 520] on button "I don't like this recipe" at bounding box center [580, 512] width 47 height 47
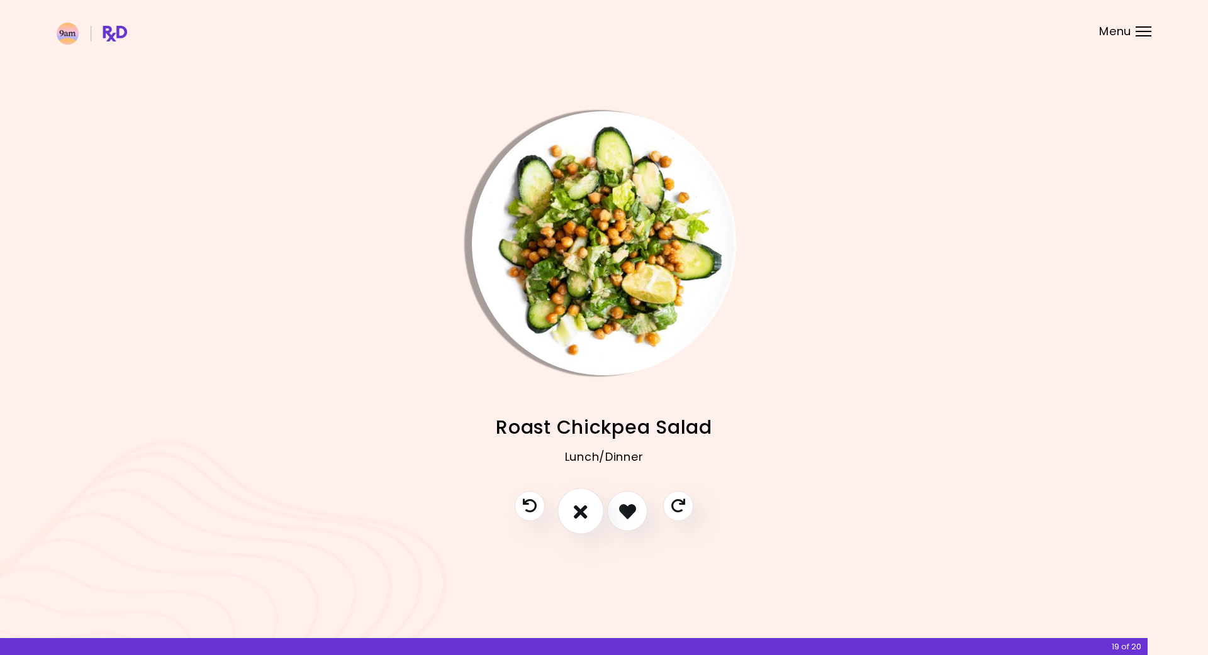
click at [595, 520] on button "I don't like this recipe" at bounding box center [580, 512] width 47 height 47
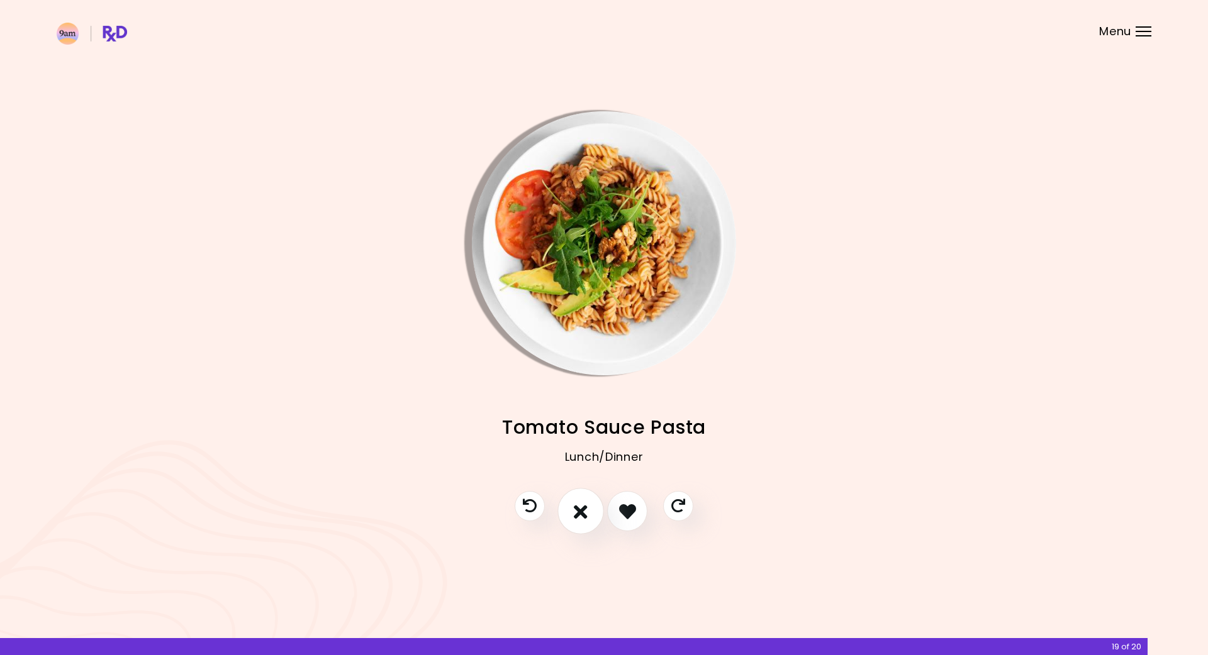
click at [585, 519] on icon "I don't like this recipe" at bounding box center [581, 512] width 14 height 20
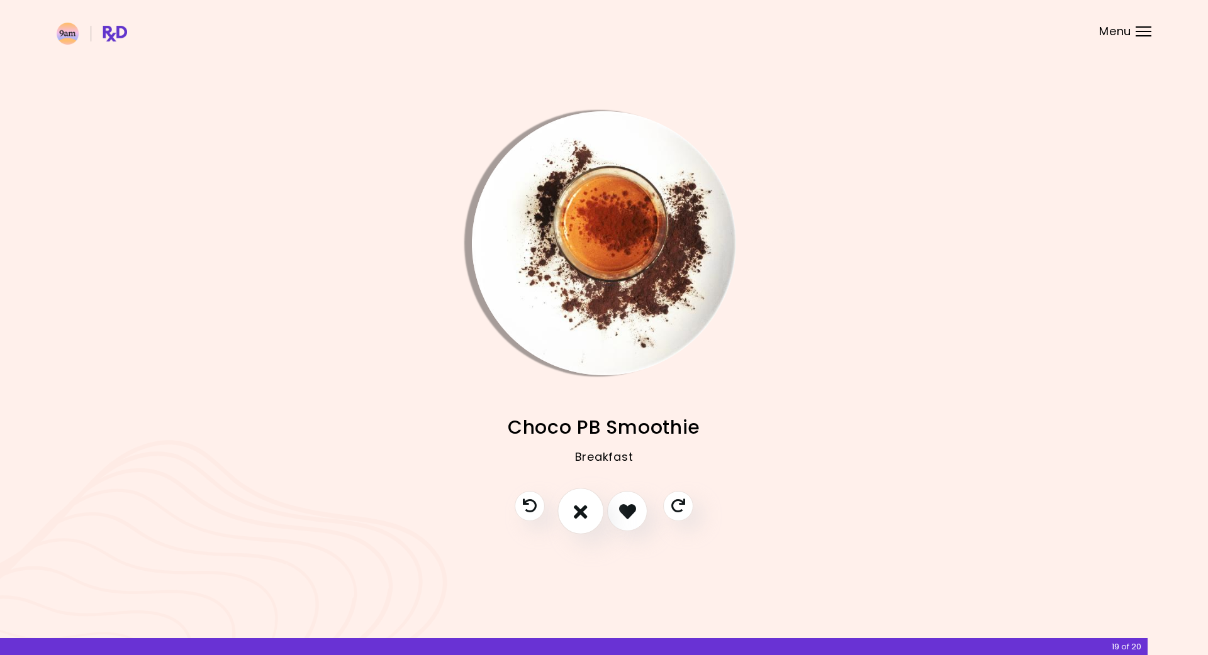
click at [585, 519] on icon "I don't like this recipe" at bounding box center [581, 512] width 14 height 20
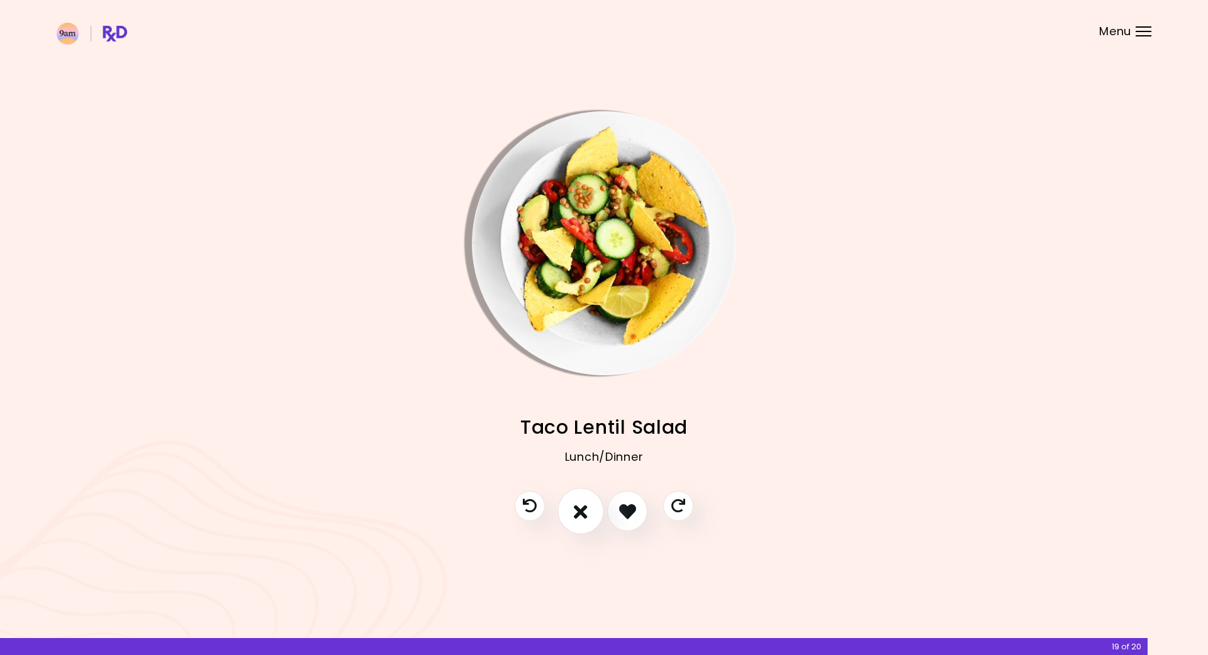
click at [585, 519] on icon "I don't like this recipe" at bounding box center [581, 512] width 14 height 20
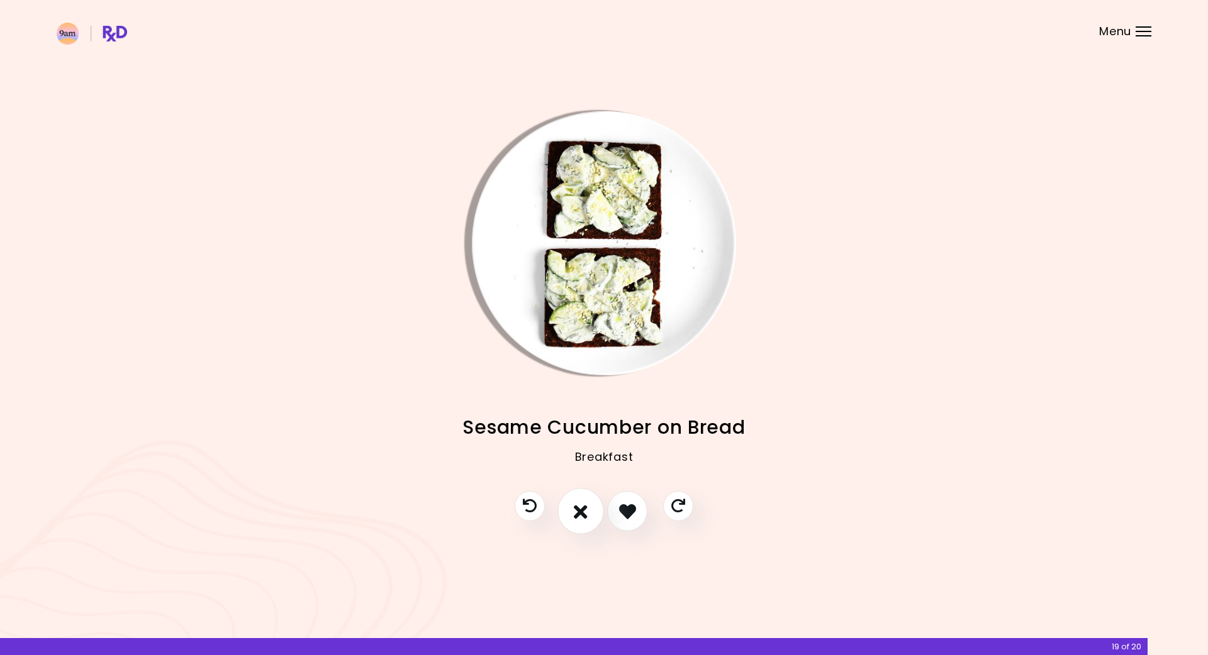
click at [585, 519] on icon "I don't like this recipe" at bounding box center [581, 512] width 14 height 20
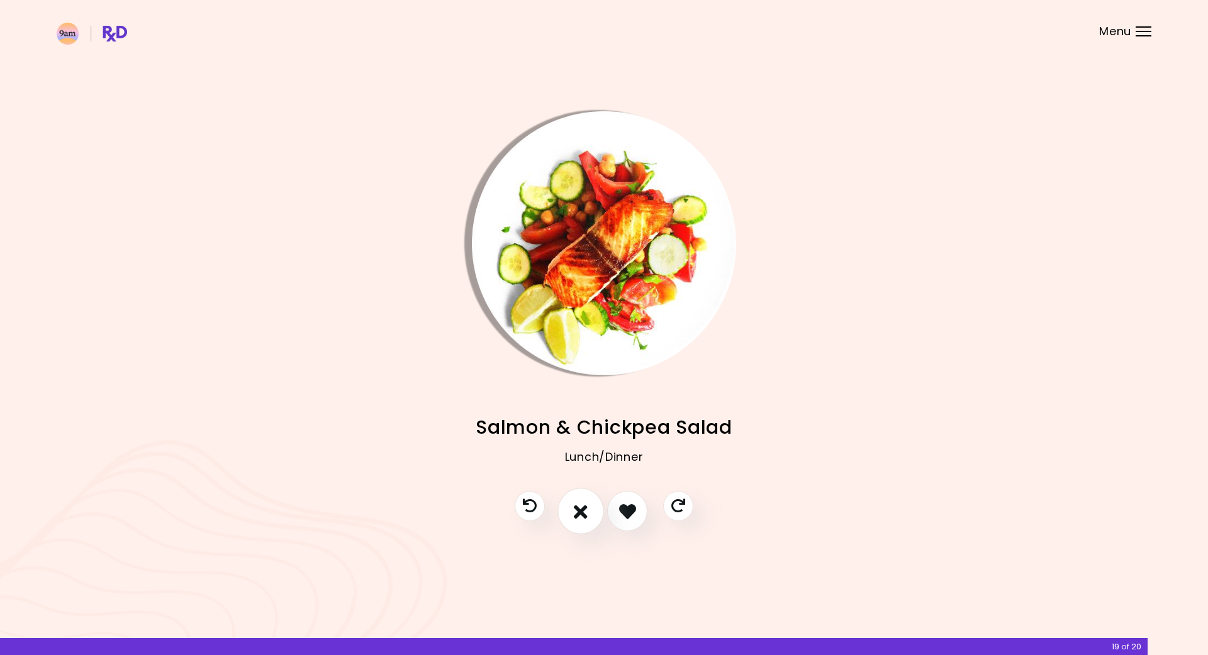
click at [585, 519] on icon "I don't like this recipe" at bounding box center [581, 512] width 14 height 20
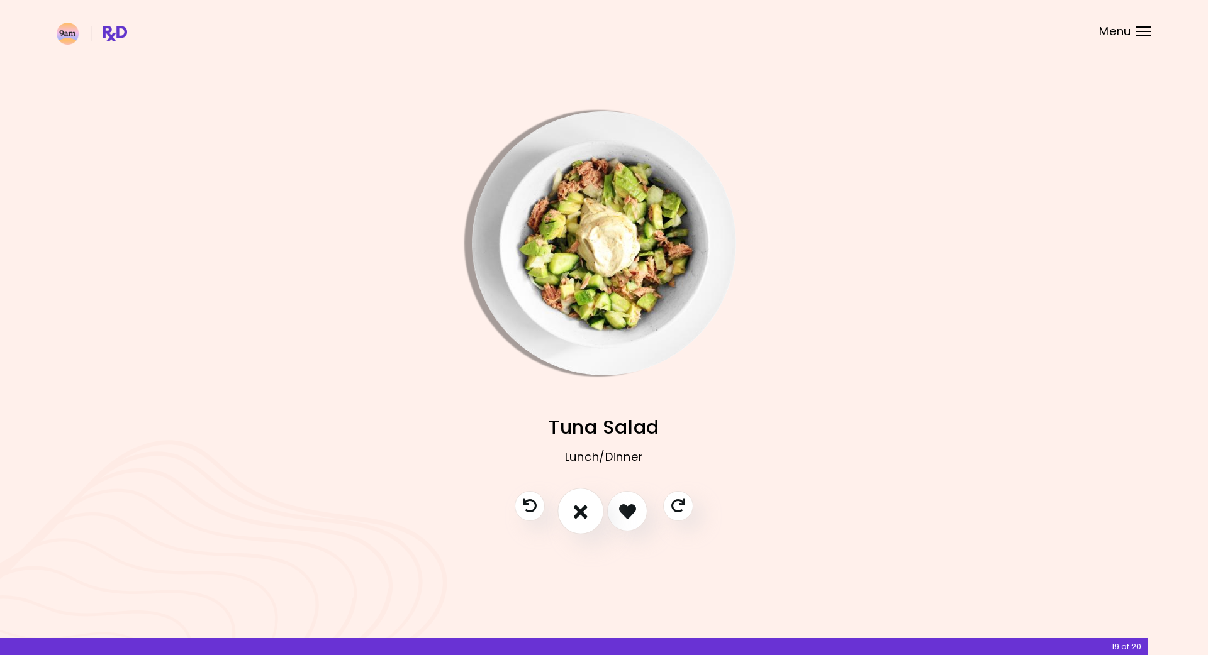
click at [585, 519] on icon "I don't like this recipe" at bounding box center [581, 512] width 14 height 20
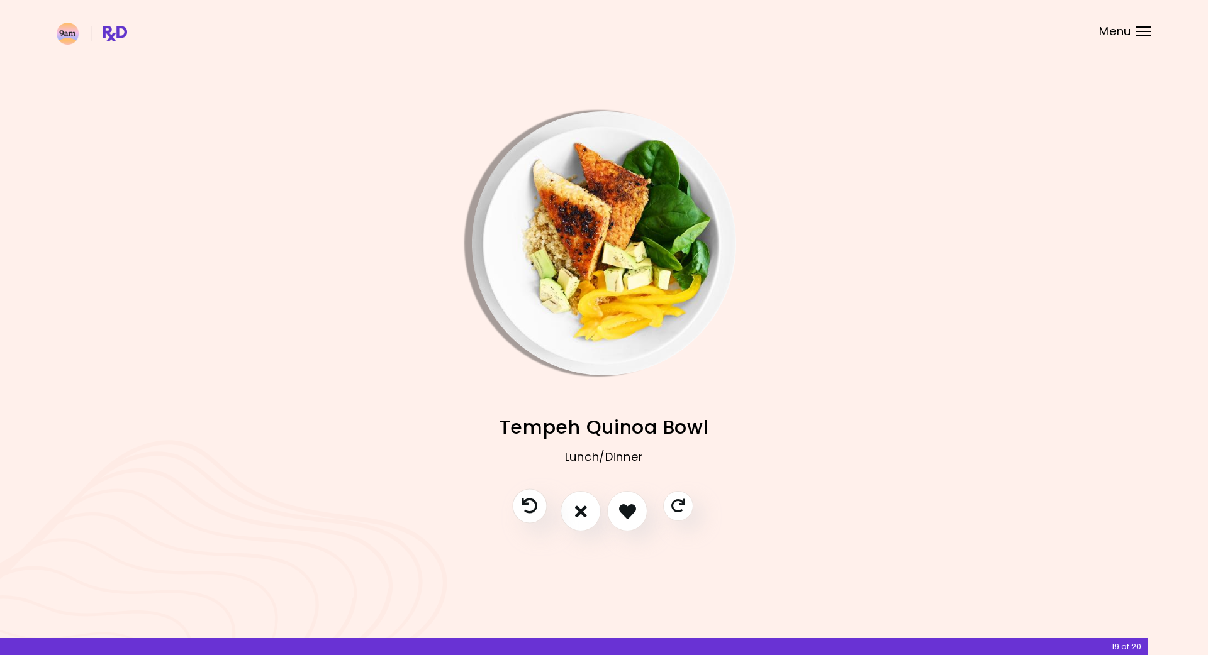
click at [533, 515] on button "Previous recipe" at bounding box center [529, 506] width 35 height 35
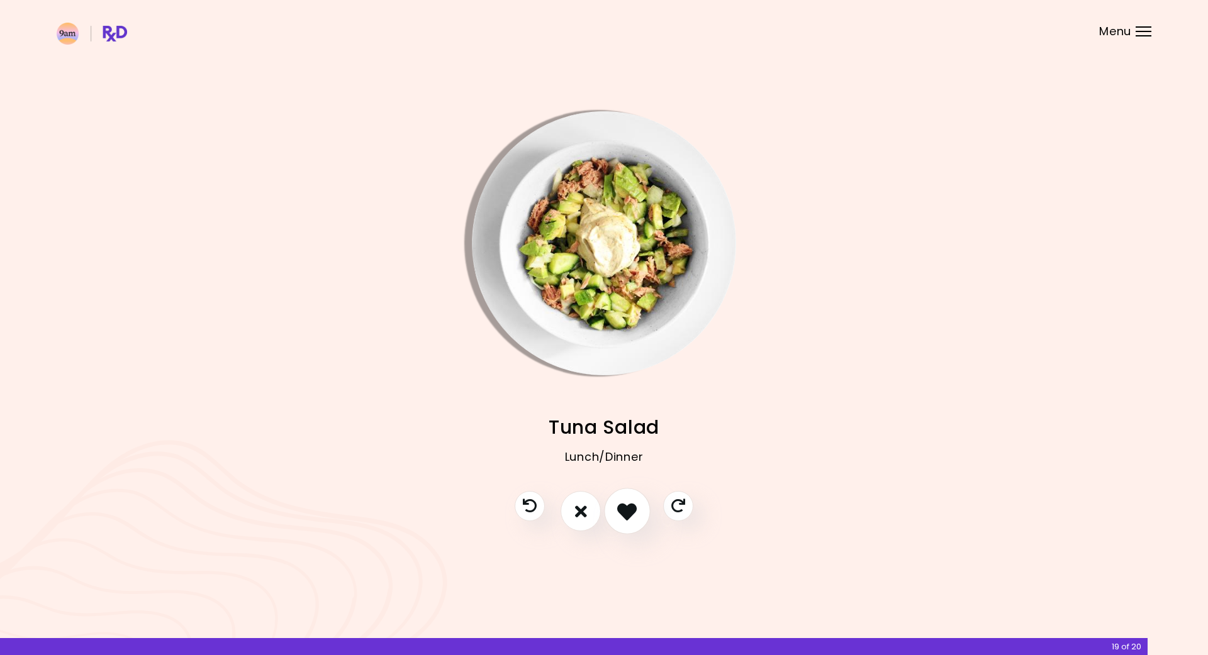
click at [644, 505] on button "I like this recipe" at bounding box center [627, 512] width 47 height 47
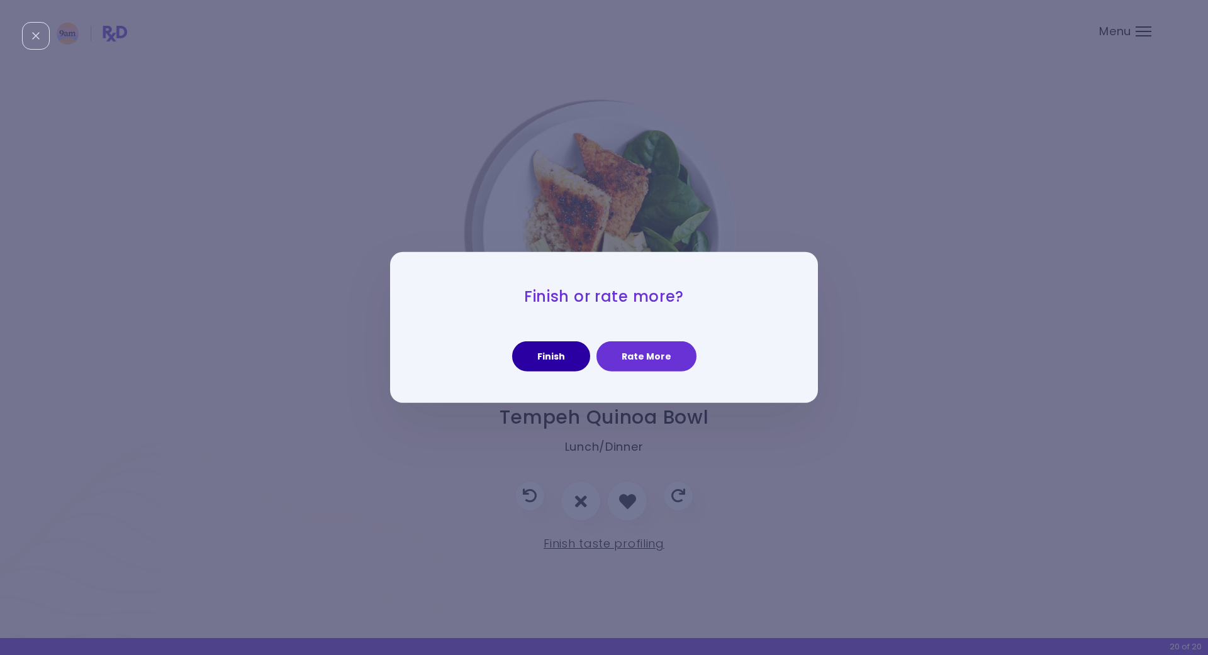
click at [560, 360] on button "Finish" at bounding box center [551, 357] width 78 height 30
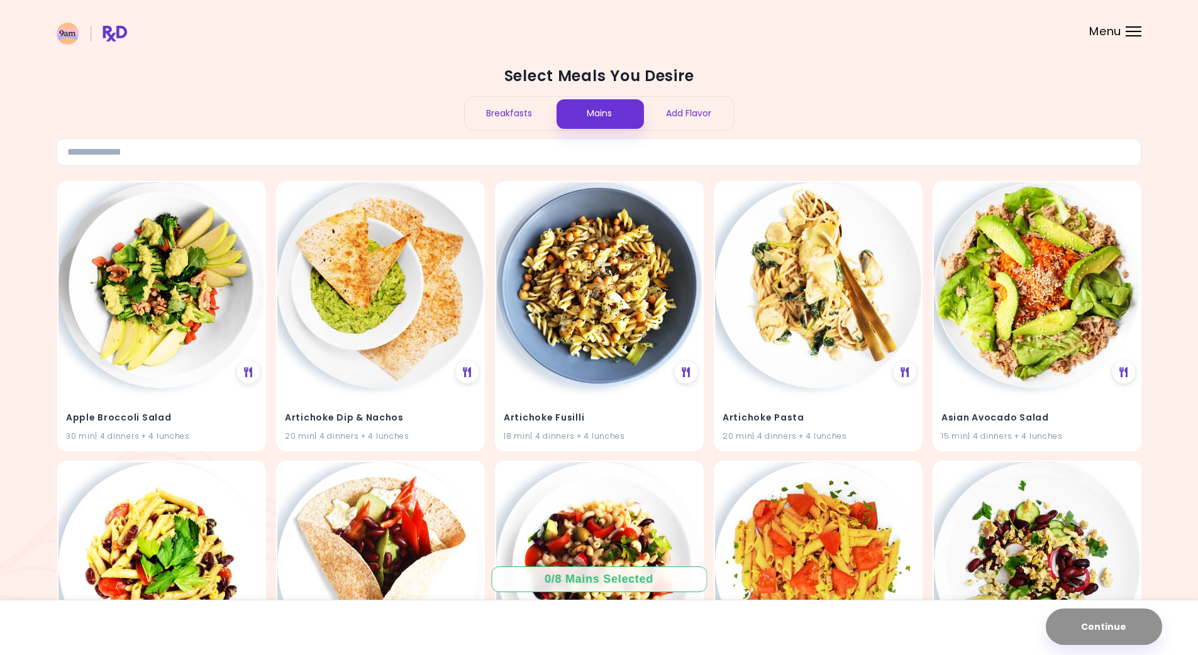
click at [498, 123] on div "Breakfasts" at bounding box center [510, 113] width 90 height 33
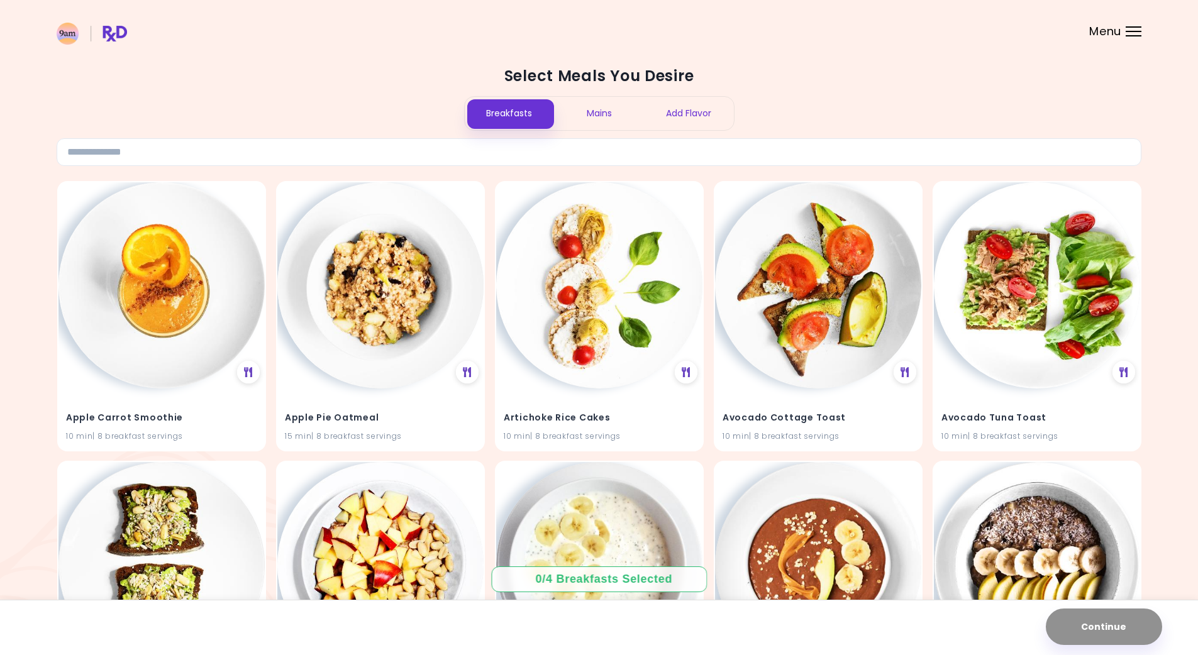
click at [1101, 28] on span "Menu" at bounding box center [1106, 31] width 32 height 11
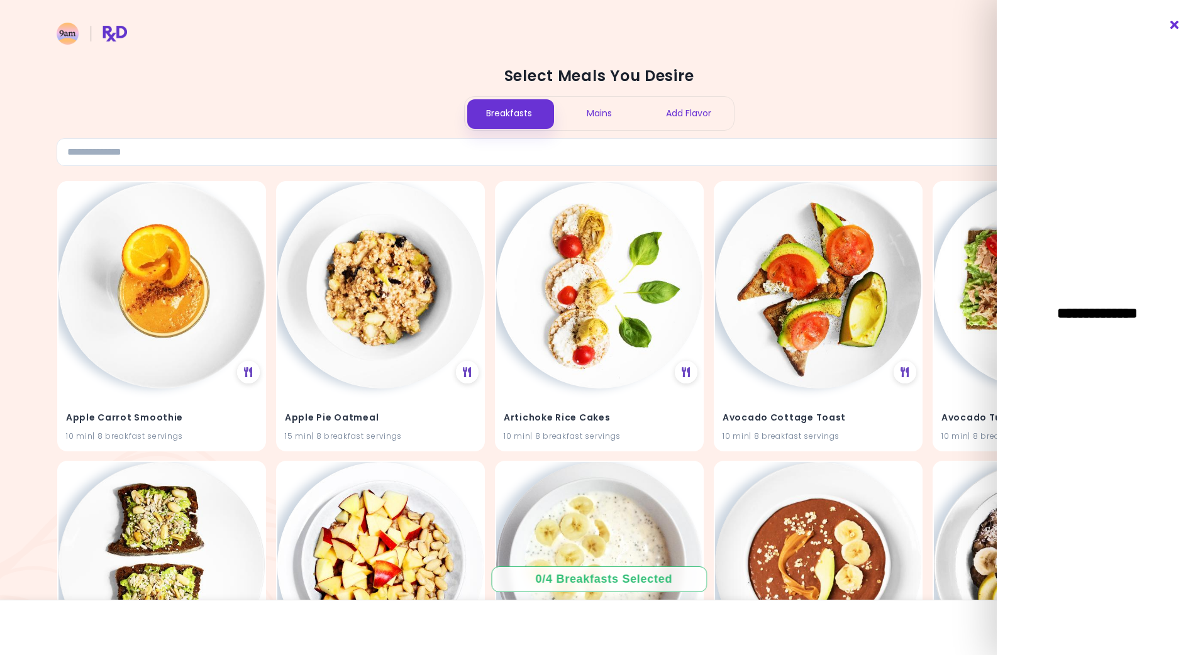
click at [1176, 21] on icon "Close" at bounding box center [1175, 25] width 12 height 9
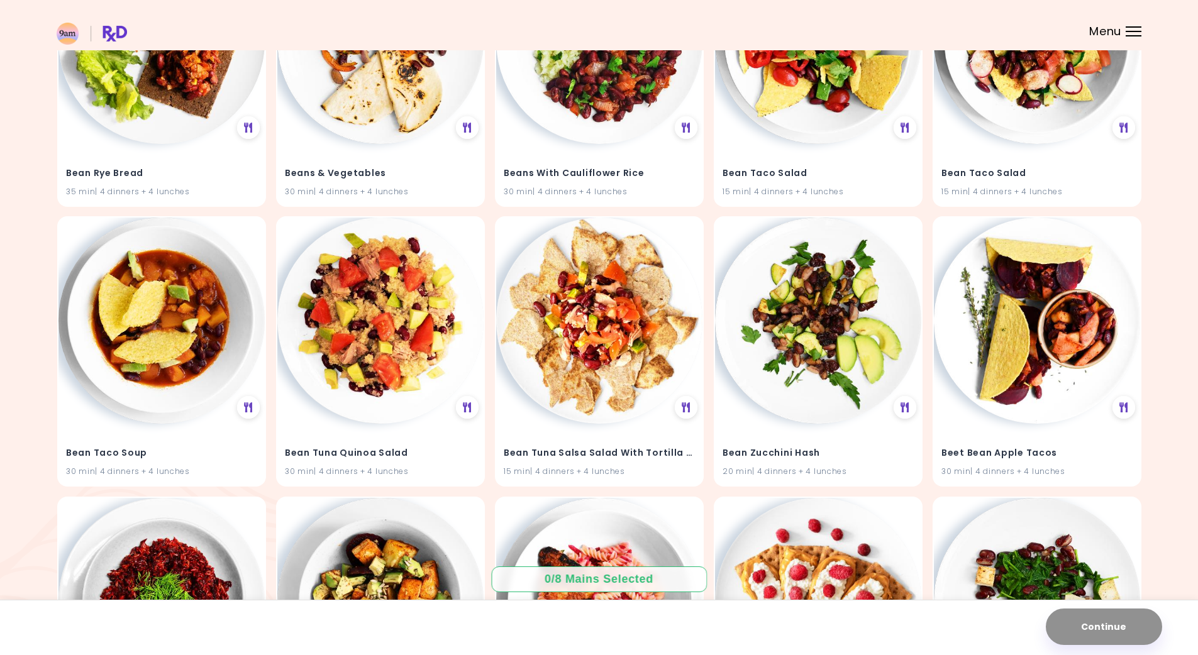
scroll to position [2957, 0]
